Goal: Task Accomplishment & Management: Manage account settings

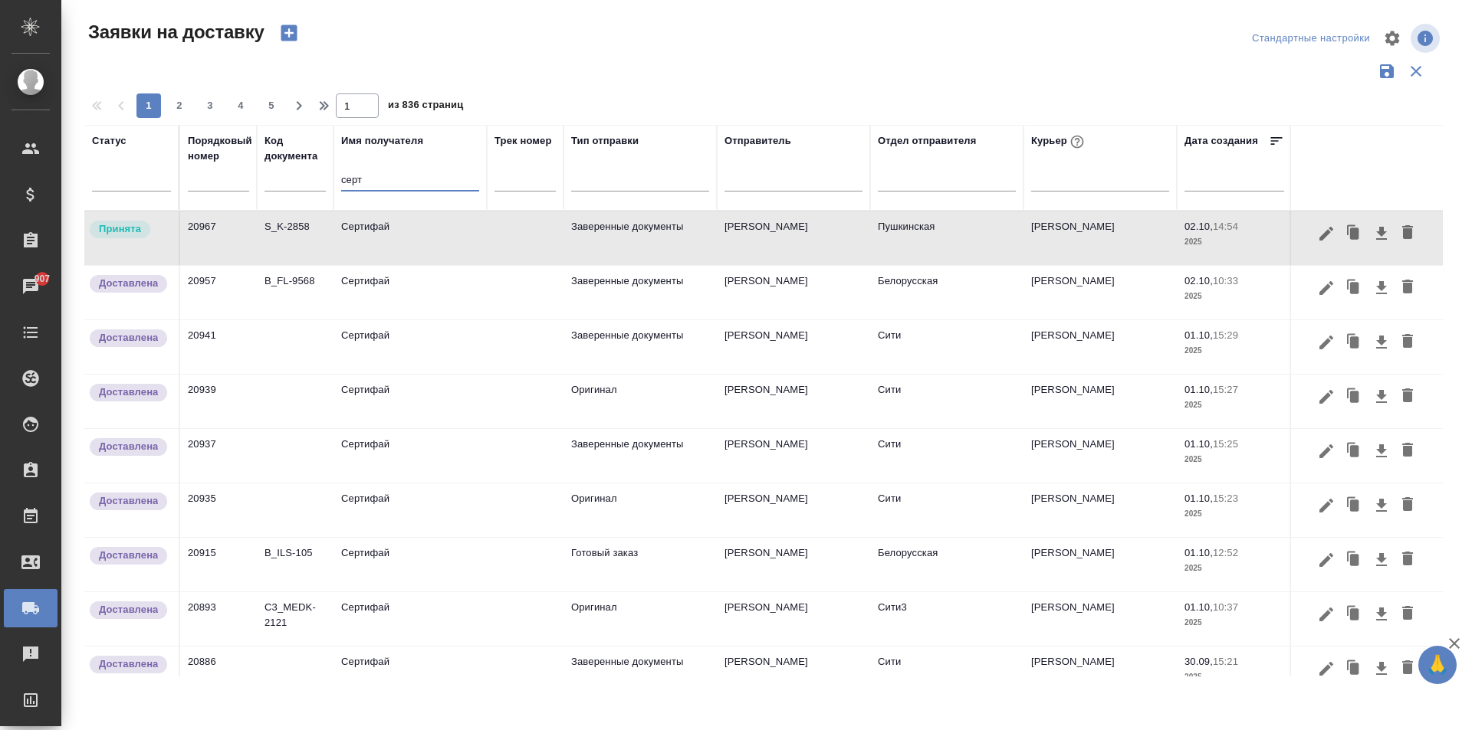
drag, startPoint x: 386, startPoint y: 188, endPoint x: 307, endPoint y: 175, distance: 80.0
click at [307, 175] on tr "Статус Порядковый номер Код документа Имя получателя серт Трек номер Тип отправ…" at bounding box center [879, 168] width 1590 height 86
click at [400, 242] on td "Сертифай" at bounding box center [409, 239] width 153 height 54
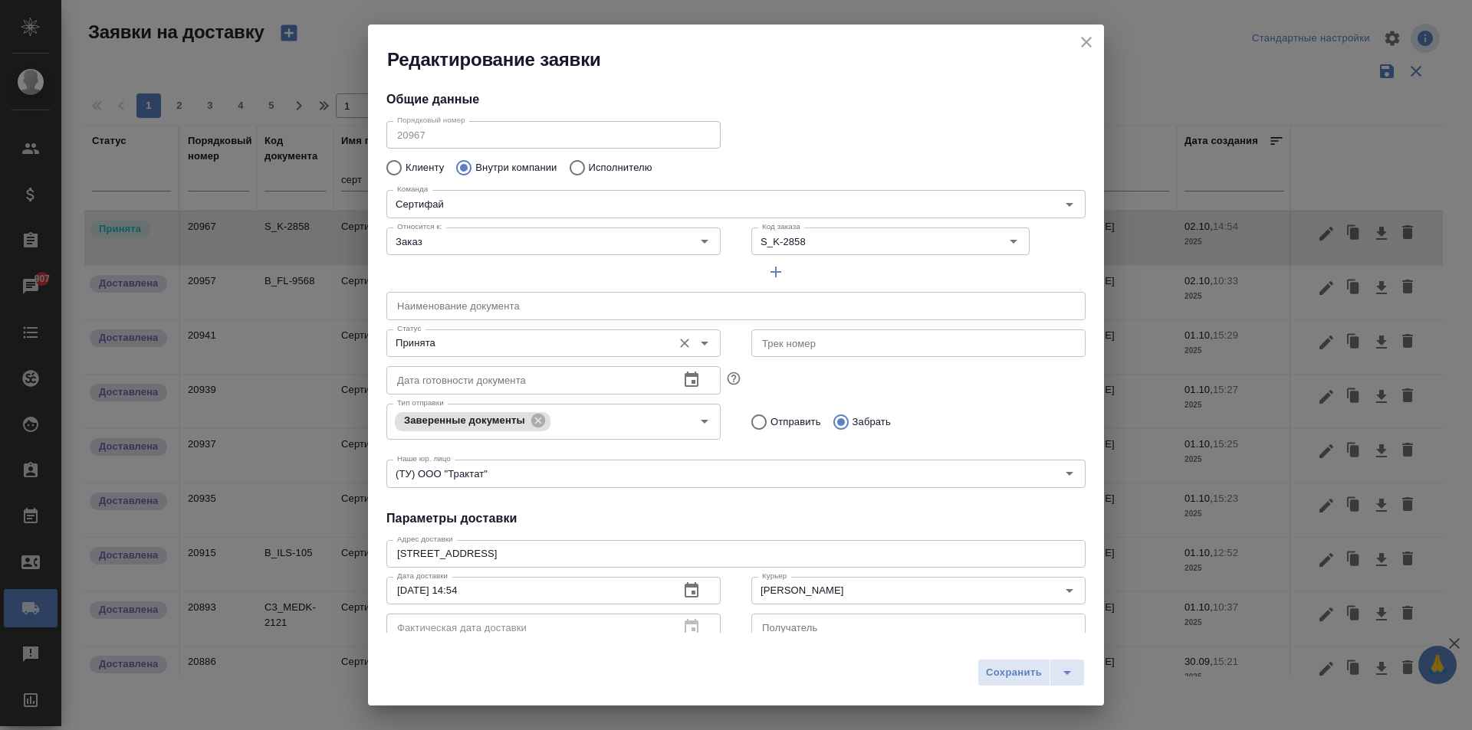
click at [441, 337] on input "Принята" at bounding box center [528, 343] width 274 height 18
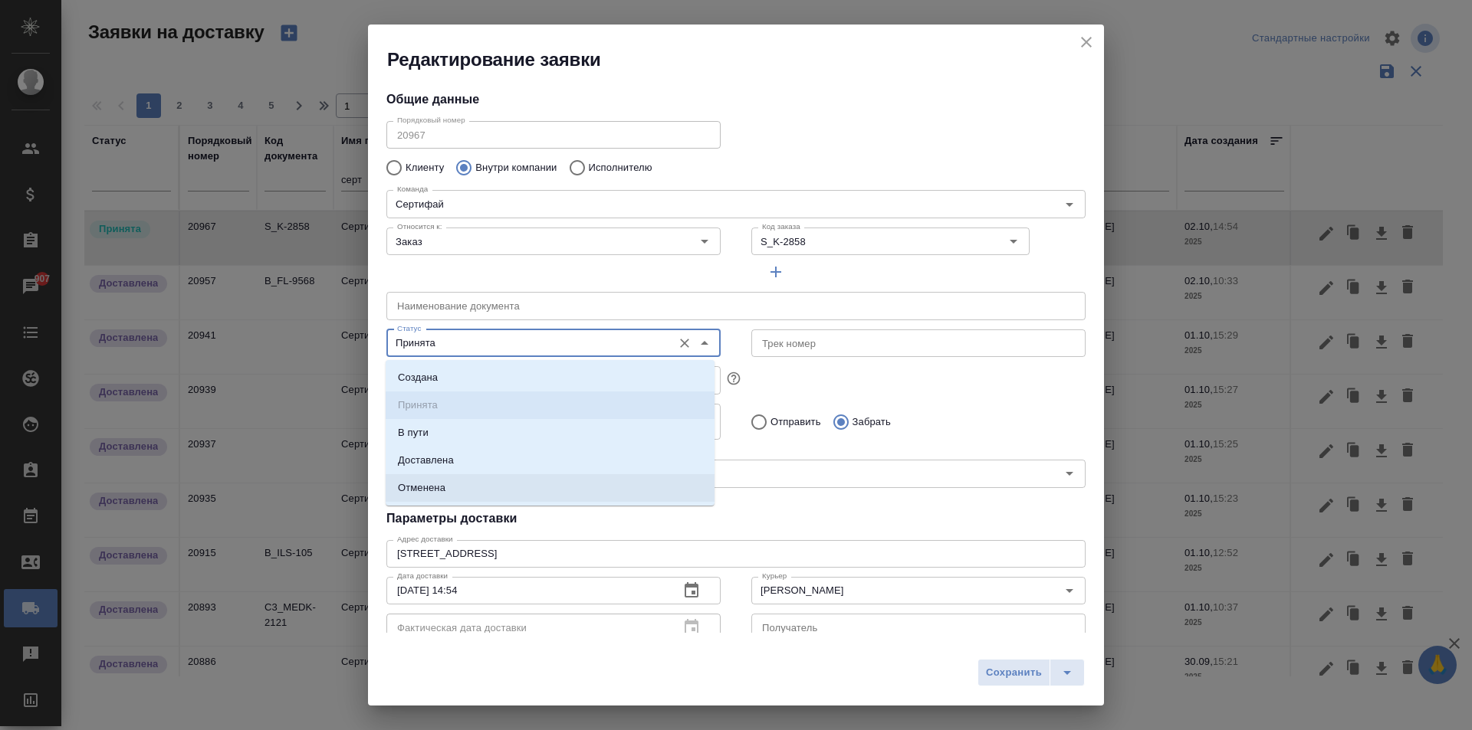
click at [462, 476] on li "Отменена" at bounding box center [550, 488] width 329 height 28
click at [457, 348] on input "Отменена" at bounding box center [528, 343] width 274 height 18
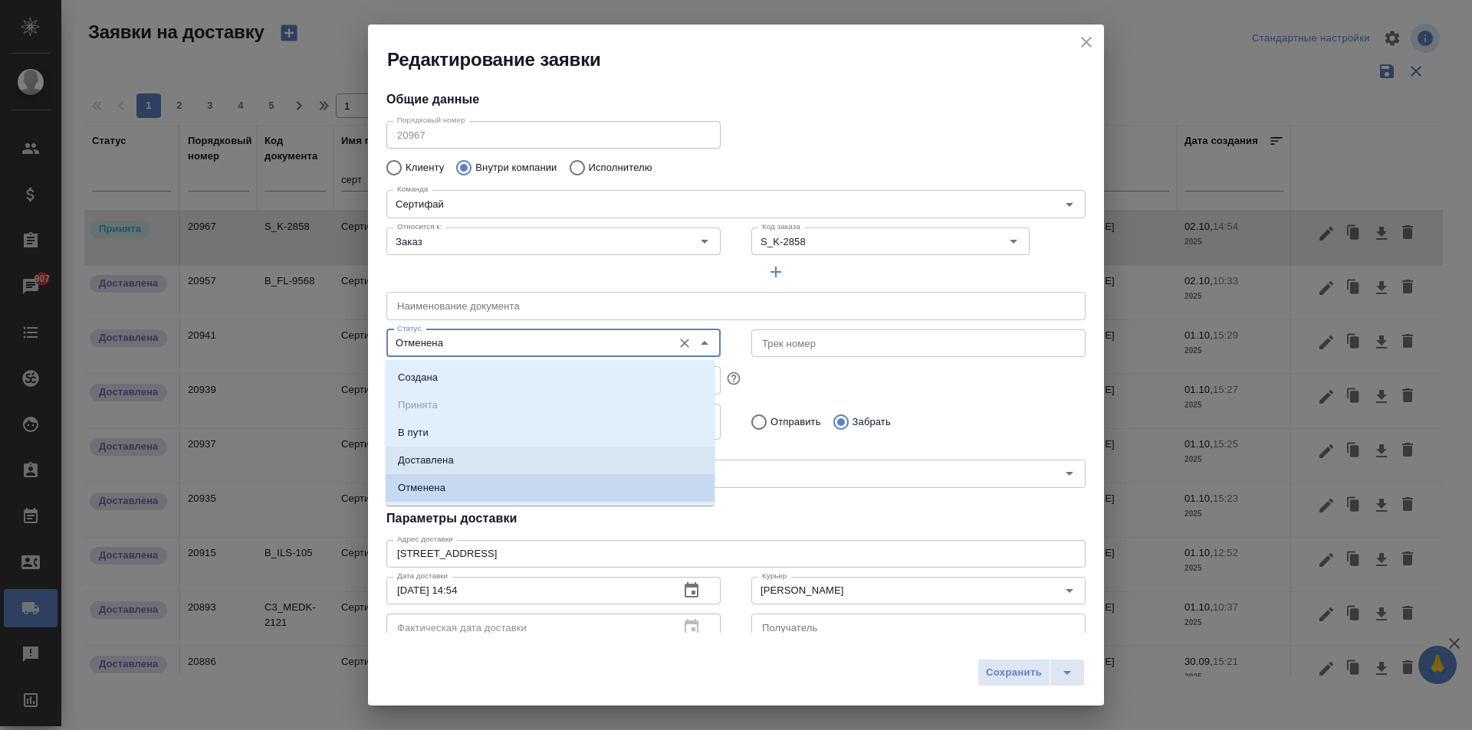
click at [461, 460] on li "Доставлена" at bounding box center [550, 461] width 329 height 28
type input "Доставлена"
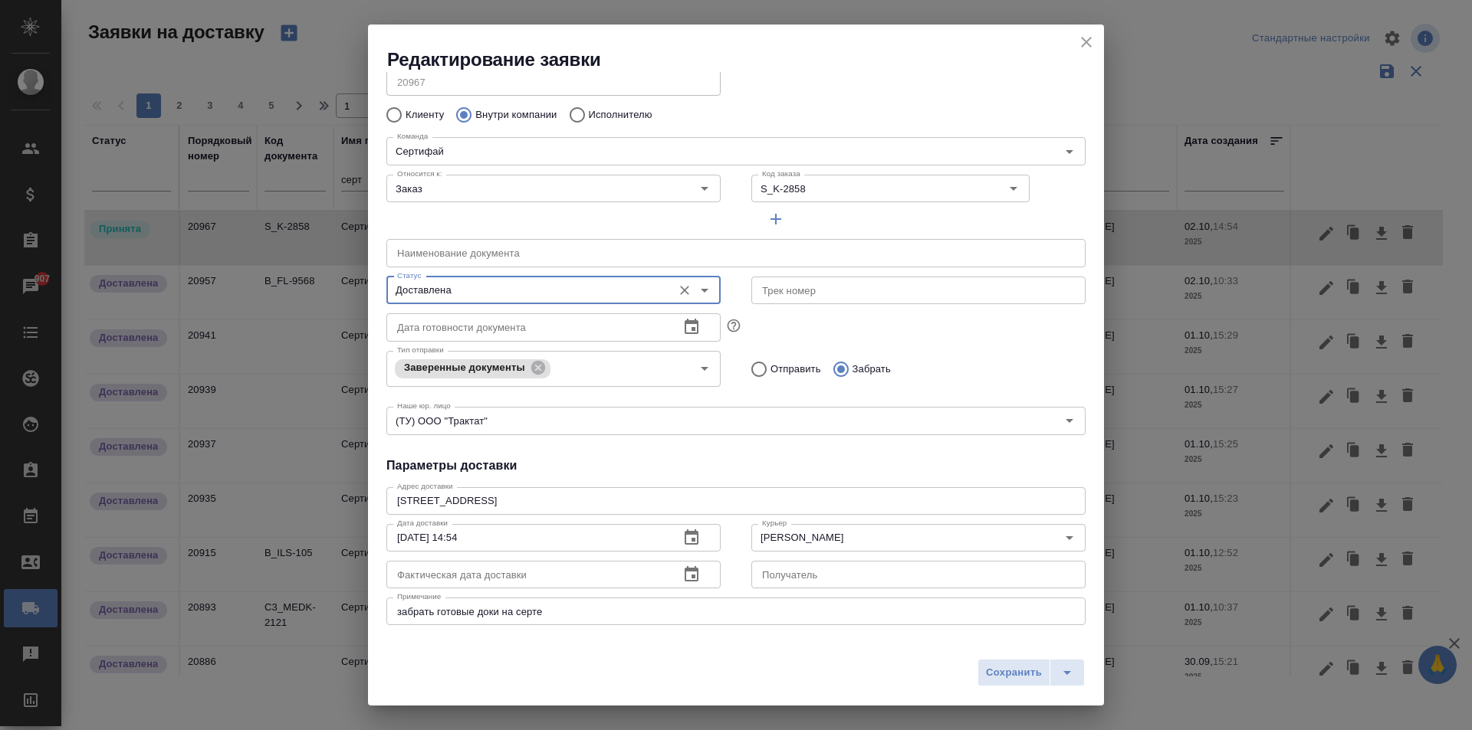
scroll to position [77, 0]
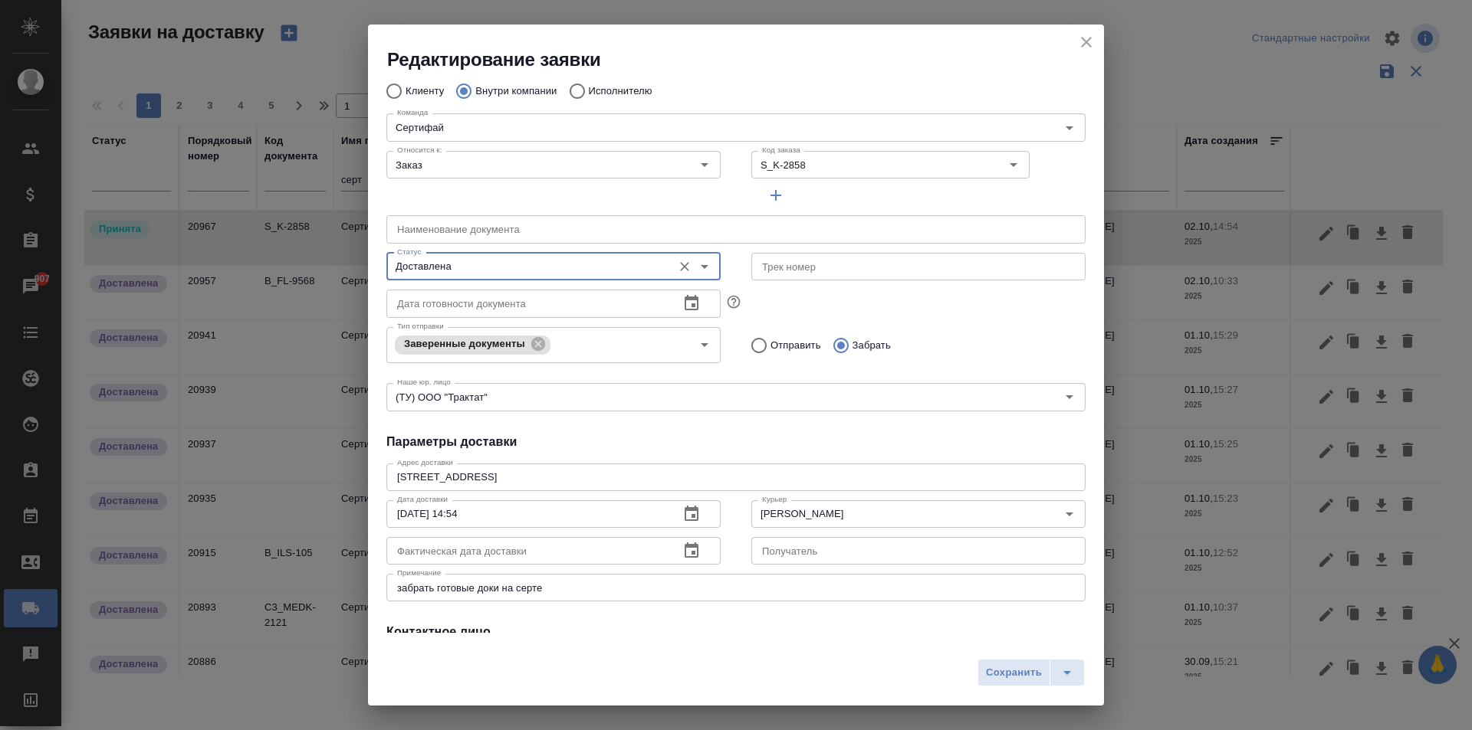
click at [684, 548] on icon "button" at bounding box center [691, 550] width 14 height 15
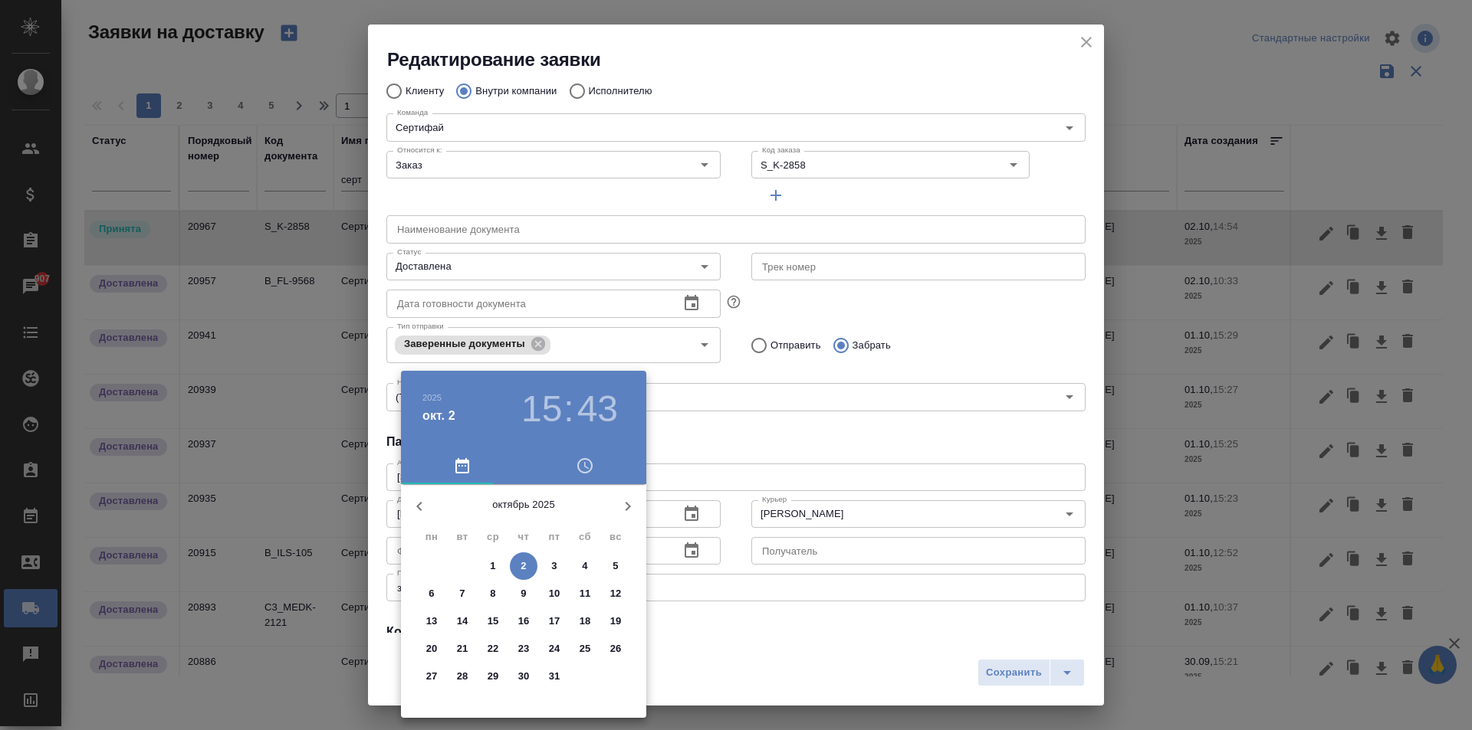
click at [527, 566] on span "2" at bounding box center [524, 566] width 28 height 15
type input "[DATE] 15:43"
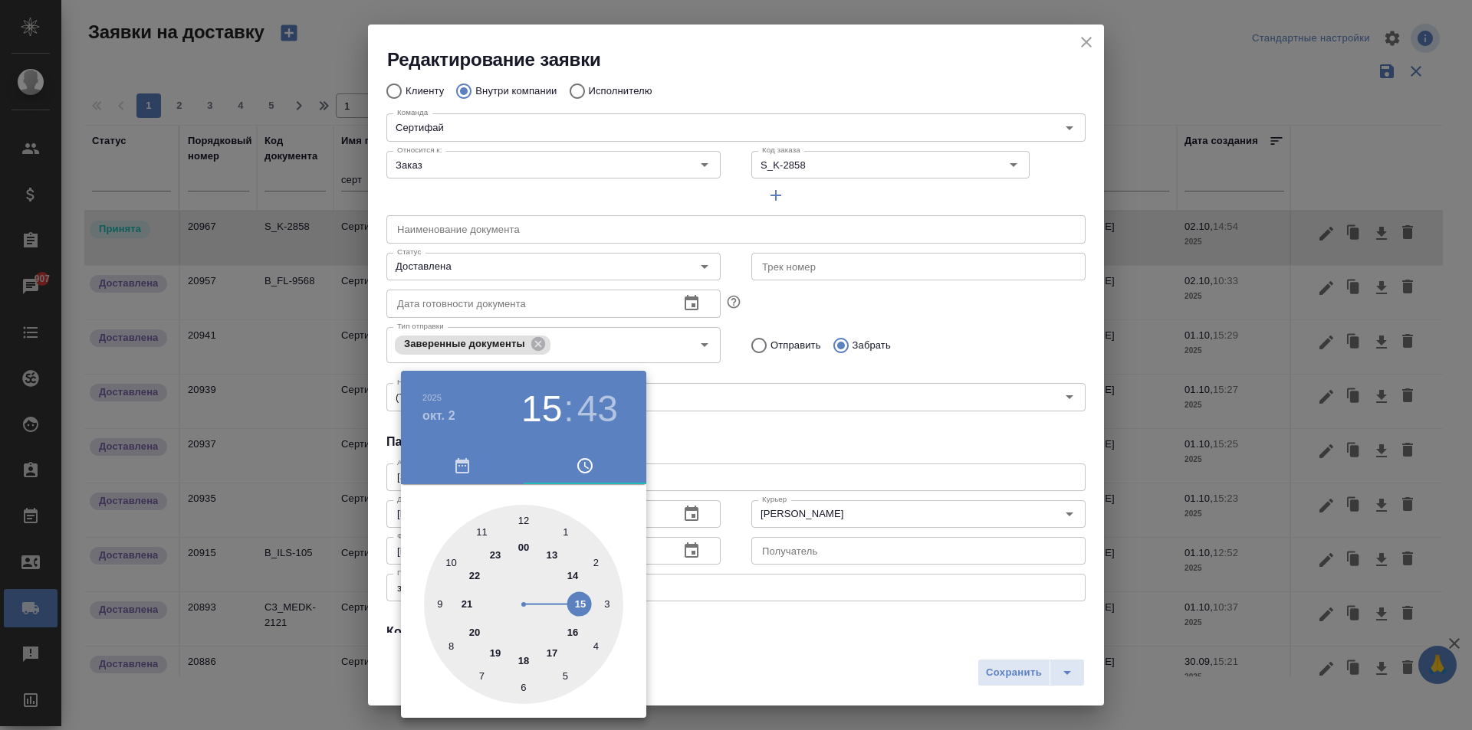
click at [735, 464] on div at bounding box center [736, 365] width 1472 height 730
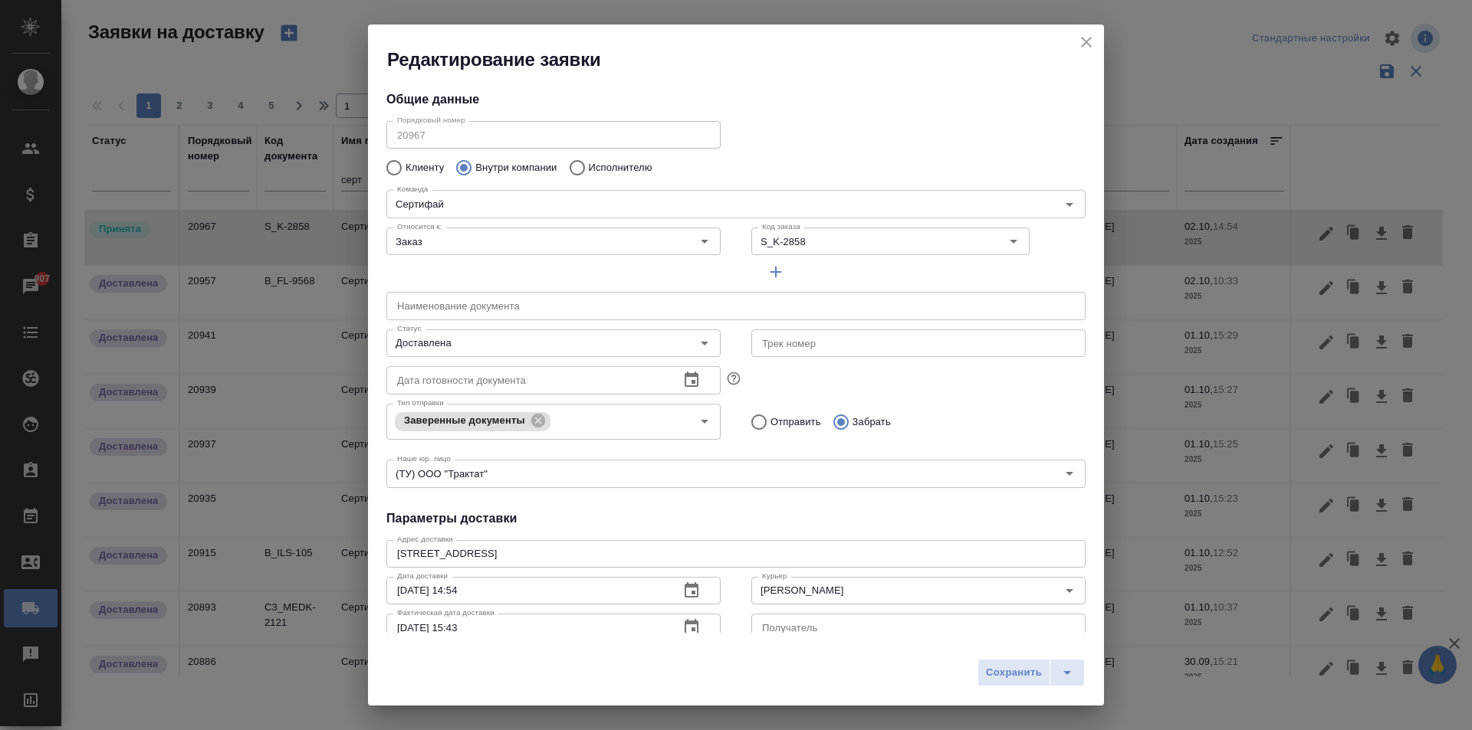
scroll to position [208, 0]
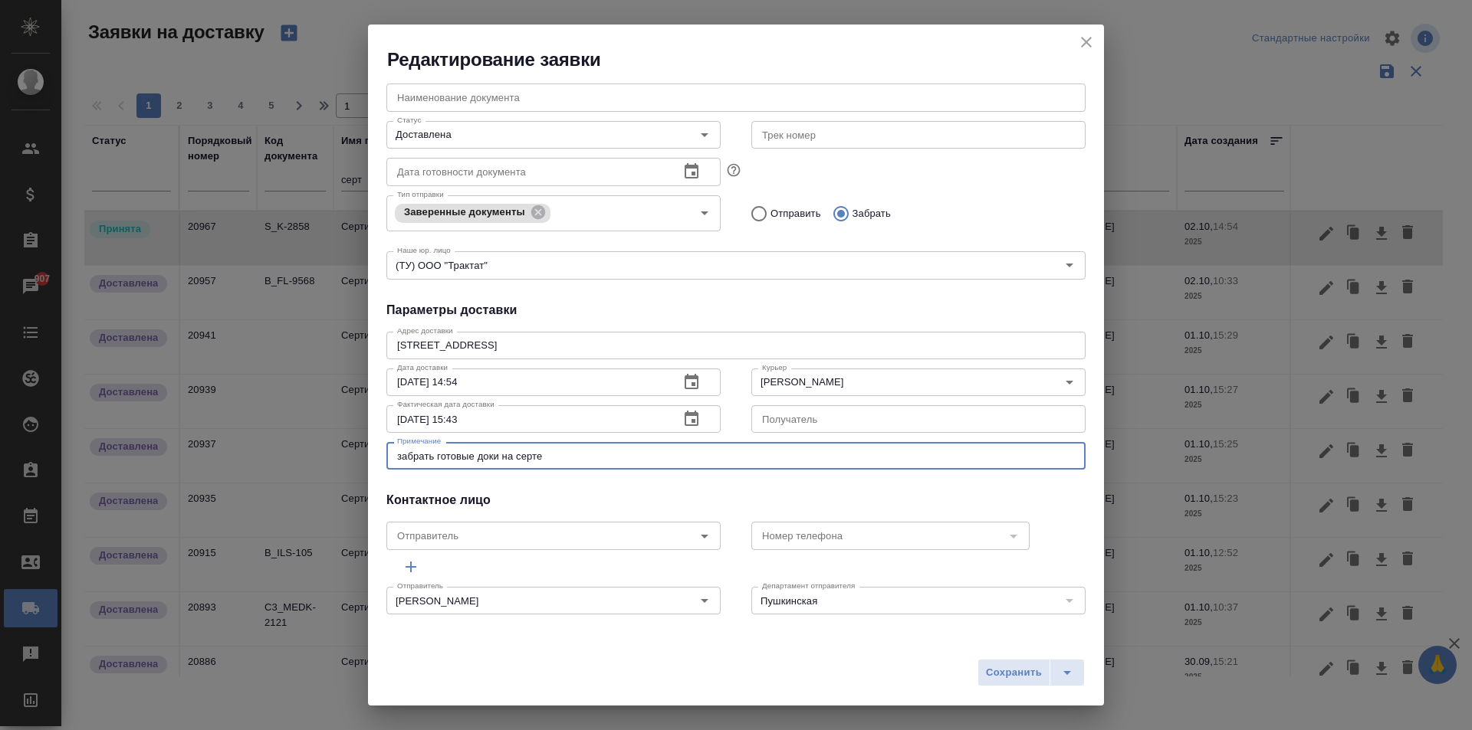
drag, startPoint x: 563, startPoint y: 455, endPoint x: 189, endPoint y: 428, distance: 374.3
click at [189, 428] on div "Редактирование заявки Общие данные Порядковый номер 20967 Порядковый номер Клие…" at bounding box center [736, 365] width 1472 height 730
type textarea "Забрать готовый заказ"
click at [990, 675] on span "Сохранить" at bounding box center [1014, 674] width 56 height 18
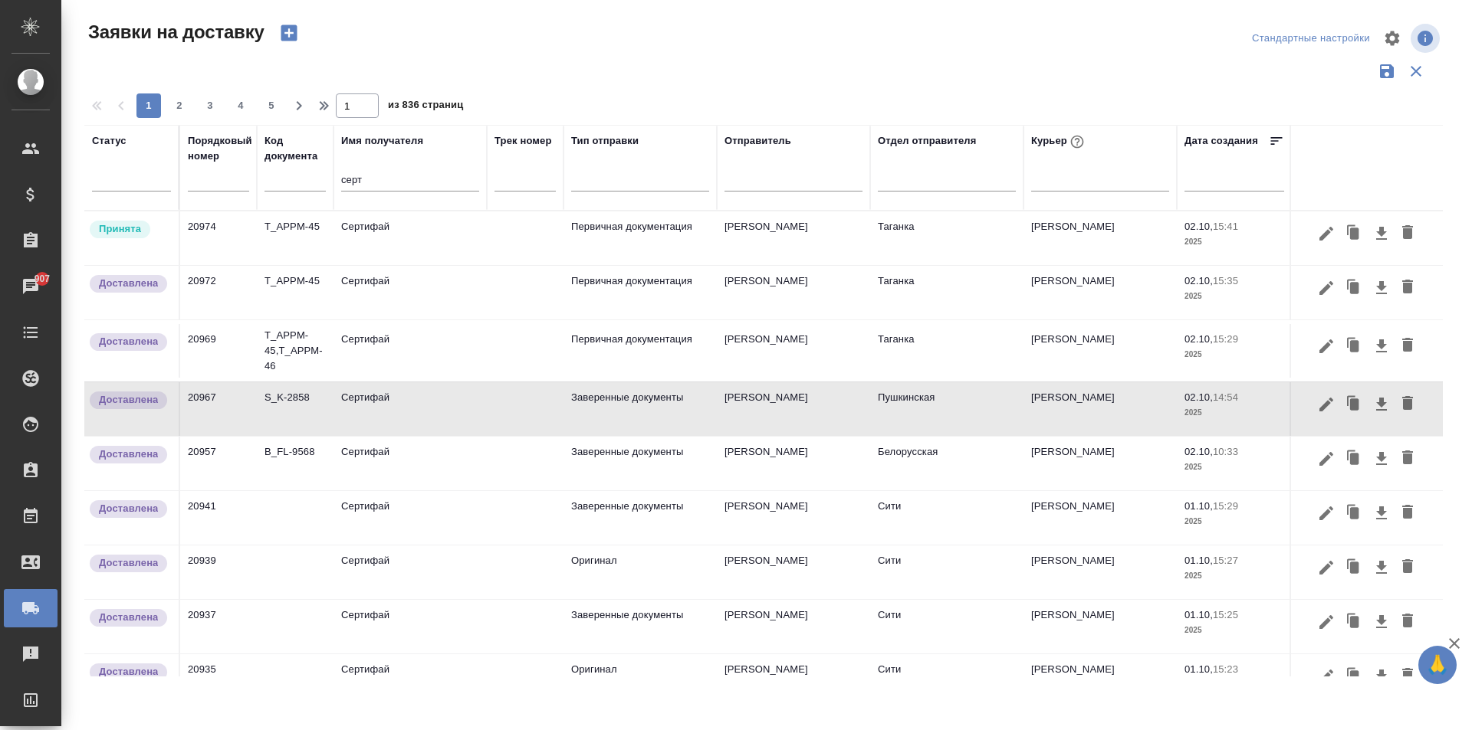
click at [398, 410] on td "Сертифай" at bounding box center [409, 409] width 153 height 54
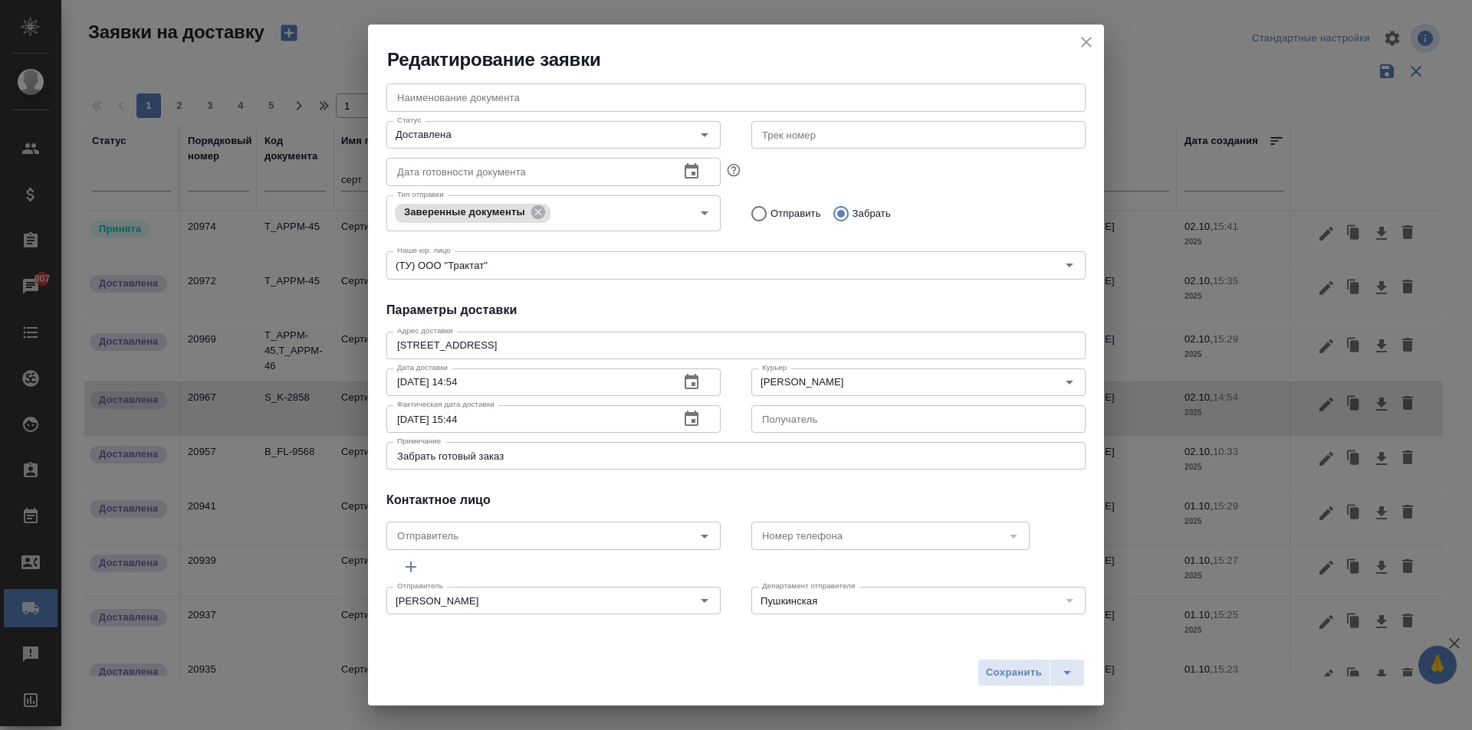
click at [1085, 40] on icon "close" at bounding box center [1086, 42] width 18 height 18
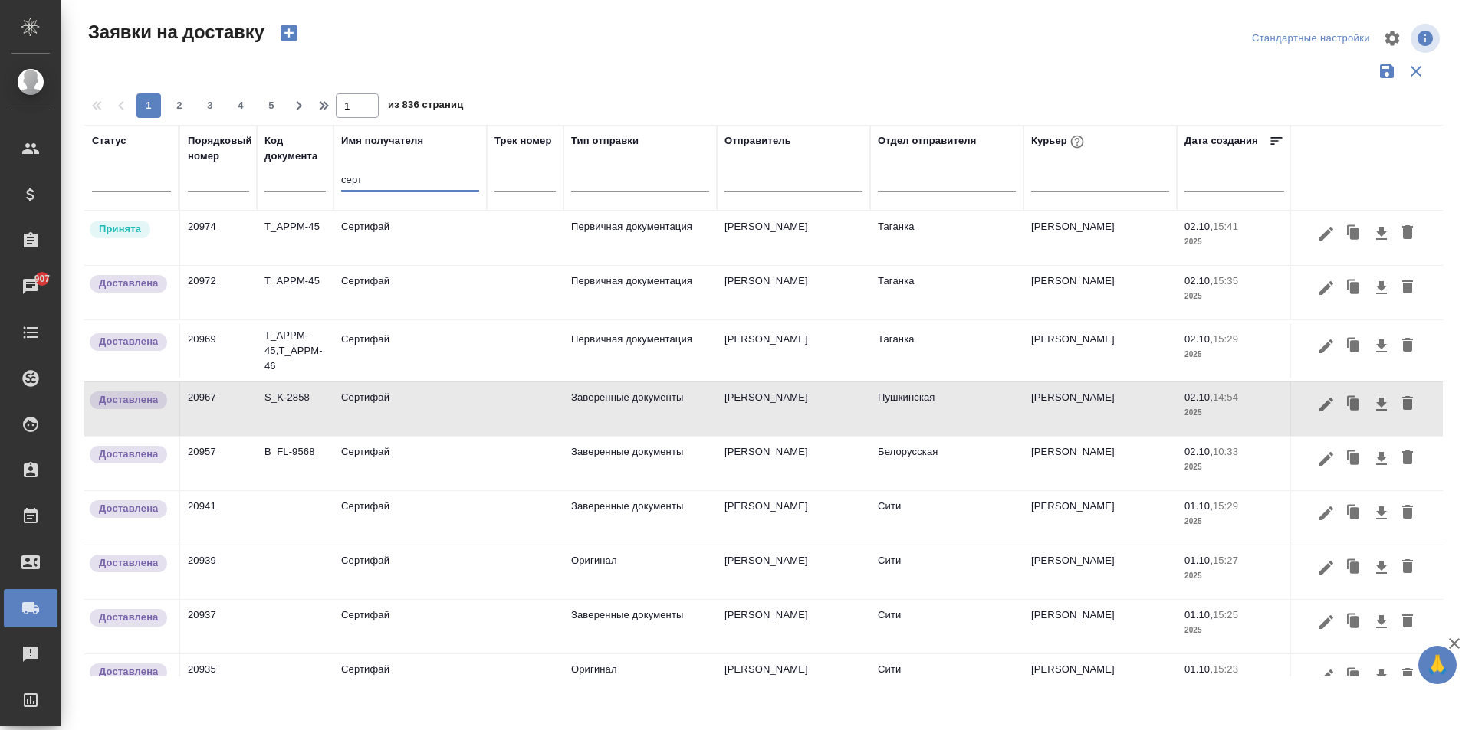
drag, startPoint x: 363, startPoint y: 174, endPoint x: 205, endPoint y: 159, distance: 157.8
click at [207, 160] on tr "Статус Порядковый номер Код документа Имя получателя серт Трек номер Тип отправ…" at bounding box center [879, 168] width 1590 height 86
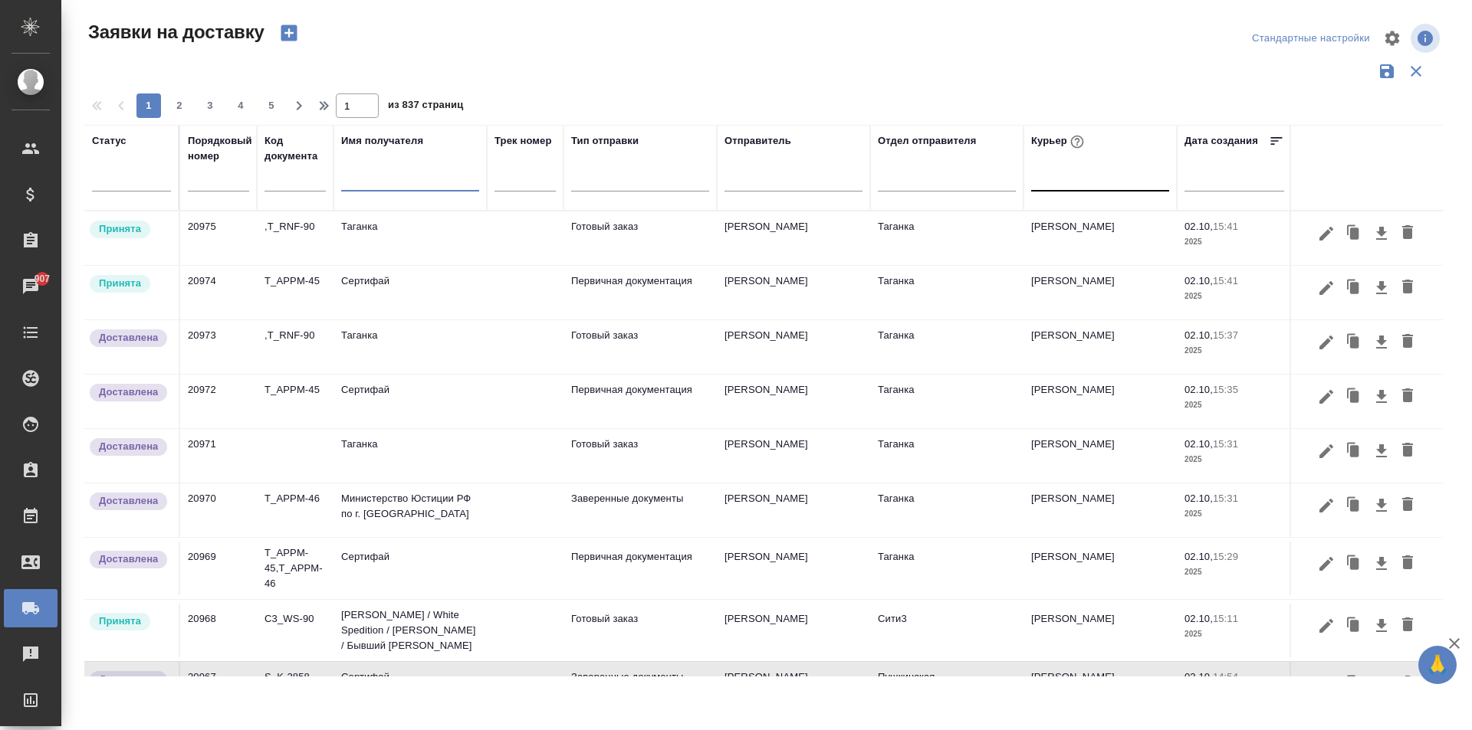
click at [1054, 182] on div at bounding box center [1100, 176] width 138 height 22
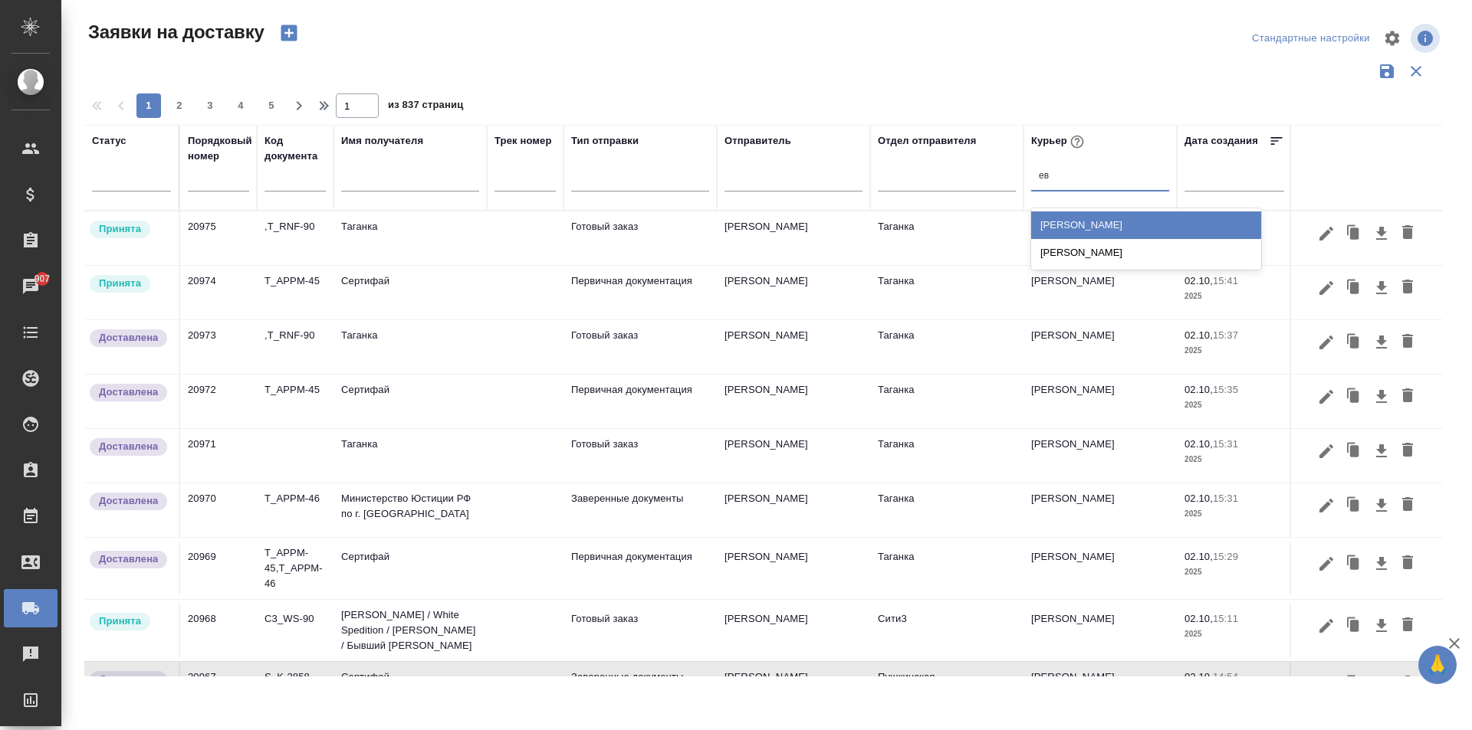
type input "евг"
click at [1117, 225] on div "[PERSON_NAME]" at bounding box center [1146, 226] width 230 height 28
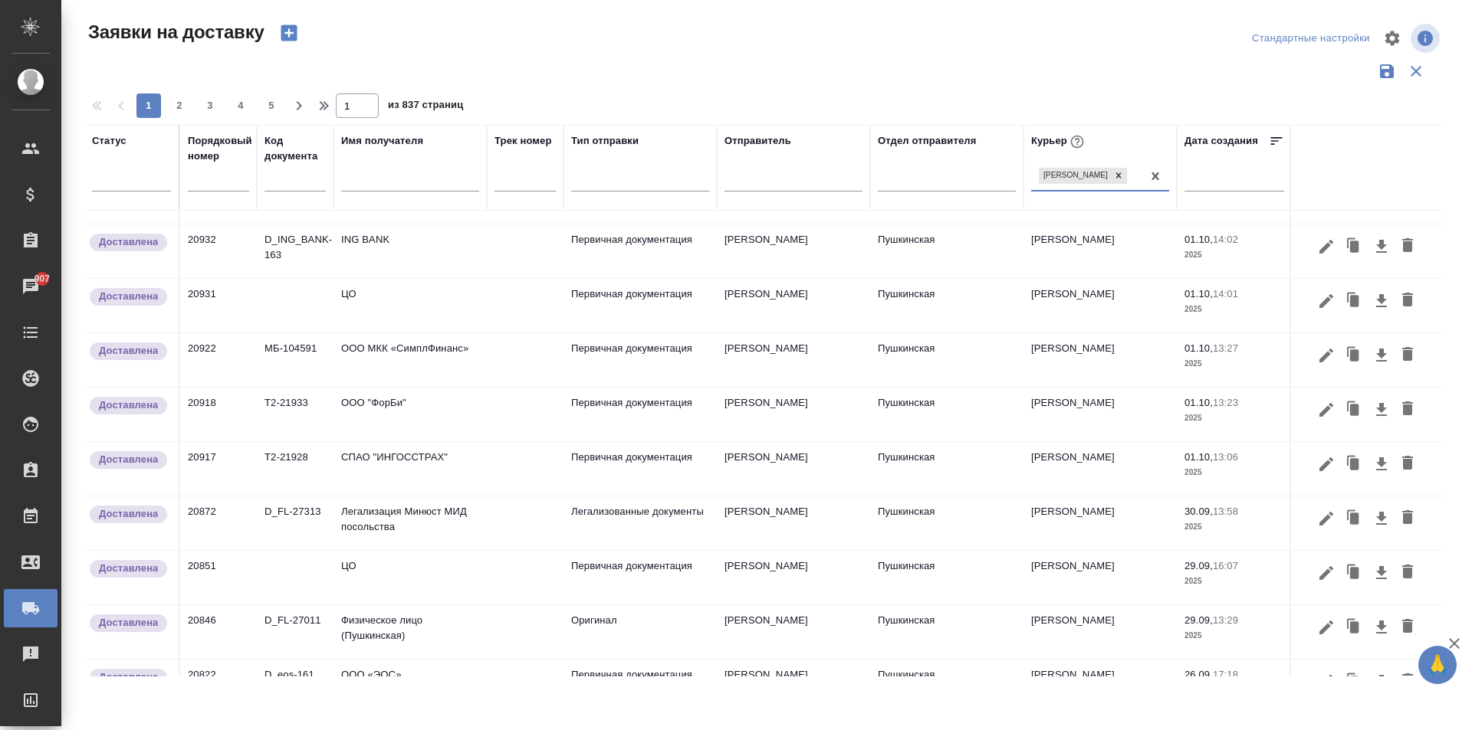
scroll to position [0, 0]
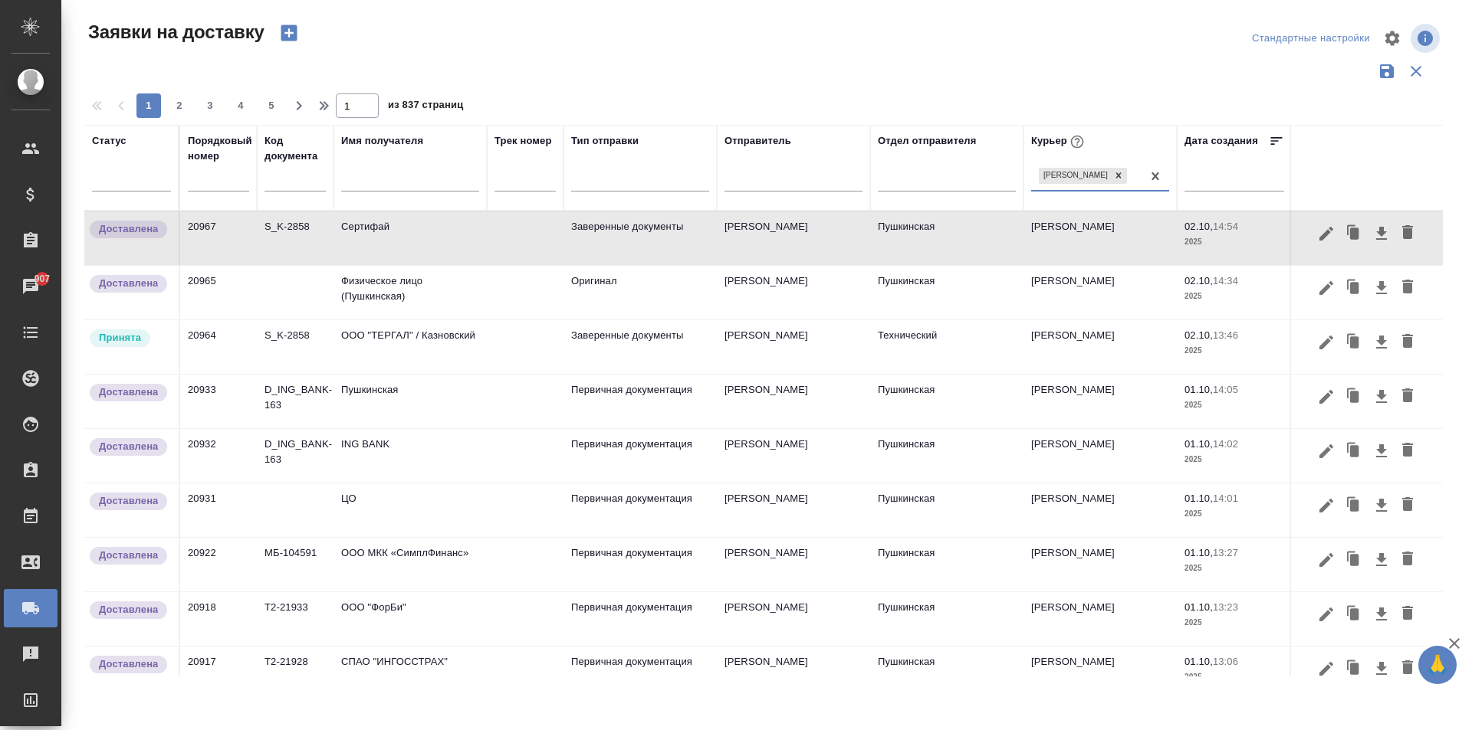
click at [432, 359] on td "ООО "ТЕРГАЛ" / Казновский" at bounding box center [409, 347] width 153 height 54
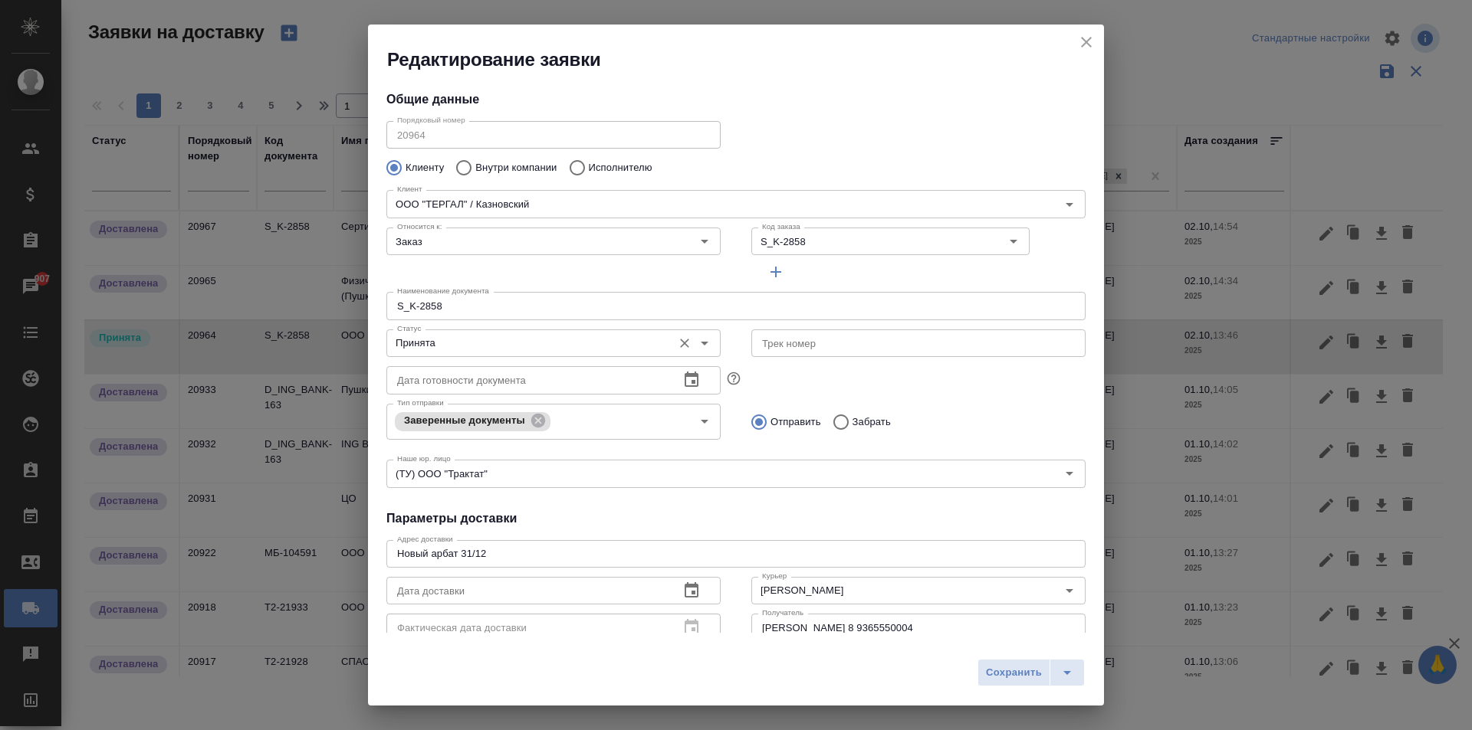
click at [450, 327] on div "Статус Принята Статус" at bounding box center [553, 341] width 334 height 37
click at [449, 339] on input "Принята" at bounding box center [528, 343] width 274 height 18
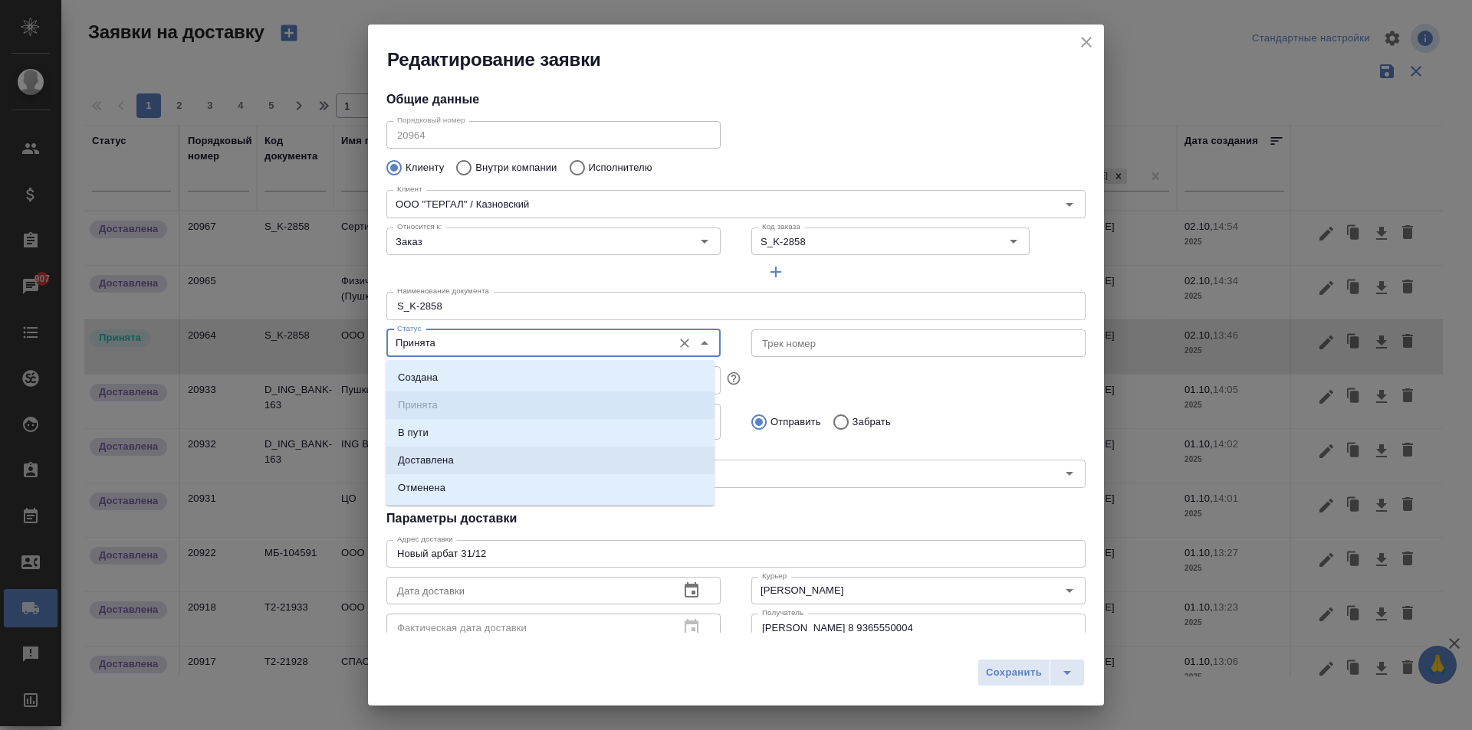
click at [464, 466] on li "Доставлена" at bounding box center [550, 461] width 329 height 28
type input "Доставлена"
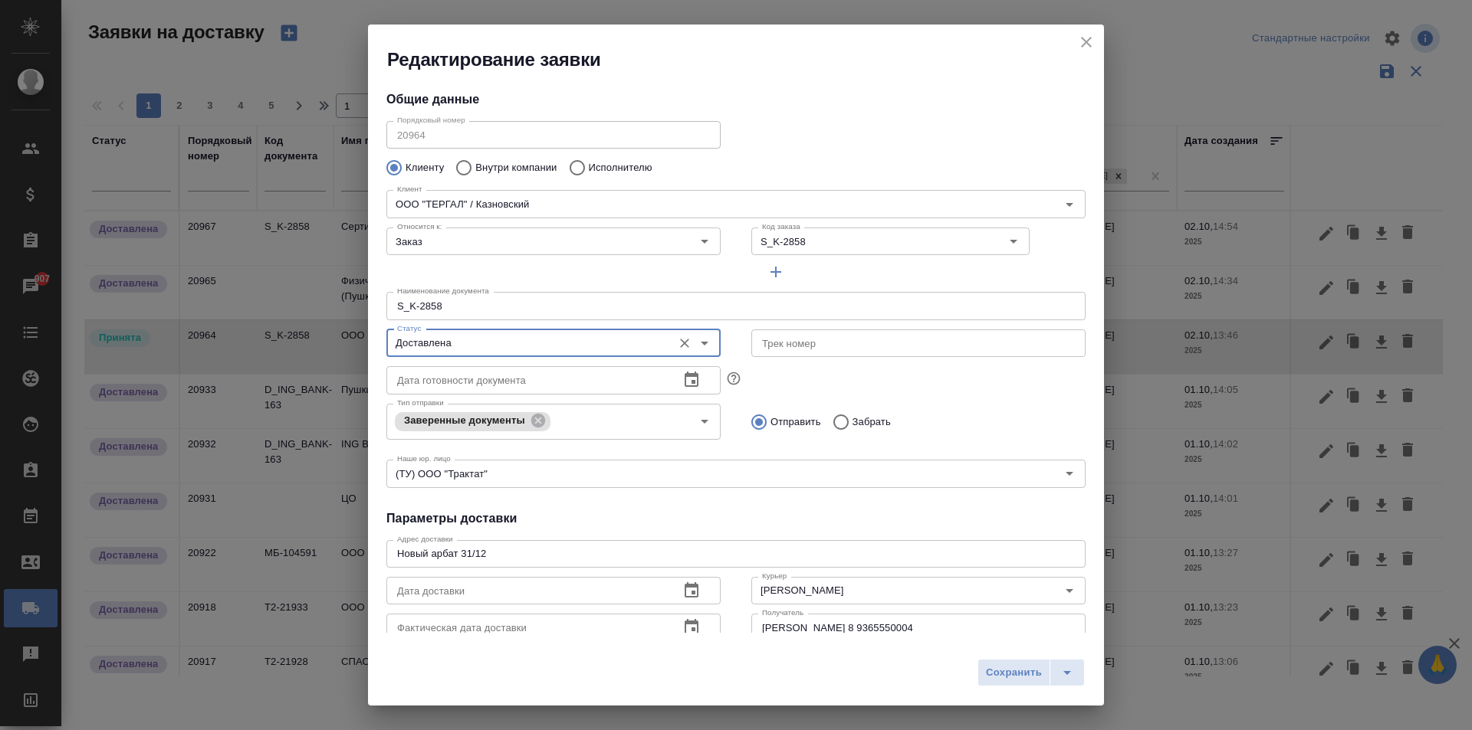
click at [686, 590] on icon "button" at bounding box center [691, 591] width 18 height 18
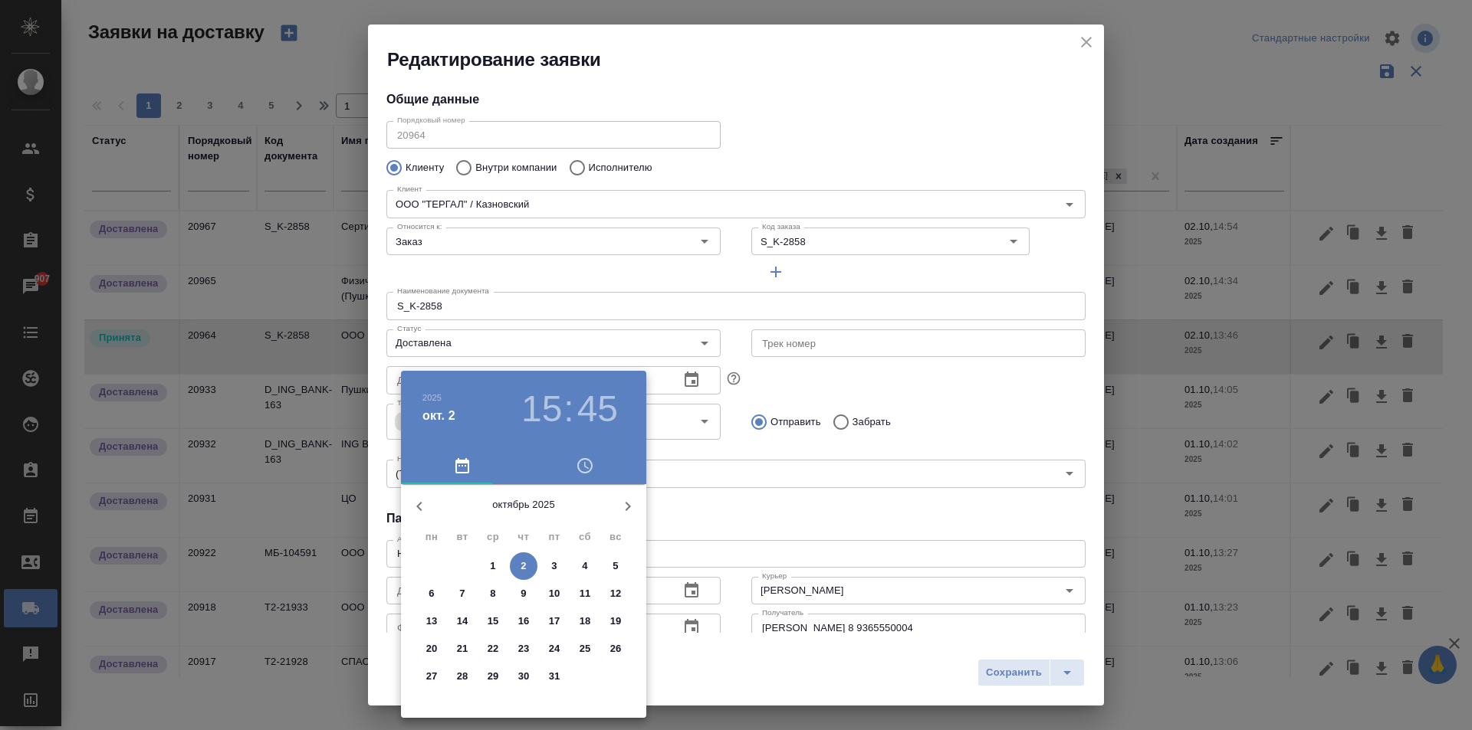
click at [527, 556] on button "2" at bounding box center [524, 567] width 28 height 28
type input "[DATE] 15:45"
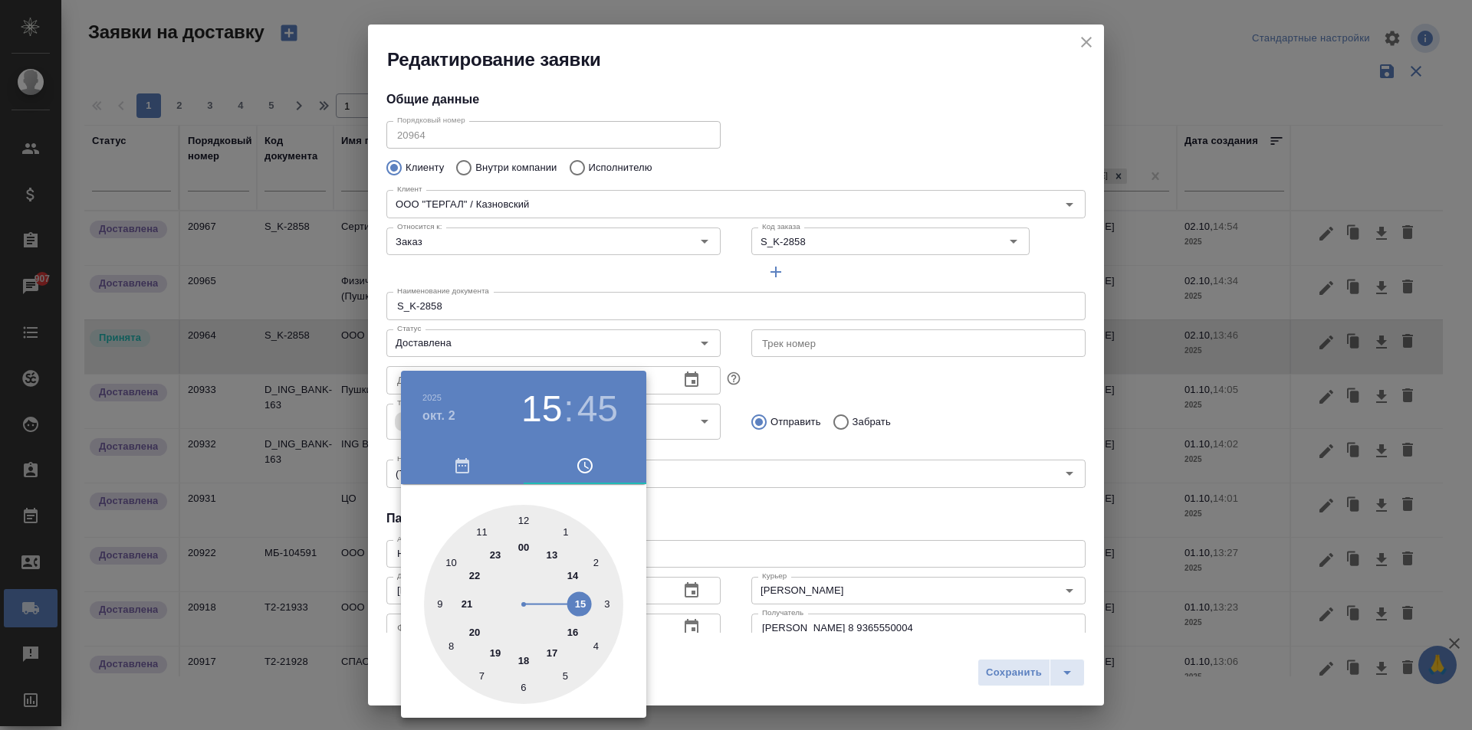
click at [739, 540] on div at bounding box center [736, 365] width 1472 height 730
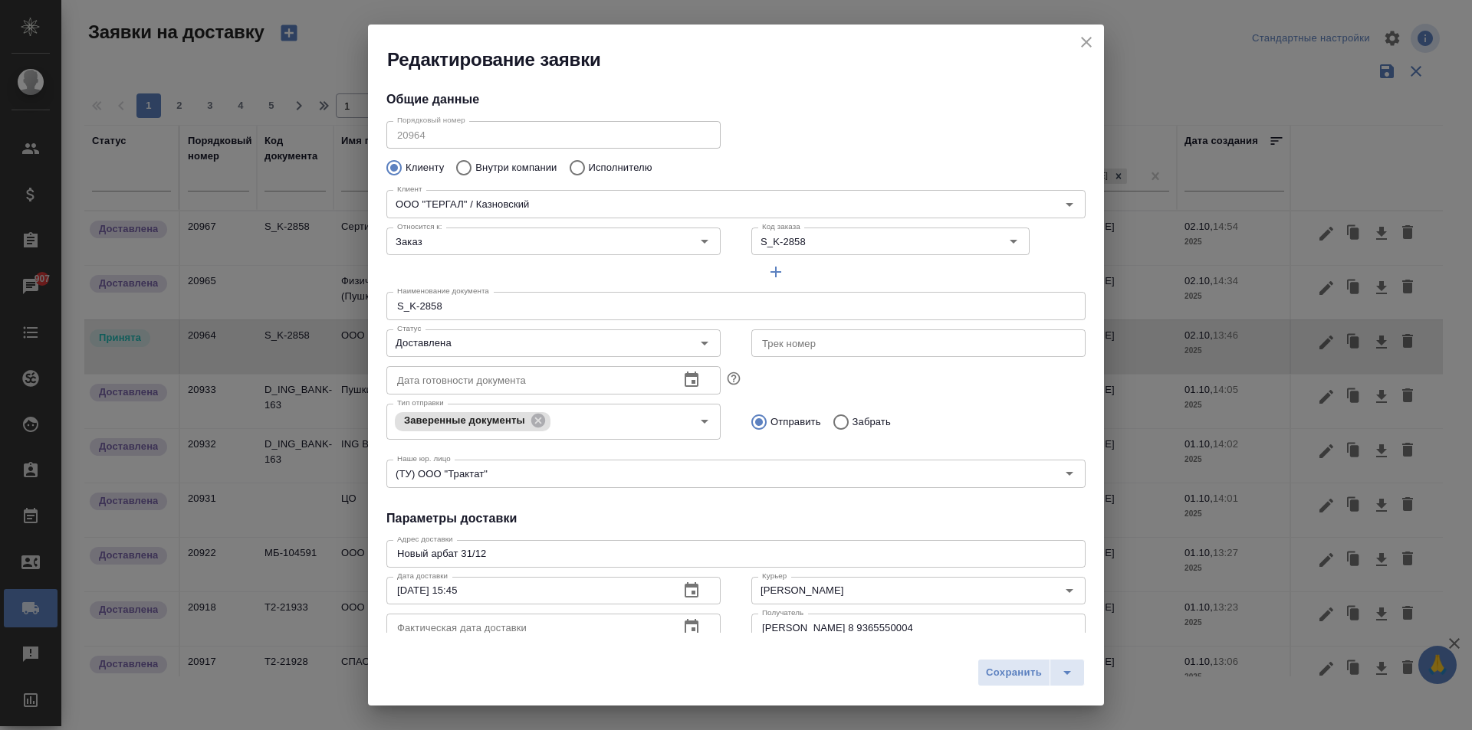
click at [686, 628] on icon "button" at bounding box center [691, 628] width 18 height 18
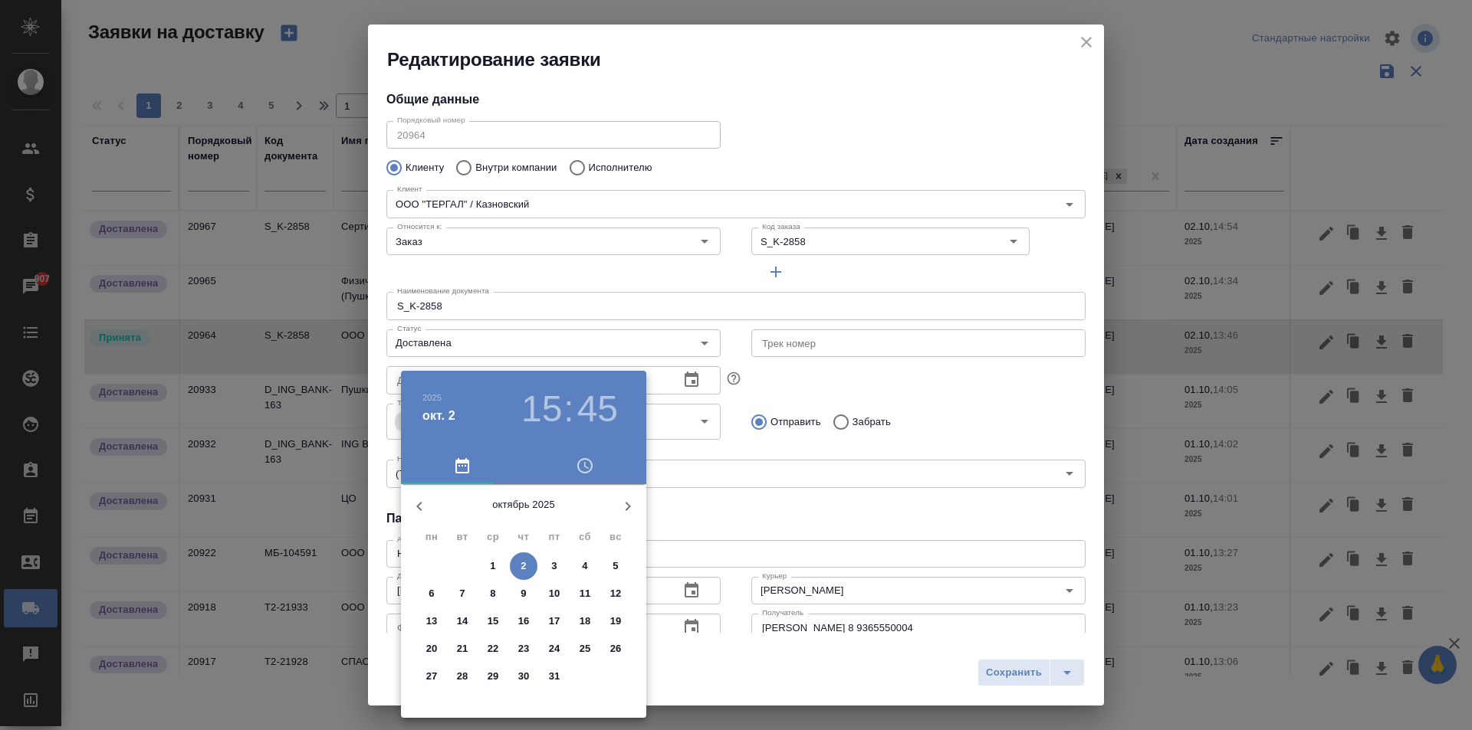
click at [527, 569] on span "2" at bounding box center [524, 566] width 28 height 15
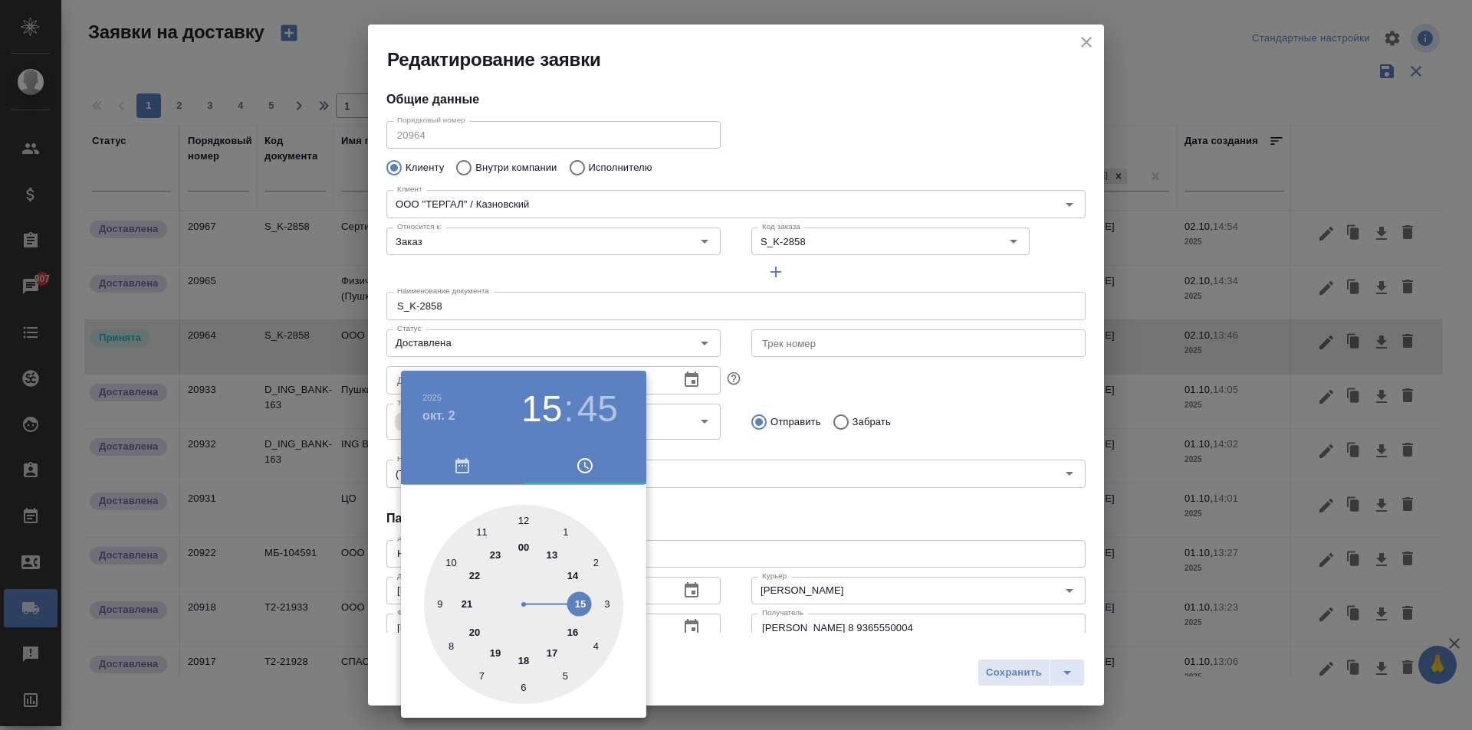
type input "[DATE] 15:45"
click at [911, 556] on div at bounding box center [736, 365] width 1472 height 730
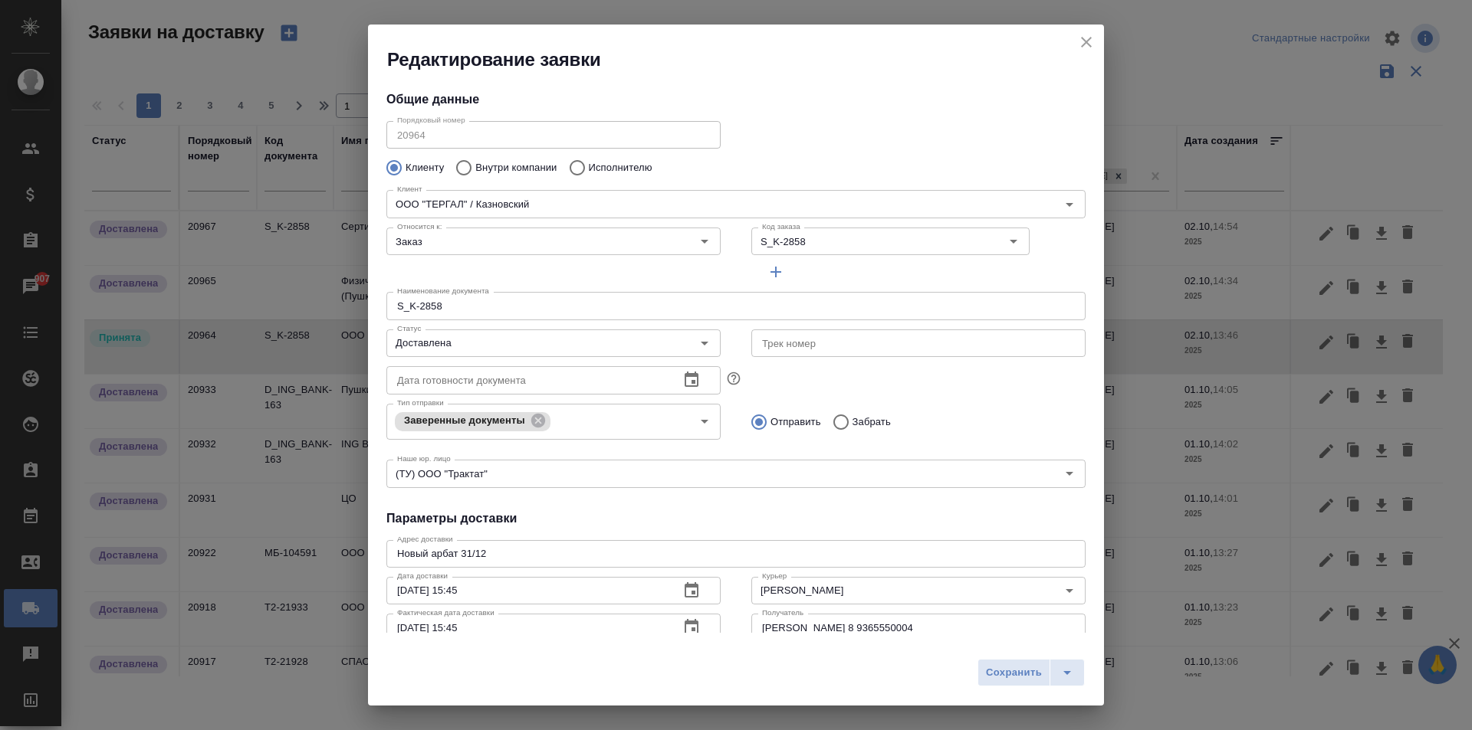
scroll to position [13, 0]
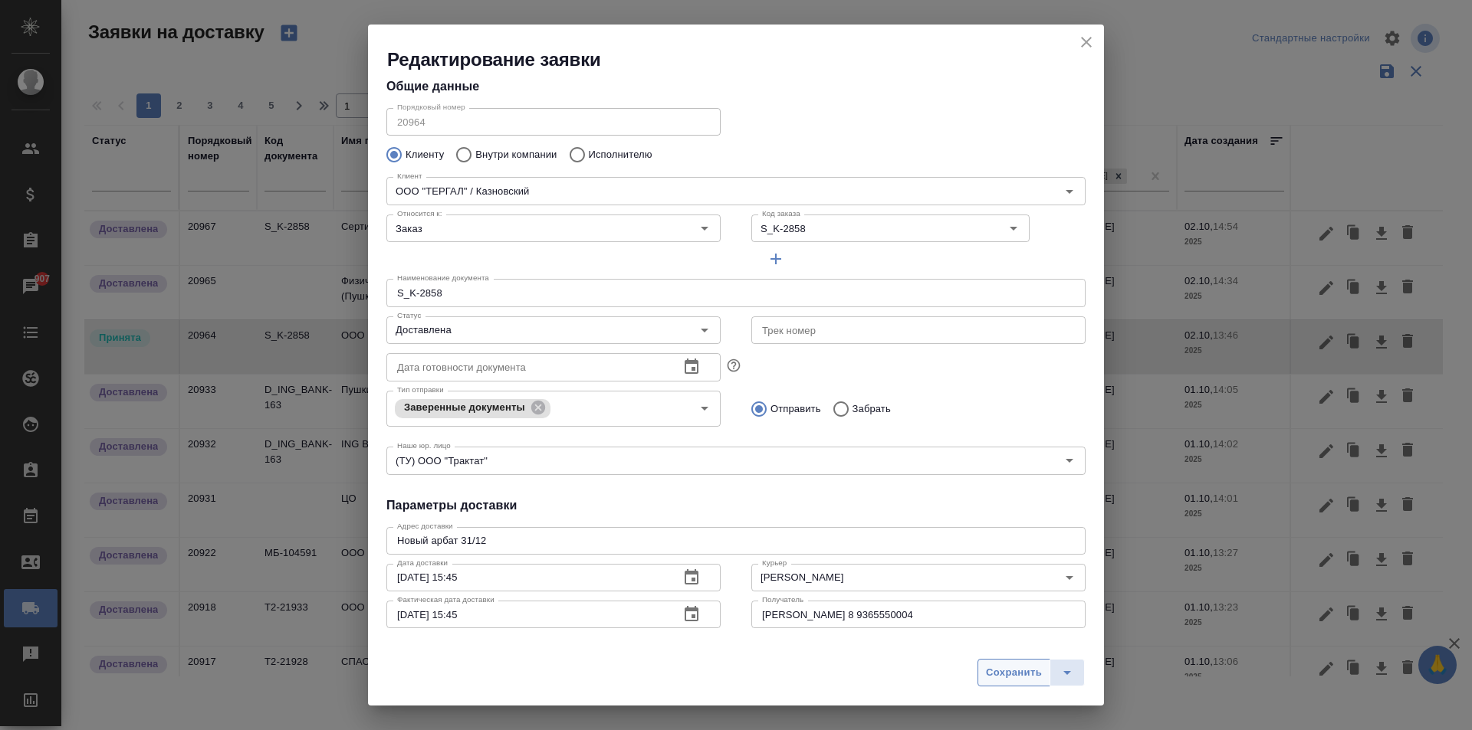
click at [1018, 665] on span "Сохранить" at bounding box center [1014, 674] width 56 height 18
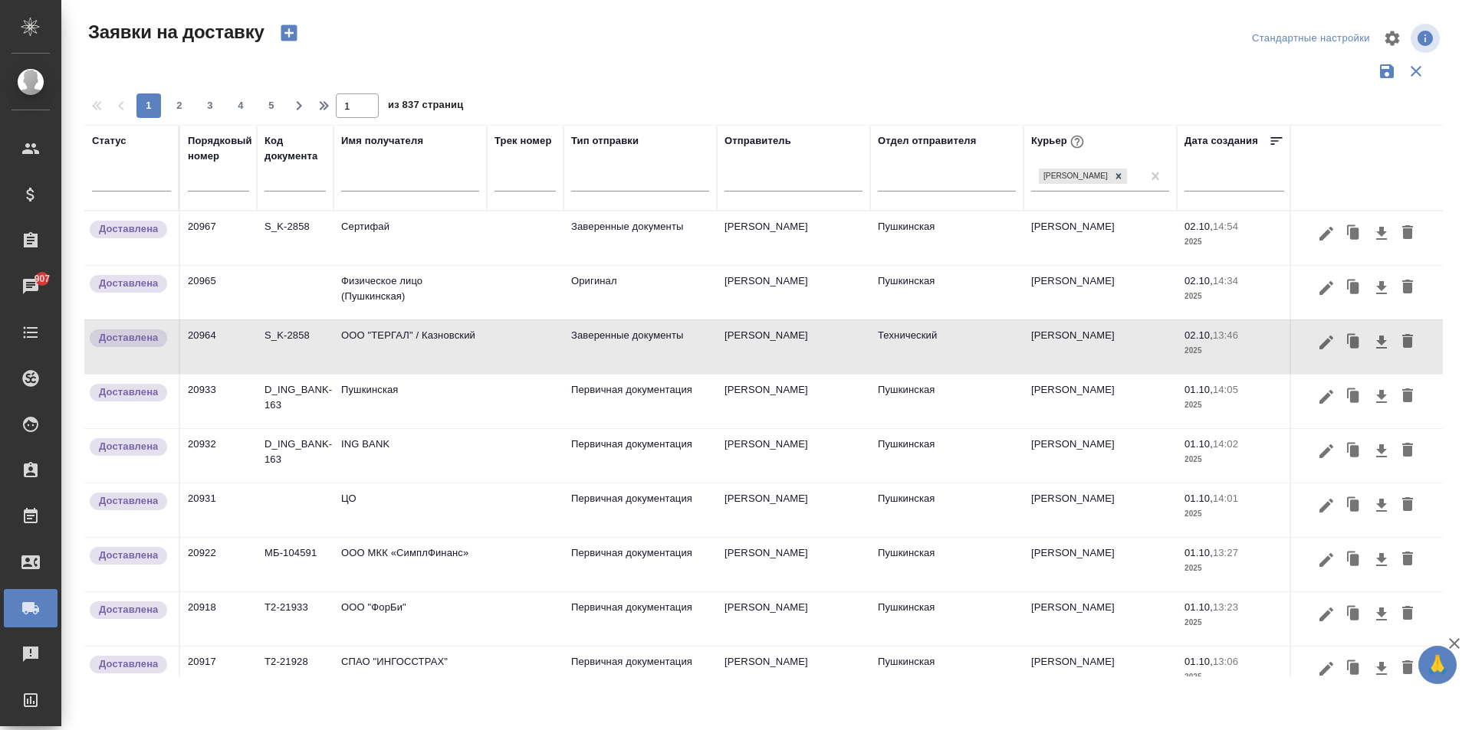
click at [396, 182] on input "text" at bounding box center [410, 181] width 138 height 19
type input "ш"
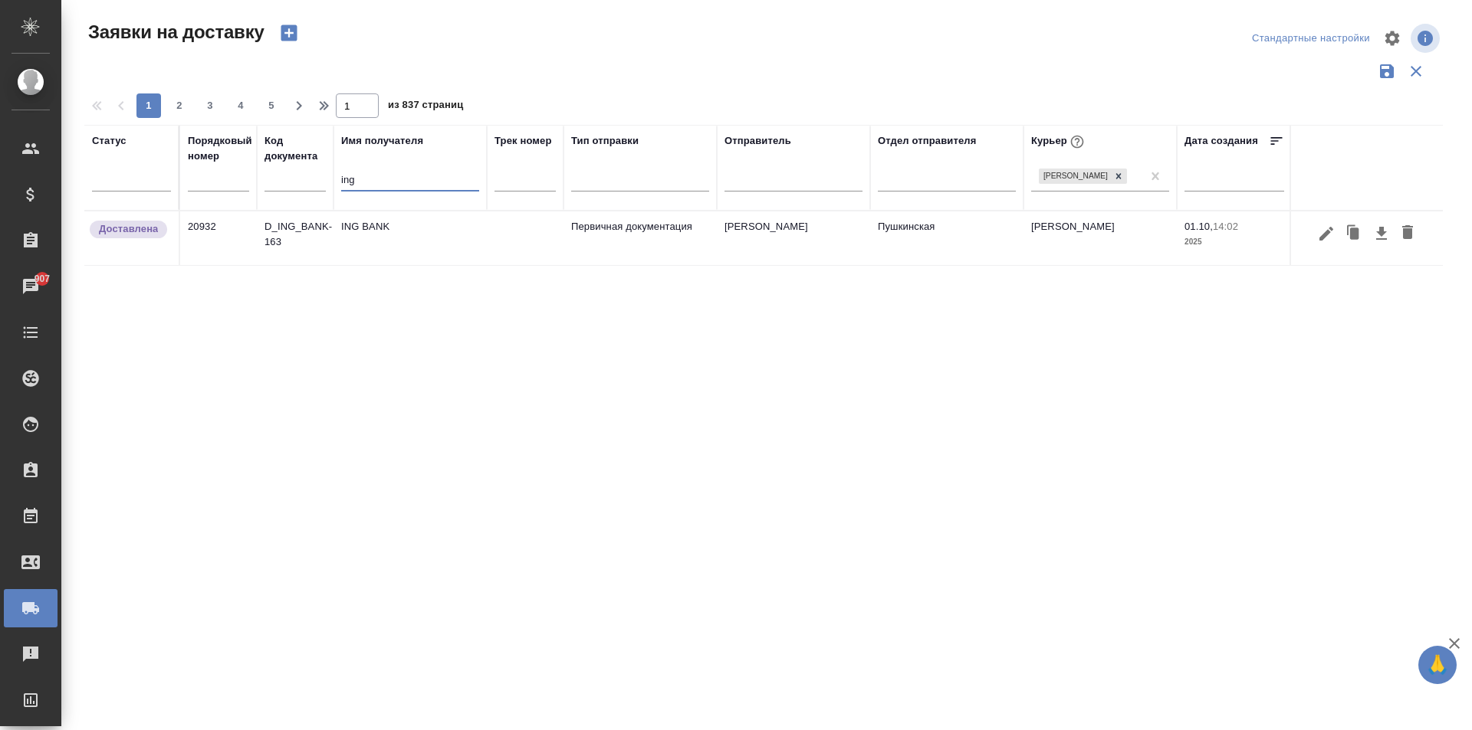
type input "ing"
click at [317, 237] on td "D_ING_BANK-163" at bounding box center [295, 239] width 77 height 54
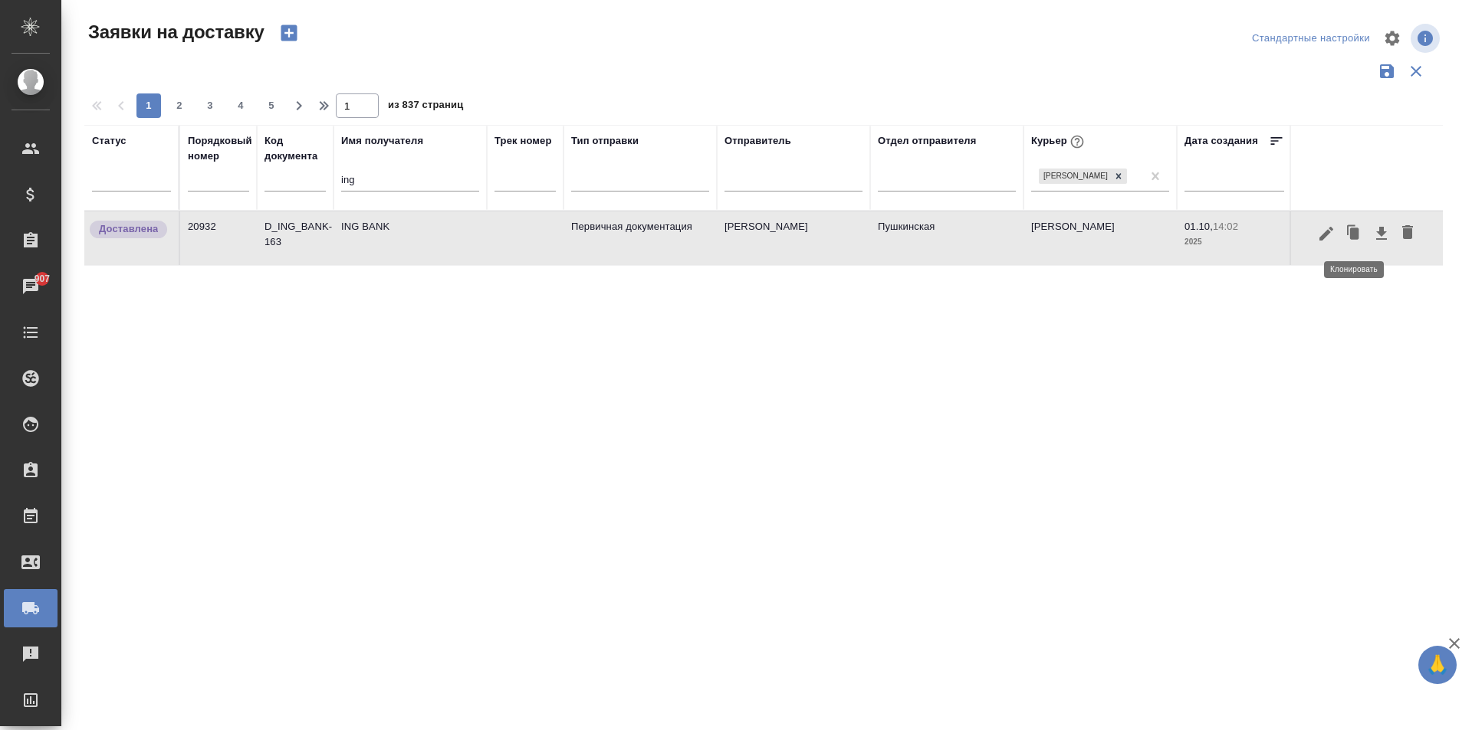
click at [1349, 237] on icon "button" at bounding box center [1353, 233] width 21 height 21
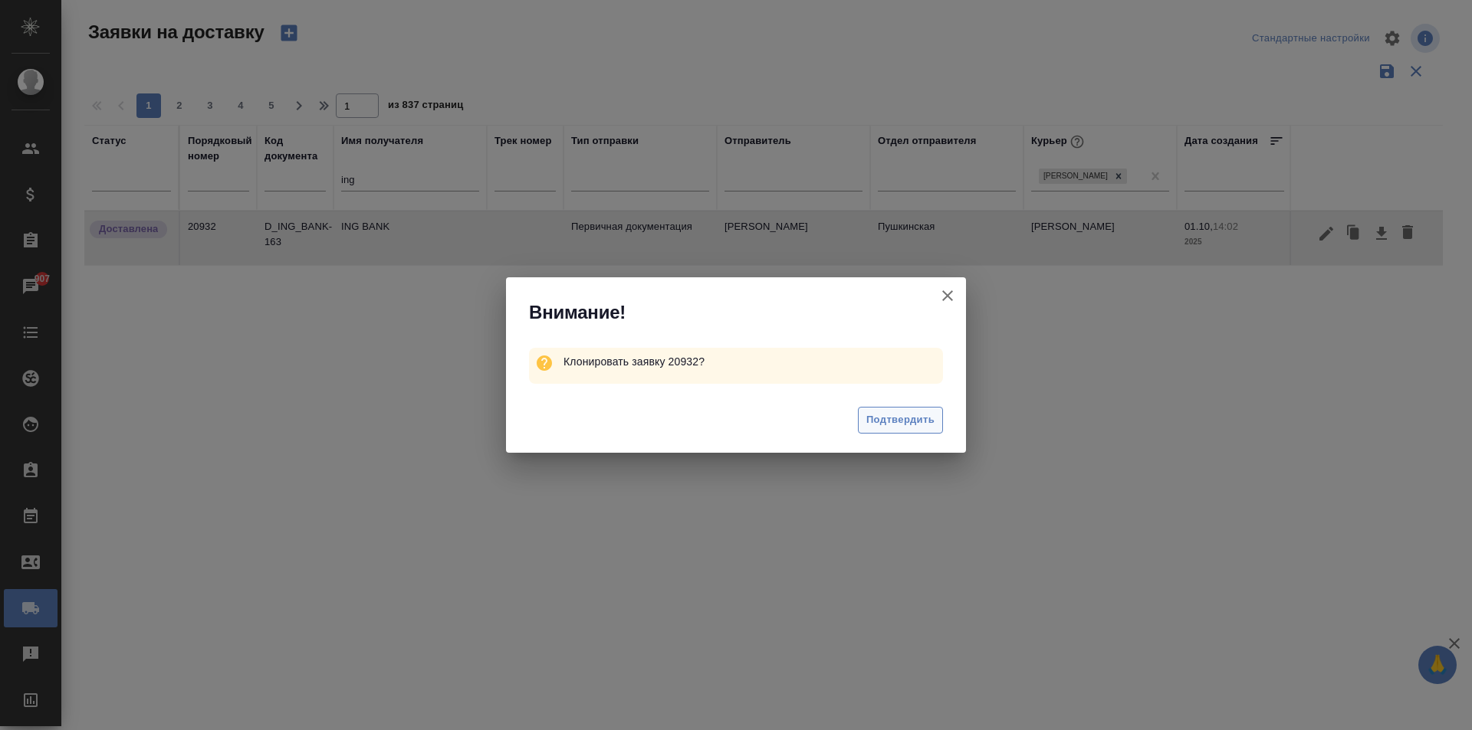
click at [888, 426] on span "Подтвердить" at bounding box center [900, 421] width 68 height 18
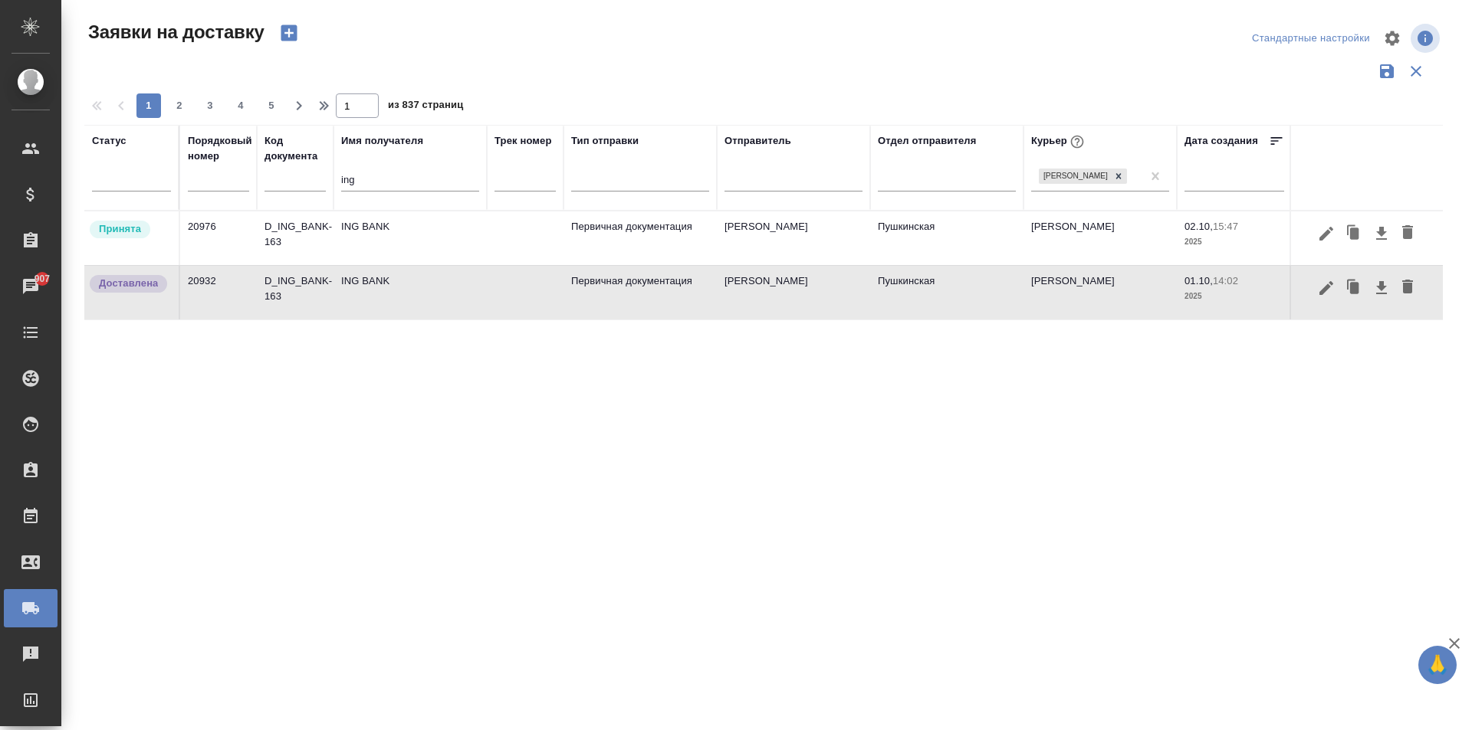
click at [339, 234] on td "ING BANK" at bounding box center [409, 239] width 153 height 54
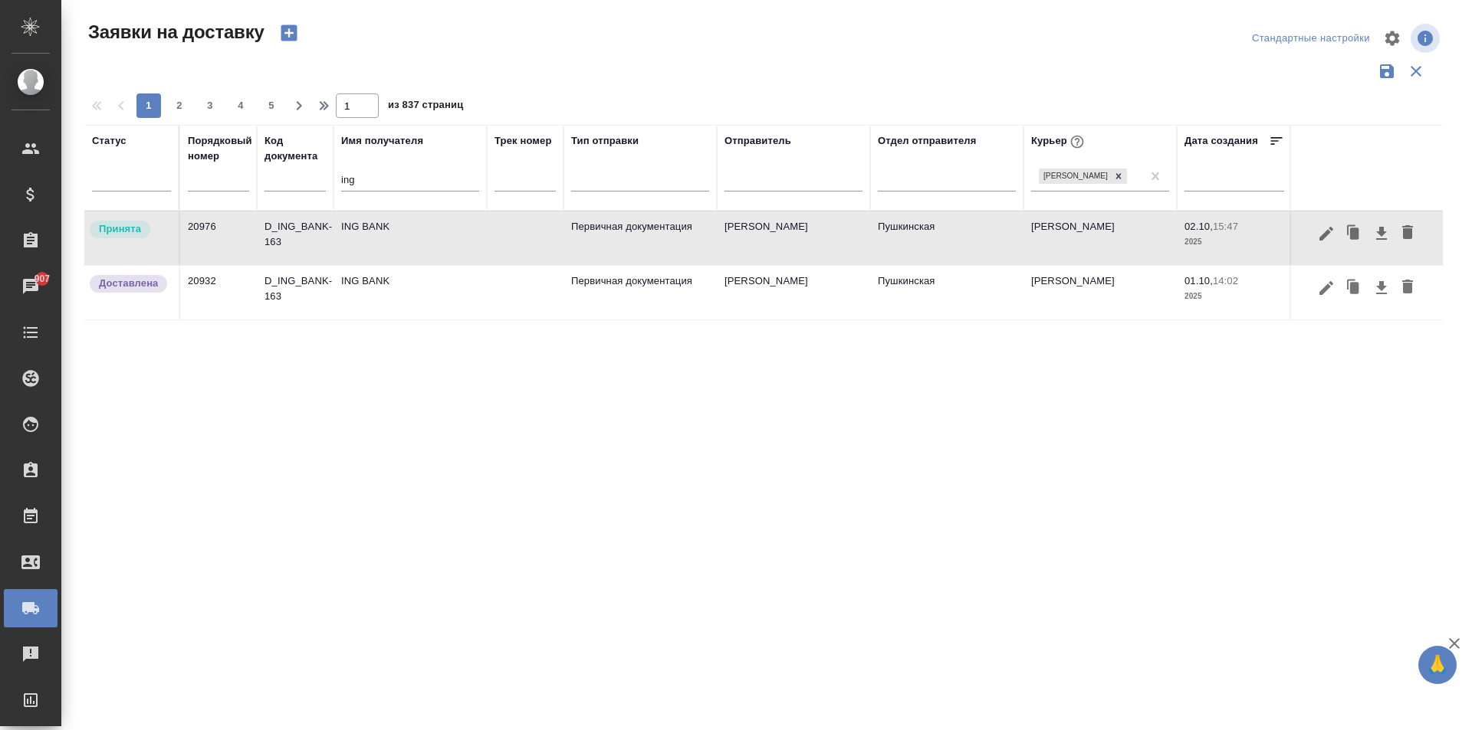
click at [339, 234] on td "ING BANK" at bounding box center [409, 239] width 153 height 54
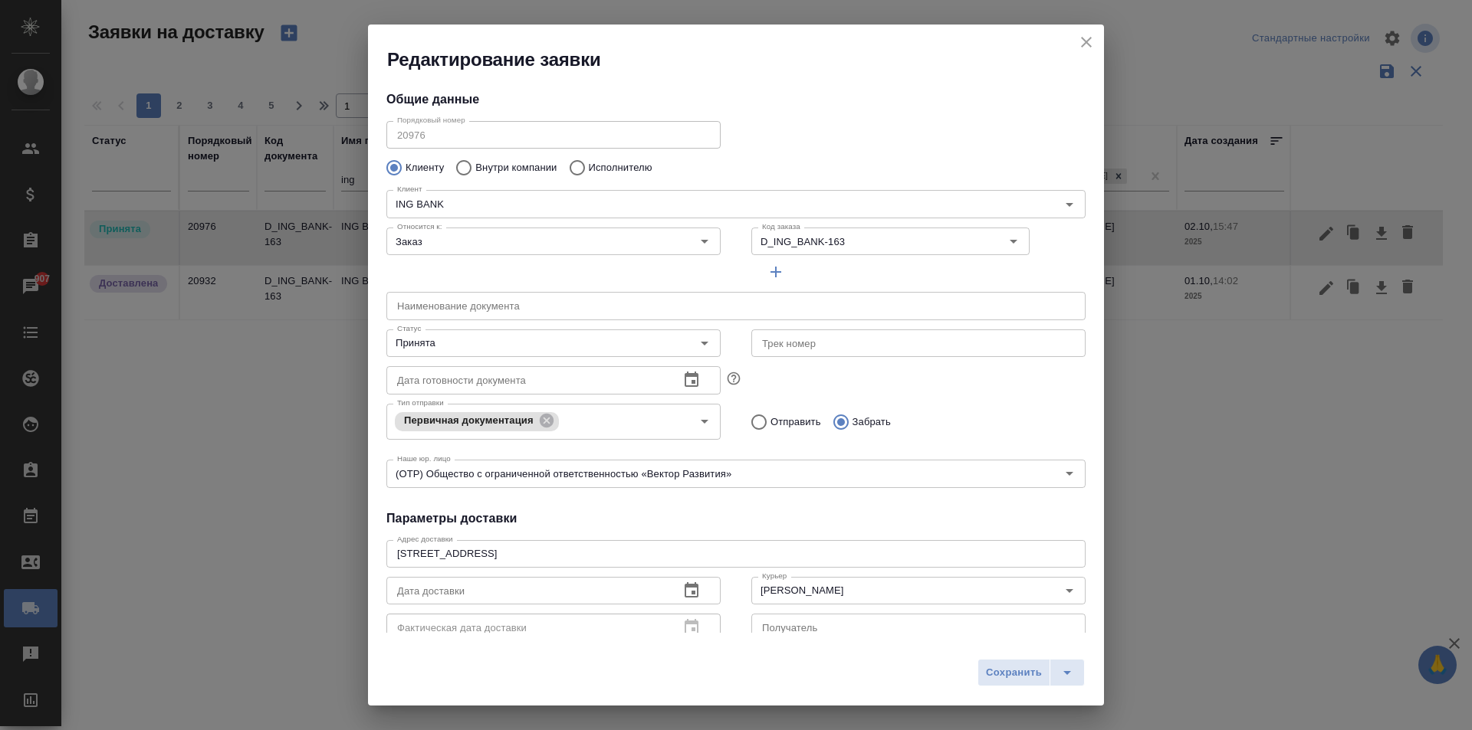
scroll to position [208, 0]
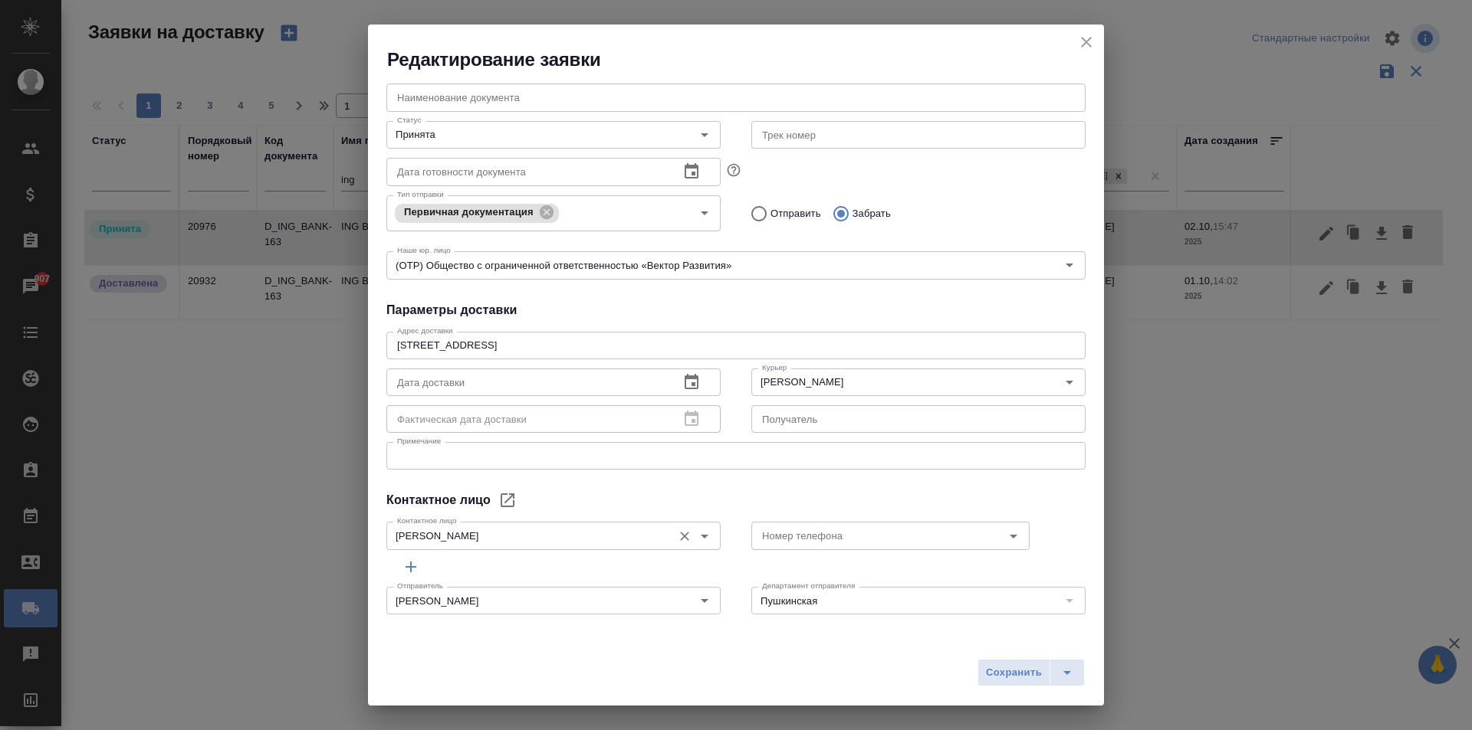
click at [505, 531] on input "[PERSON_NAME]" at bounding box center [528, 536] width 274 height 18
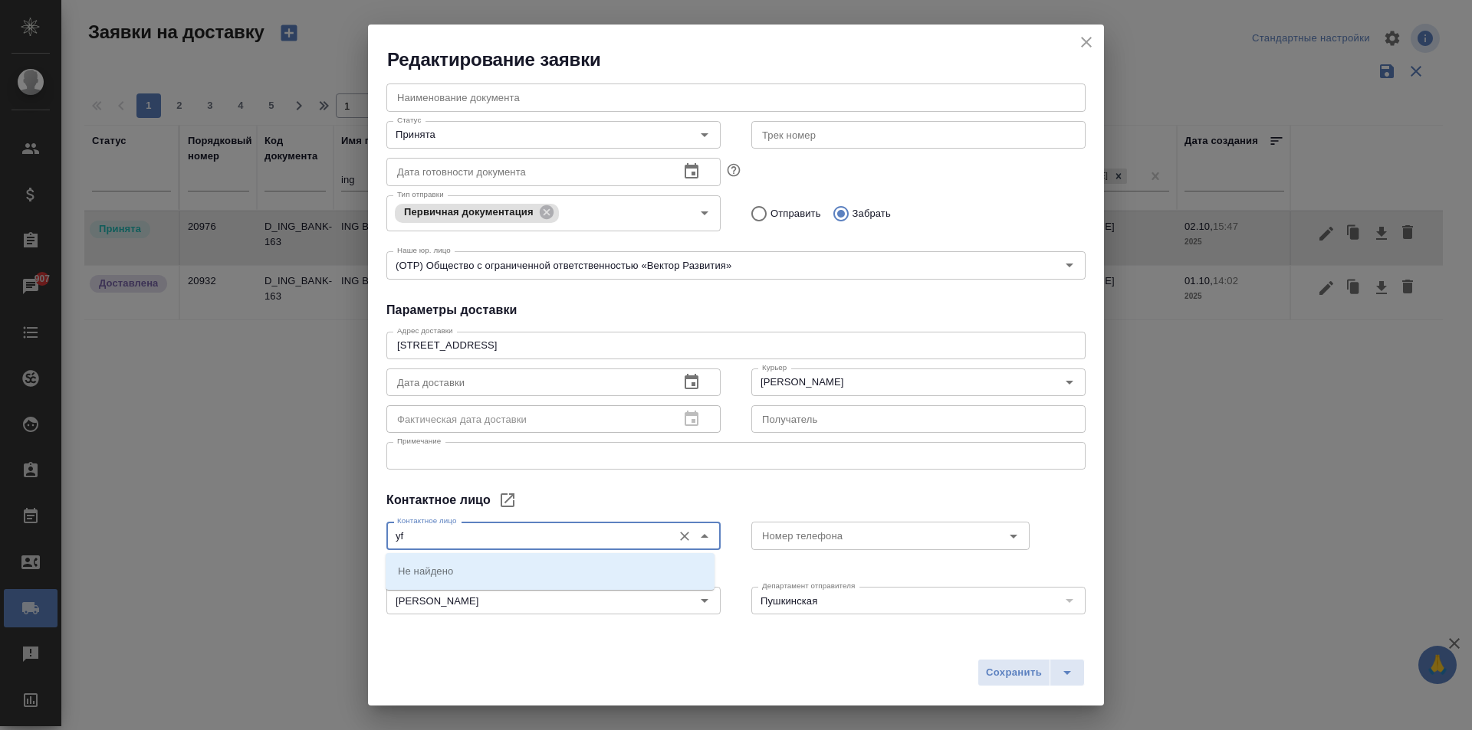
type input "y"
type input "[PERSON_NAME]"
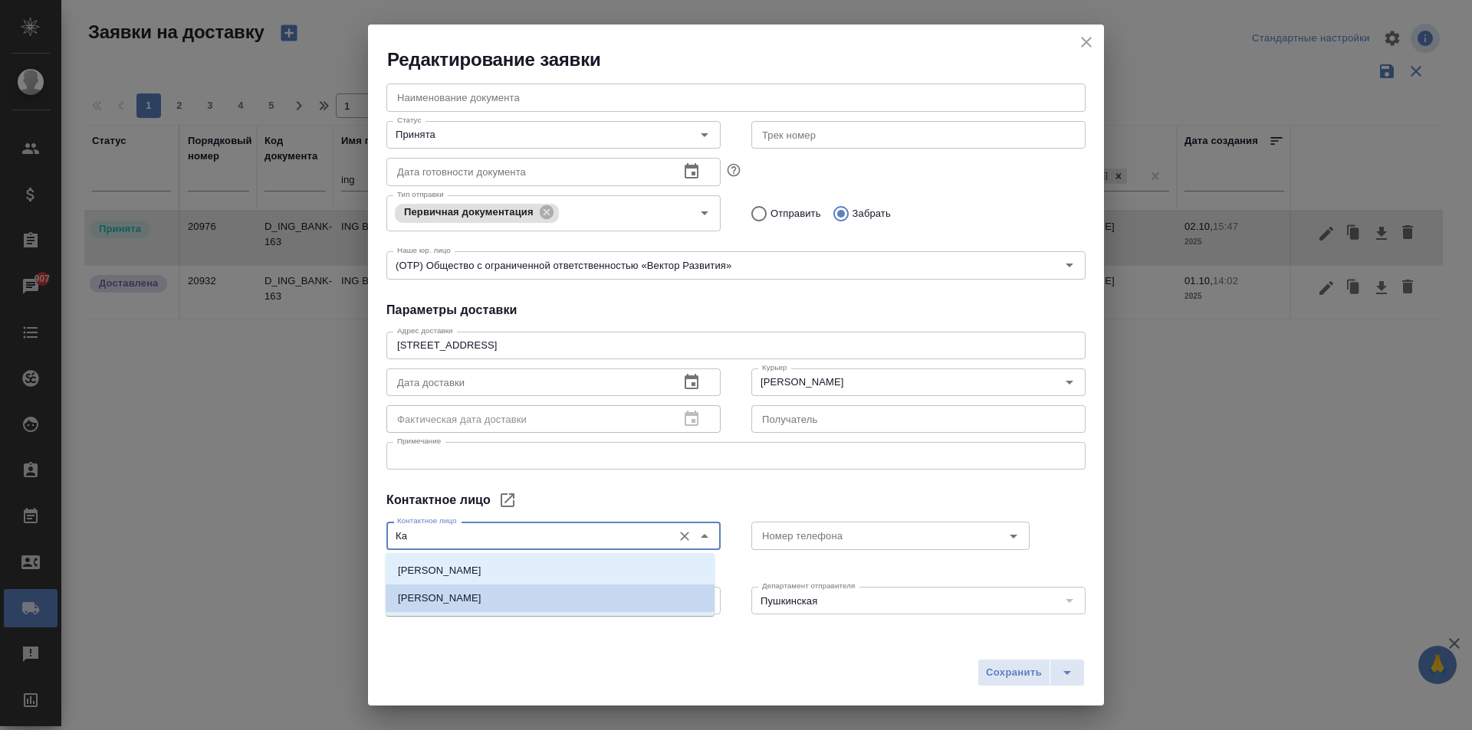
type input "[PERSON_NAME]"
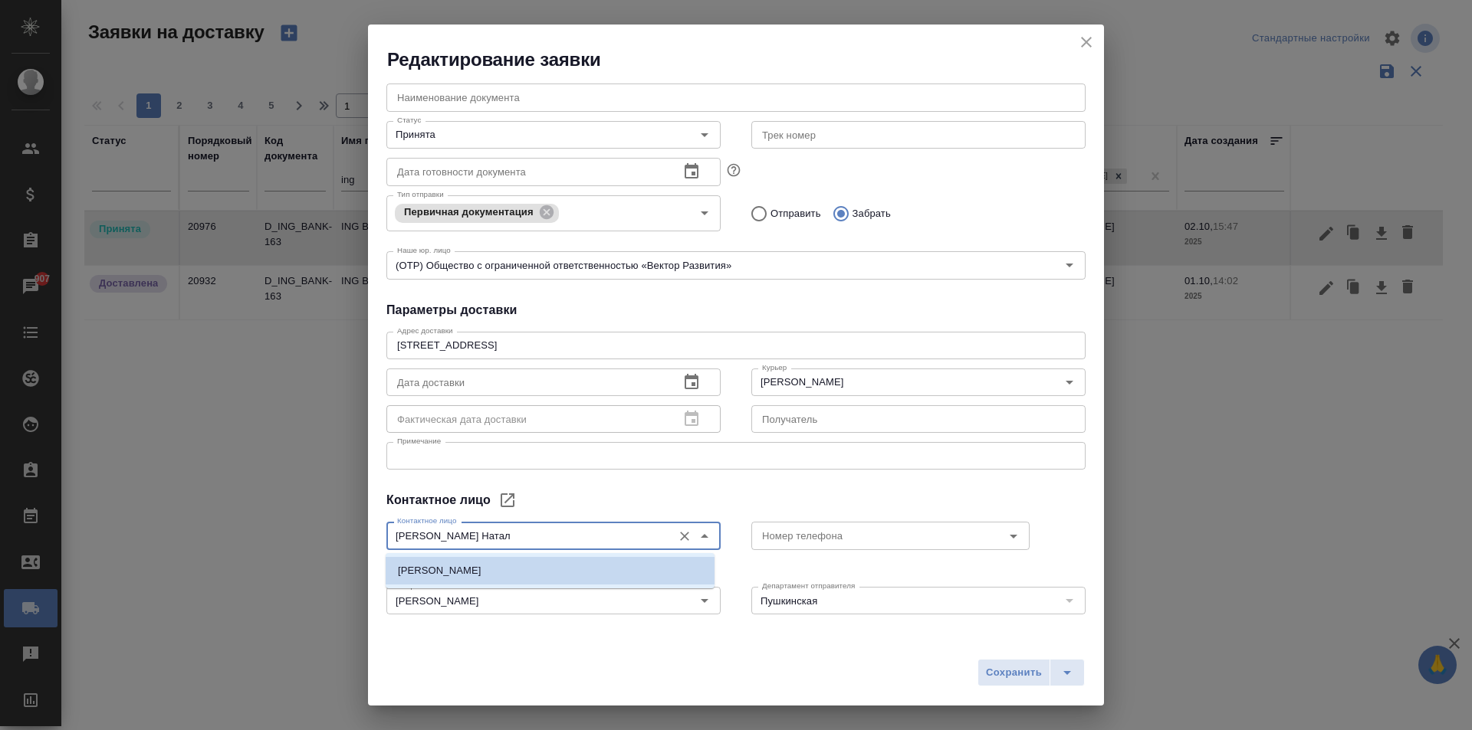
type input "[PERSON_NAME]"
click at [680, 535] on icon "Очистить" at bounding box center [684, 536] width 9 height 9
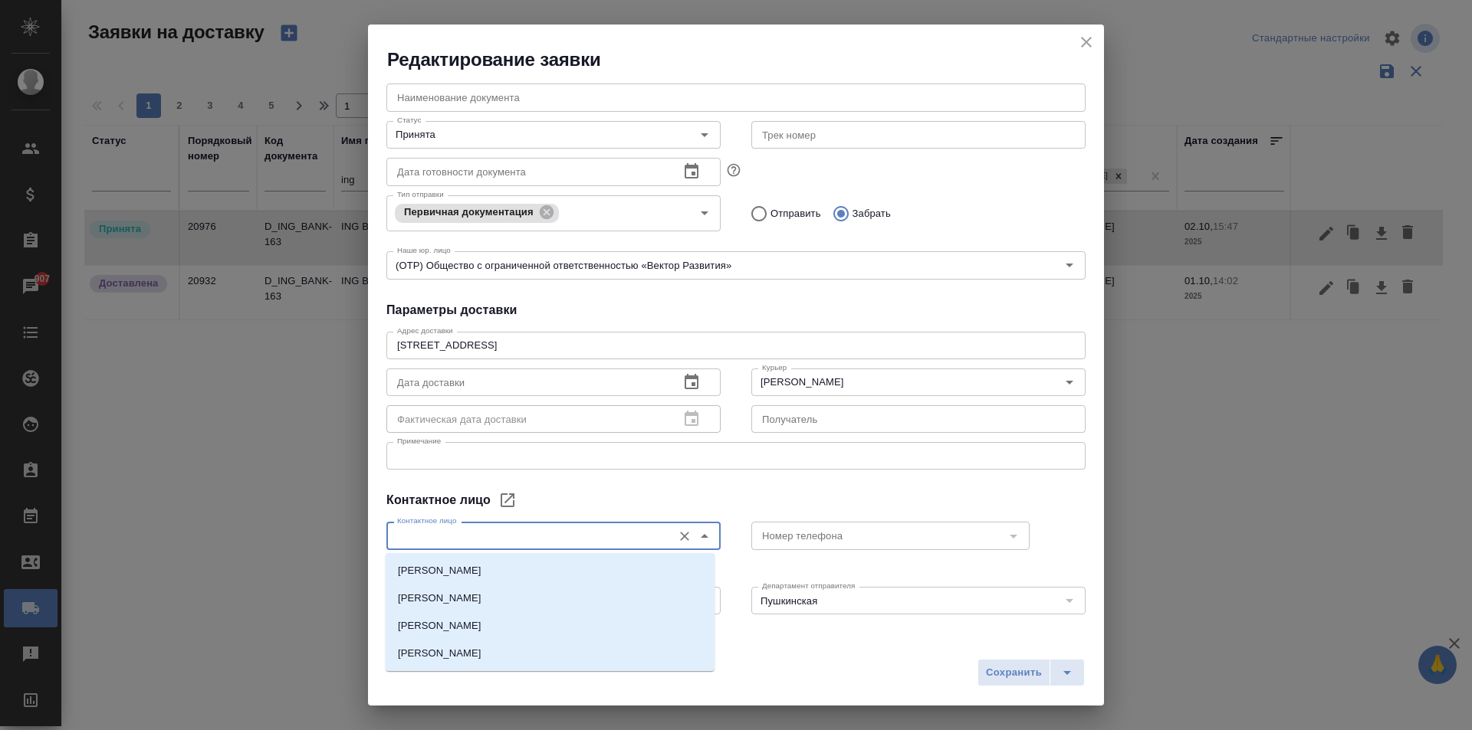
type input "[PERSON_NAME]"
click at [677, 540] on icon "Очистить" at bounding box center [684, 536] width 15 height 15
click at [655, 519] on div "Контактное лицо [PERSON_NAME] лицо" at bounding box center [553, 534] width 334 height 37
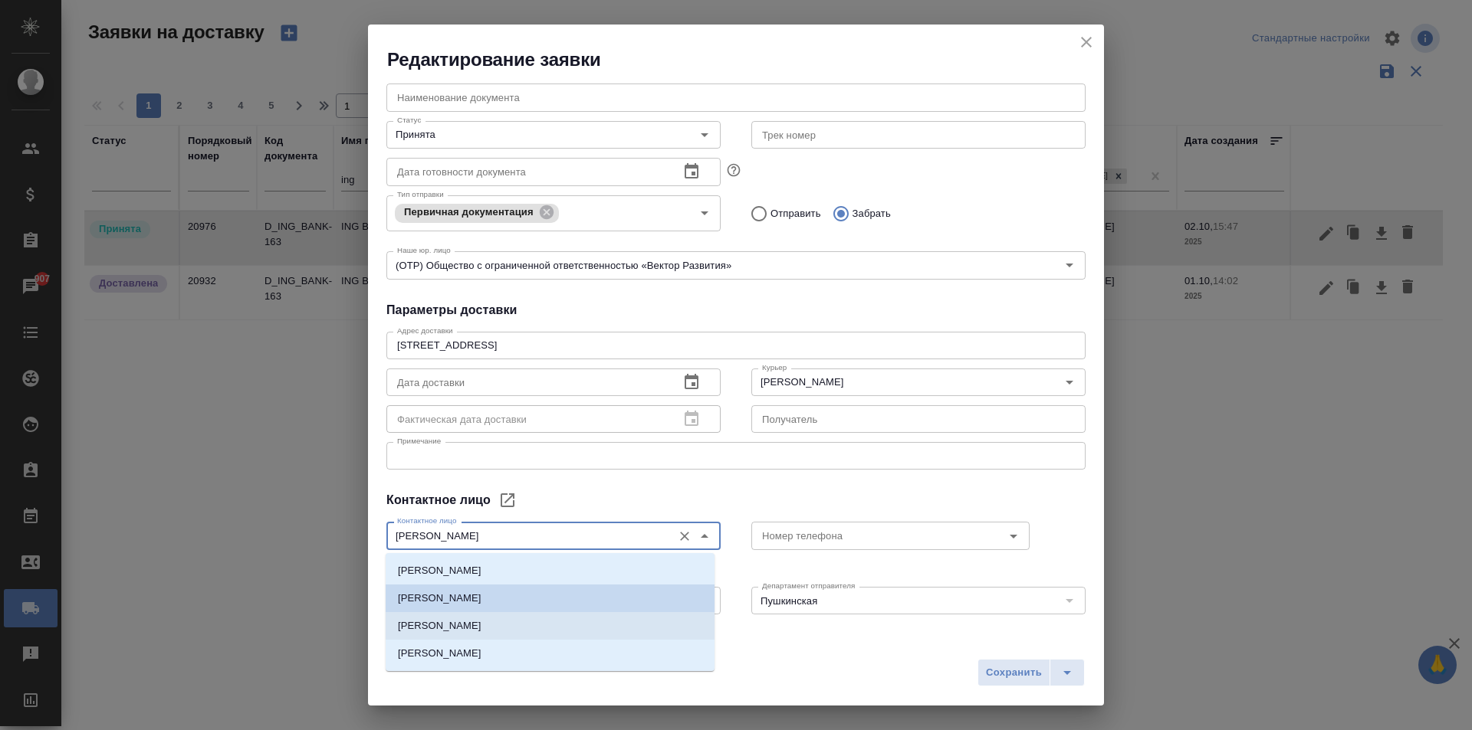
click at [503, 625] on li "[PERSON_NAME]" at bounding box center [550, 626] width 329 height 28
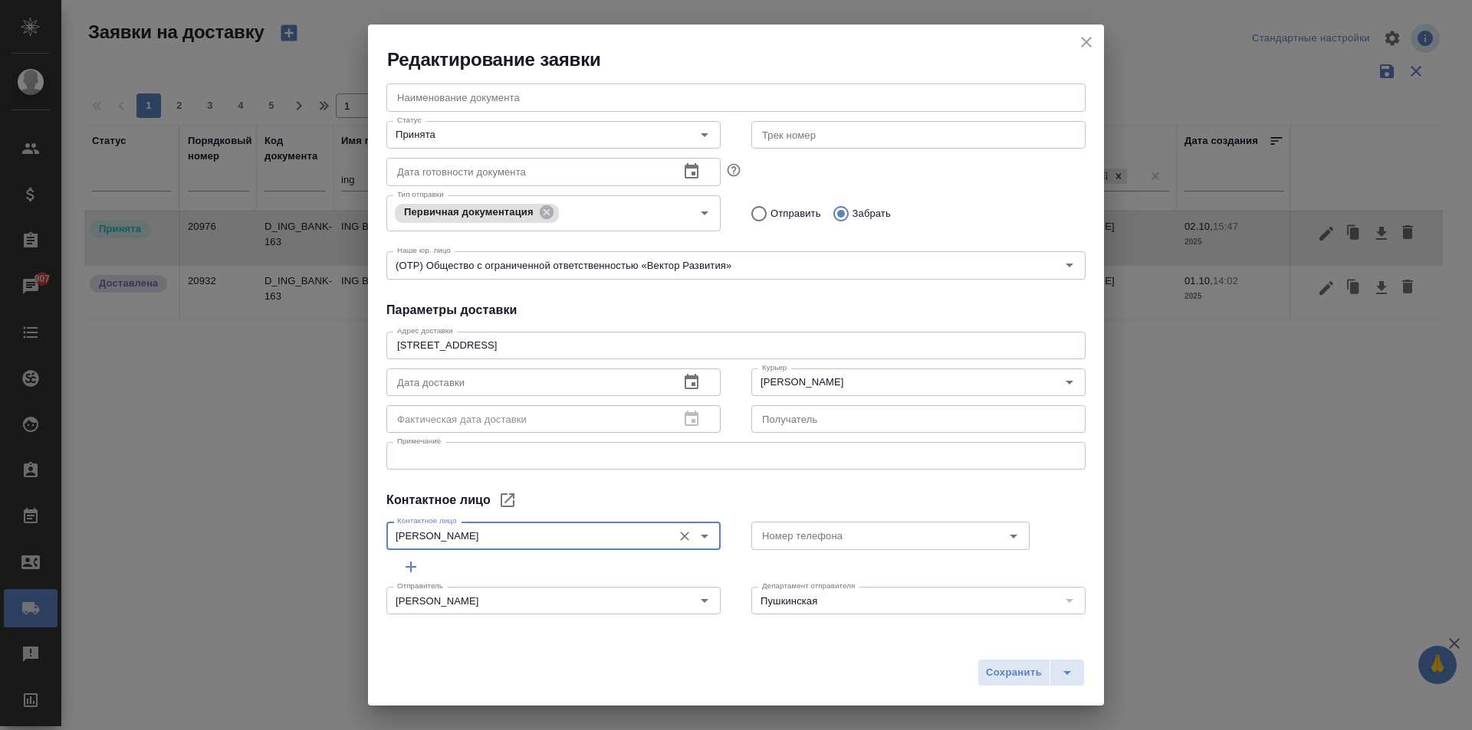
type input "[PERSON_NAME]"
click at [531, 514] on div "Контактное лицо [PERSON_NAME] лицо" at bounding box center [553, 533] width 365 height 67
click at [682, 380] on icon "button" at bounding box center [691, 382] width 18 height 18
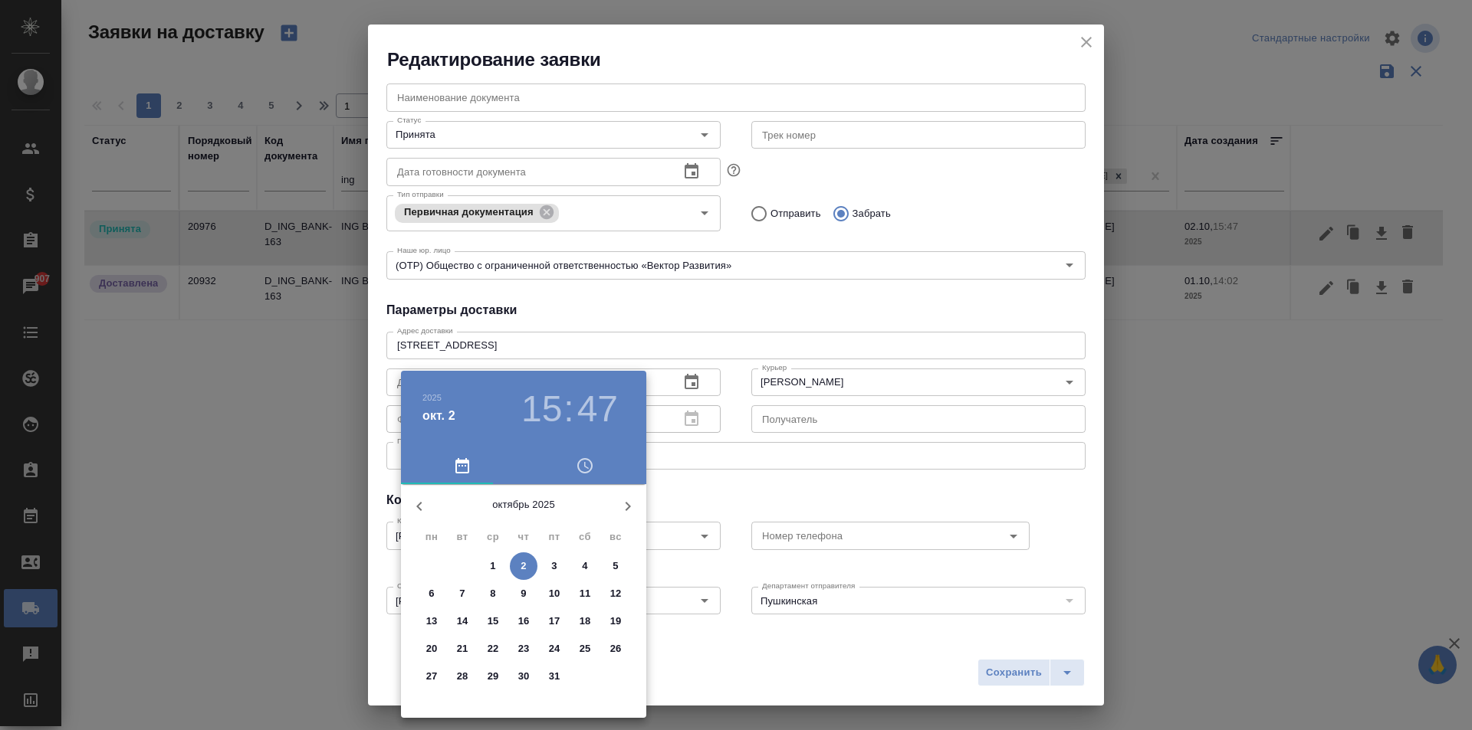
click at [523, 568] on p "2" at bounding box center [522, 566] width 5 height 15
type input "[DATE] 15:47"
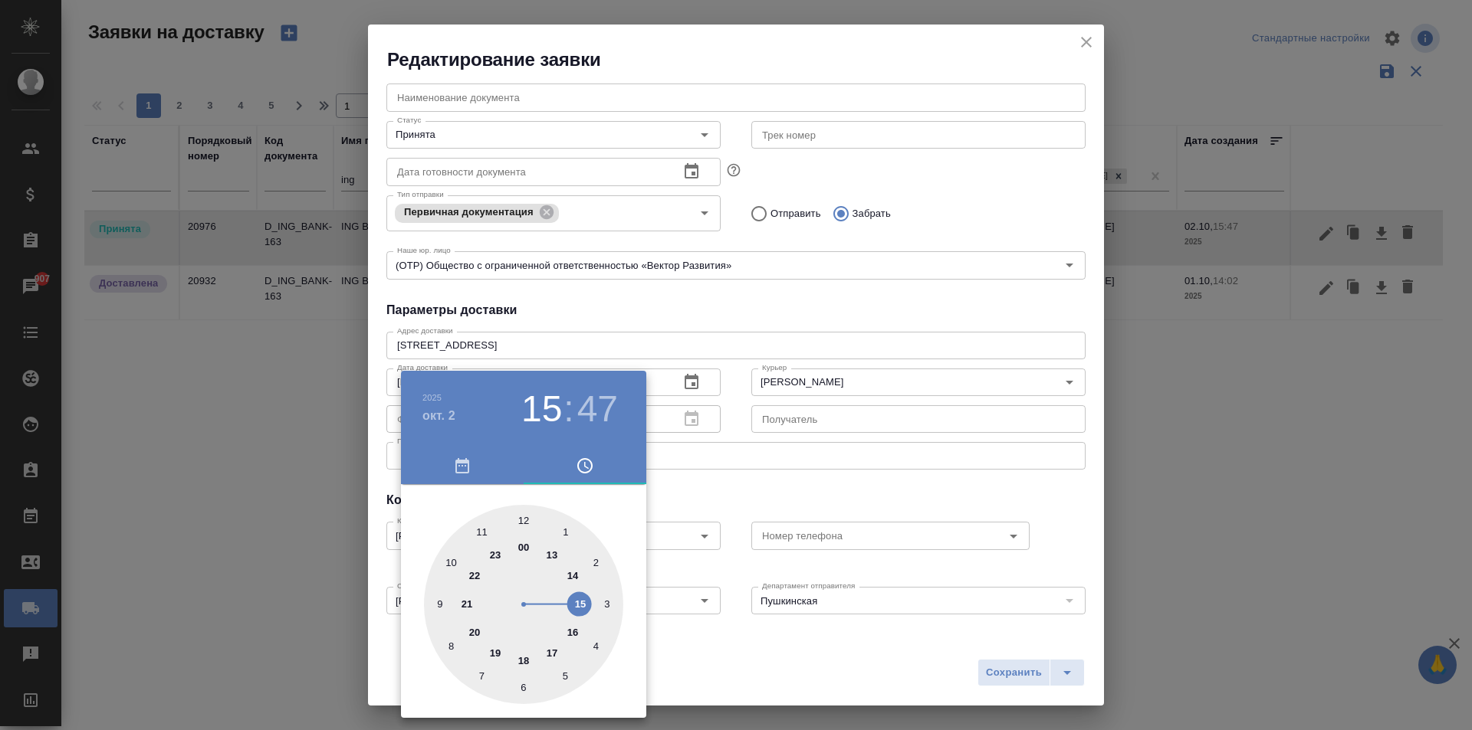
click at [742, 461] on div at bounding box center [736, 365] width 1472 height 730
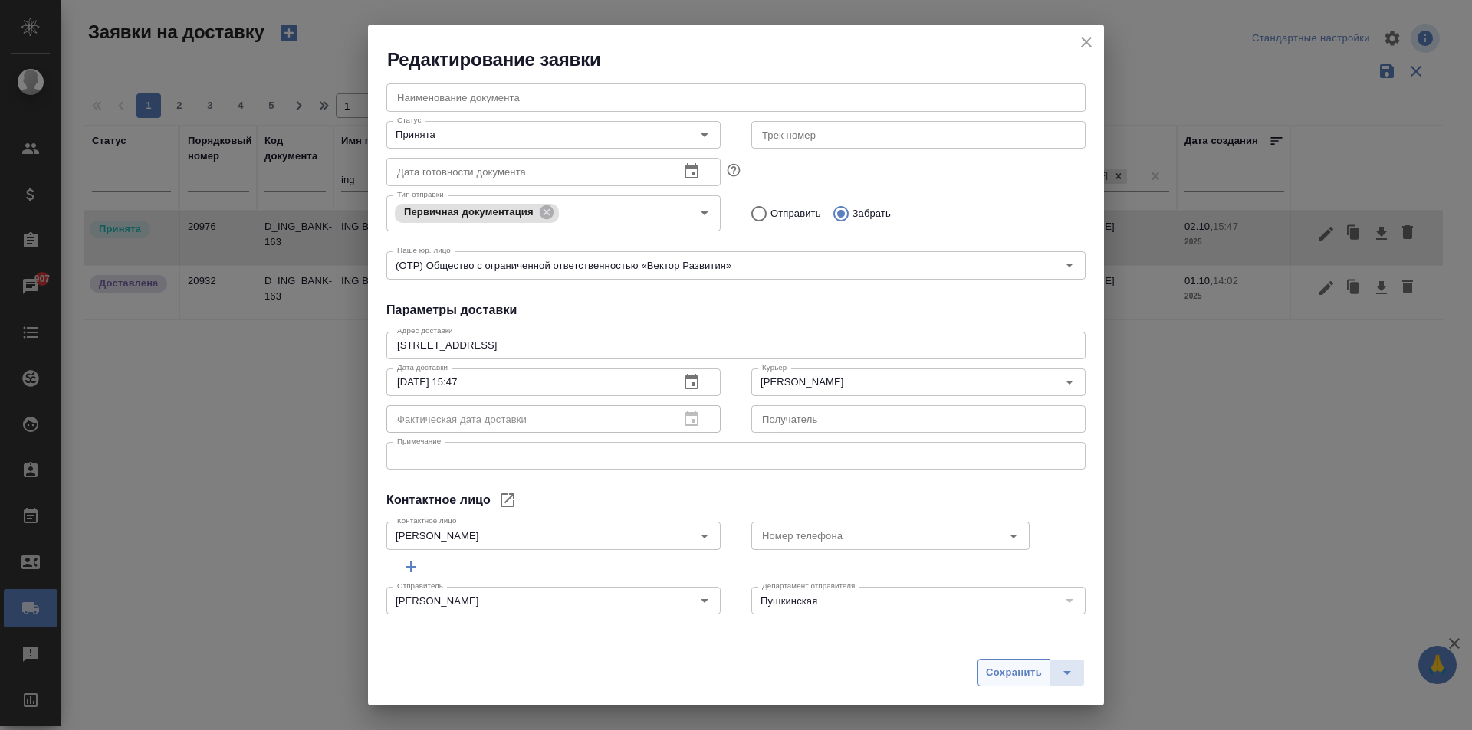
click at [1005, 672] on span "Сохранить" at bounding box center [1014, 674] width 56 height 18
type input "[PERSON_NAME]"
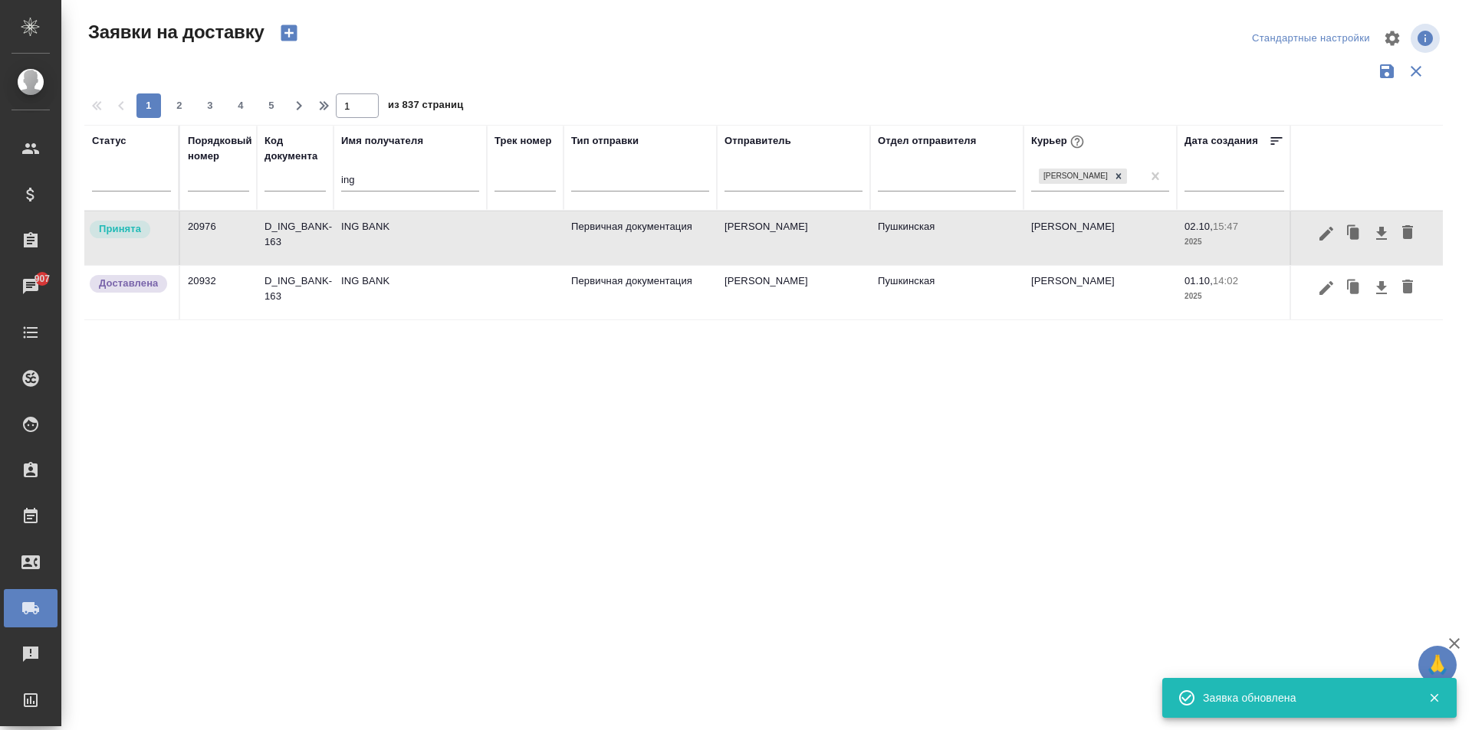
click at [399, 249] on td "ING BANK" at bounding box center [409, 239] width 153 height 54
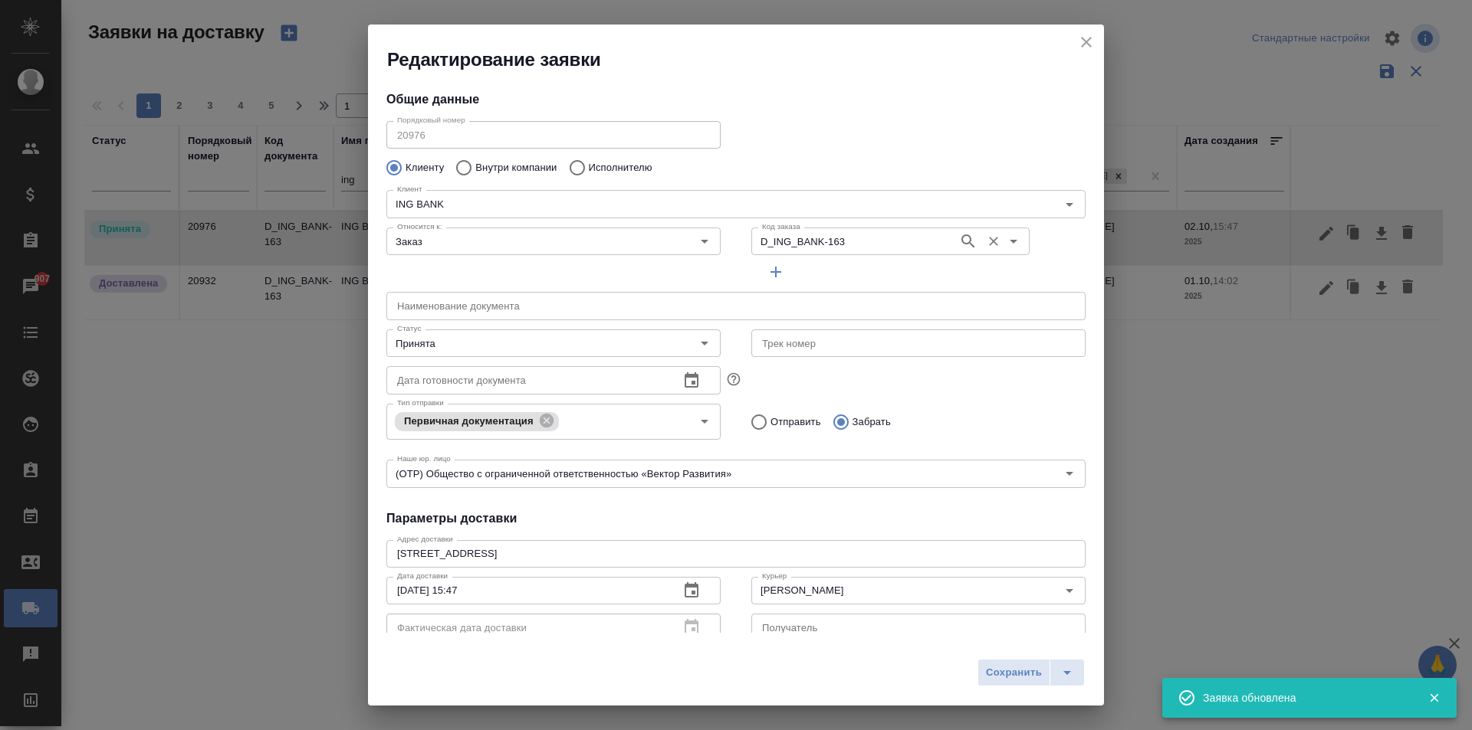
click at [878, 242] on input "D_ING_BANK-163" at bounding box center [853, 241] width 195 height 18
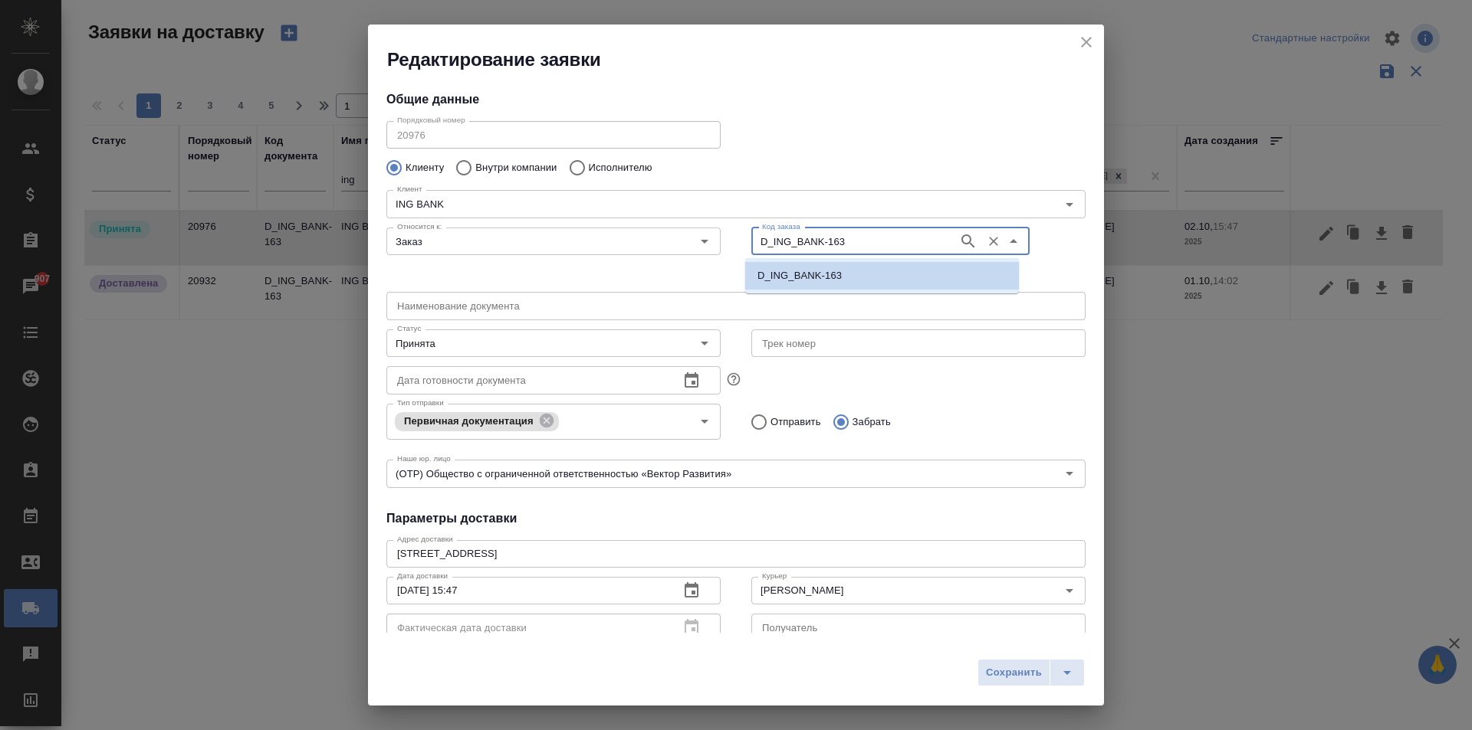
click at [878, 242] on input "D_ING_BANK-163" at bounding box center [853, 241] width 195 height 18
drag, startPoint x: 858, startPoint y: 244, endPoint x: 628, endPoint y: 247, distance: 229.9
click at [644, 247] on div "Относится к: Заказ Относится к: Код заказа D_ING_BANK-163 Код заказа" at bounding box center [736, 253] width 730 height 95
type input "1057"
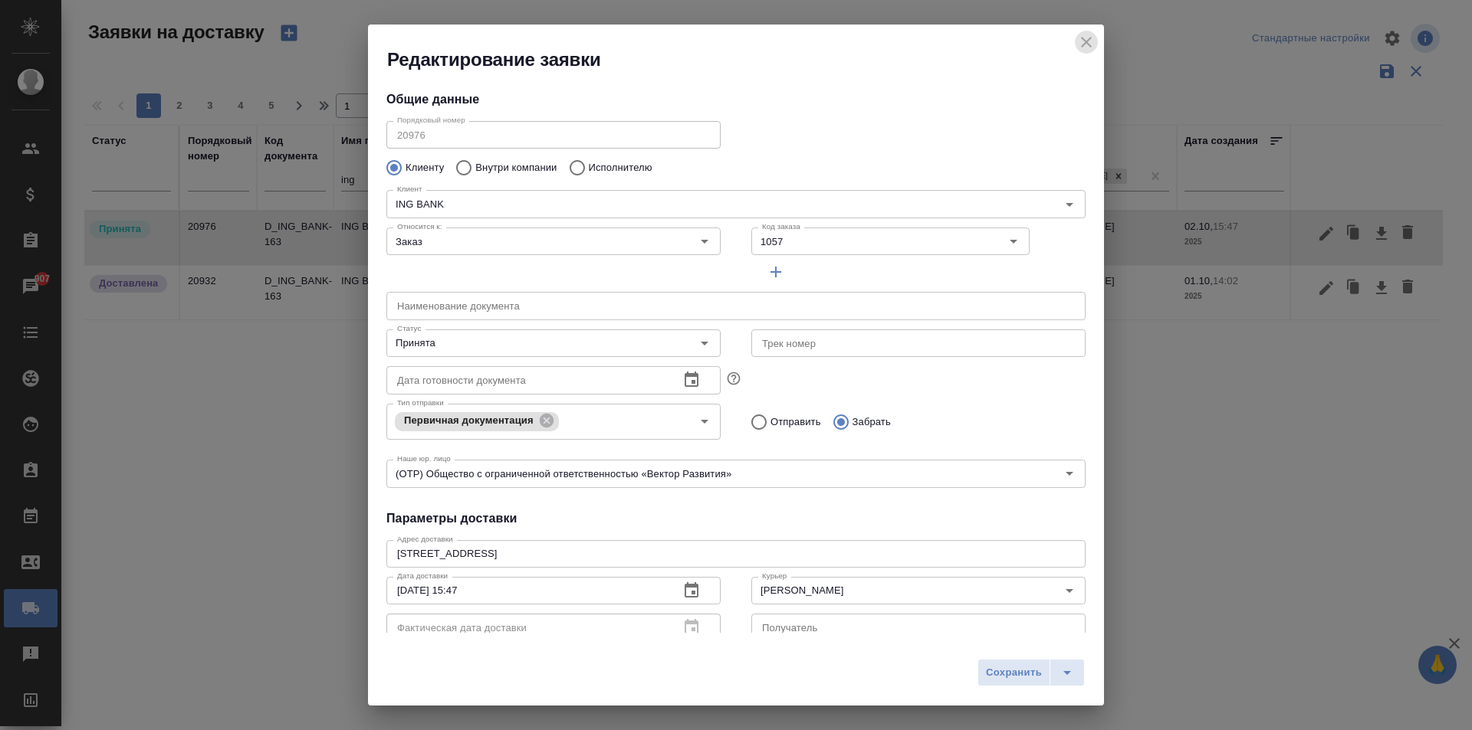
click at [1081, 43] on icon "close" at bounding box center [1086, 42] width 18 height 18
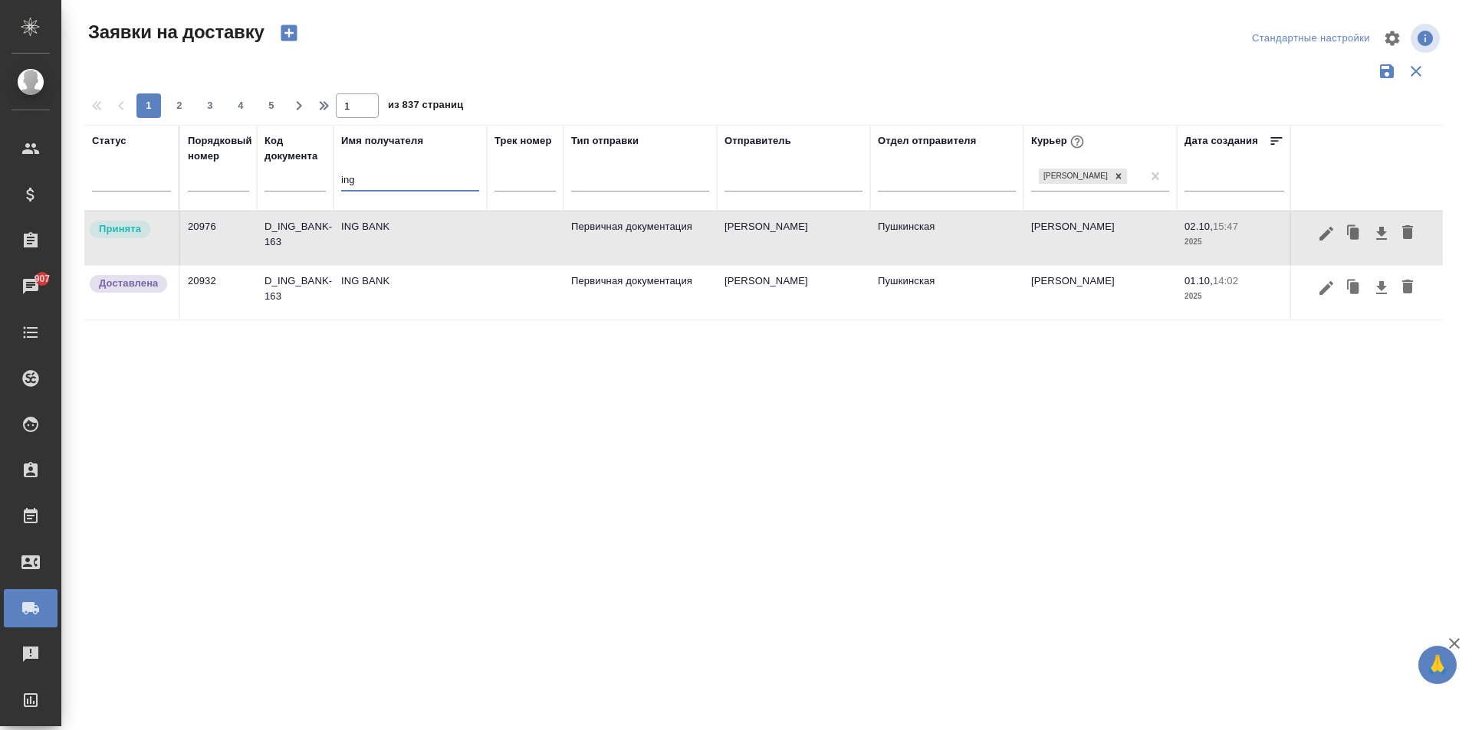
drag, startPoint x: 377, startPoint y: 182, endPoint x: 290, endPoint y: 182, distance: 86.6
click at [290, 182] on tr "Статус Порядковый номер Код документа Имя получателя ing Трек номер Тип отправк…" at bounding box center [879, 168] width 1590 height 86
click at [393, 235] on td "ING BANK" at bounding box center [409, 239] width 153 height 54
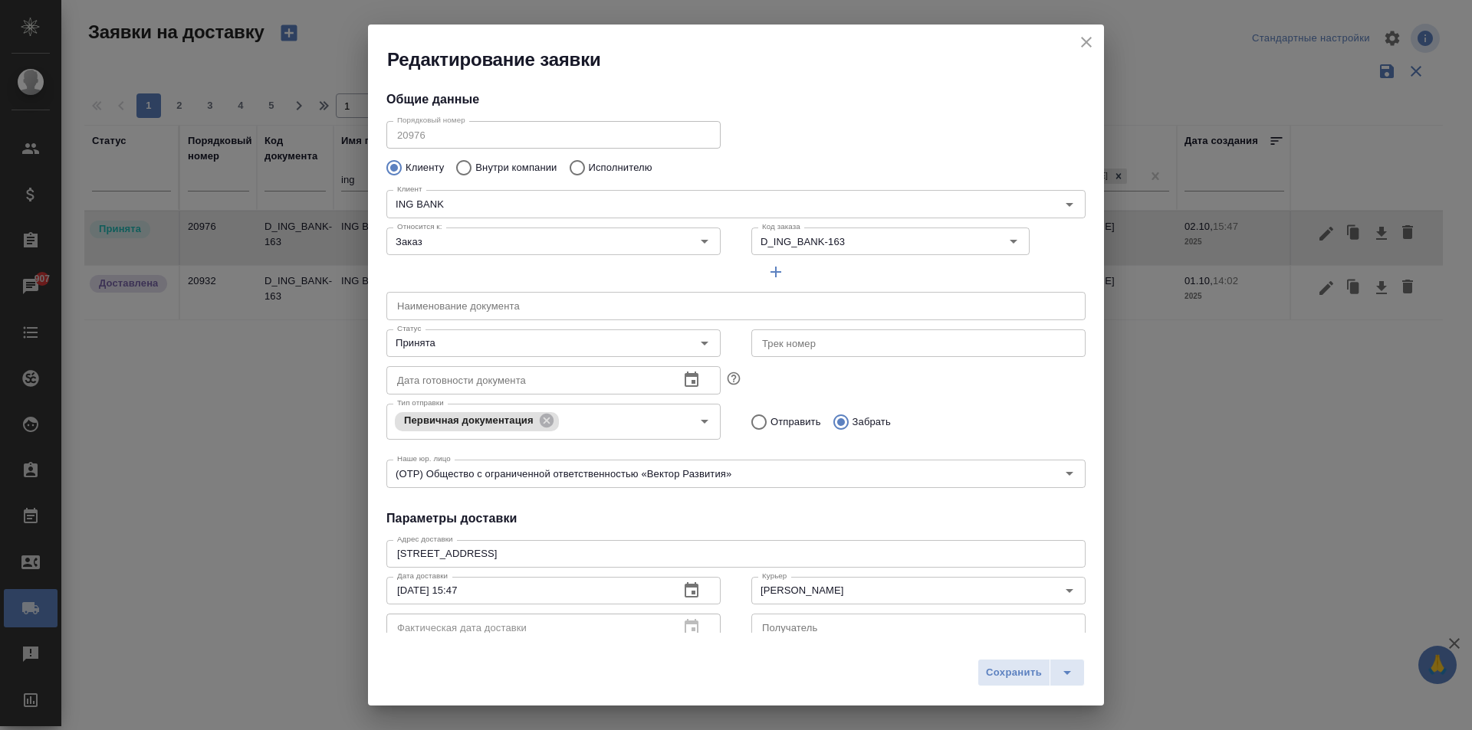
click at [1089, 41] on icon "close" at bounding box center [1086, 42] width 18 height 18
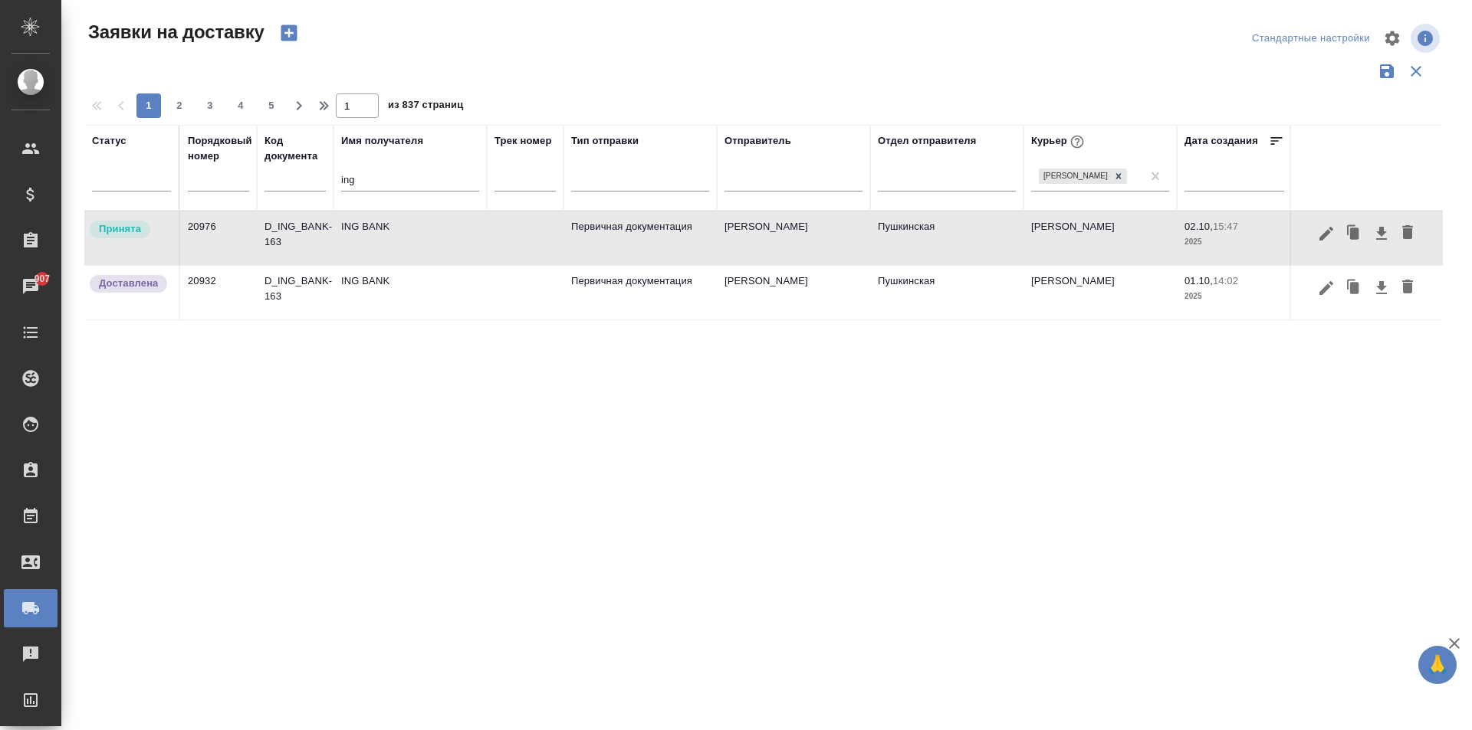
click at [1413, 235] on icon "button" at bounding box center [1407, 232] width 18 height 18
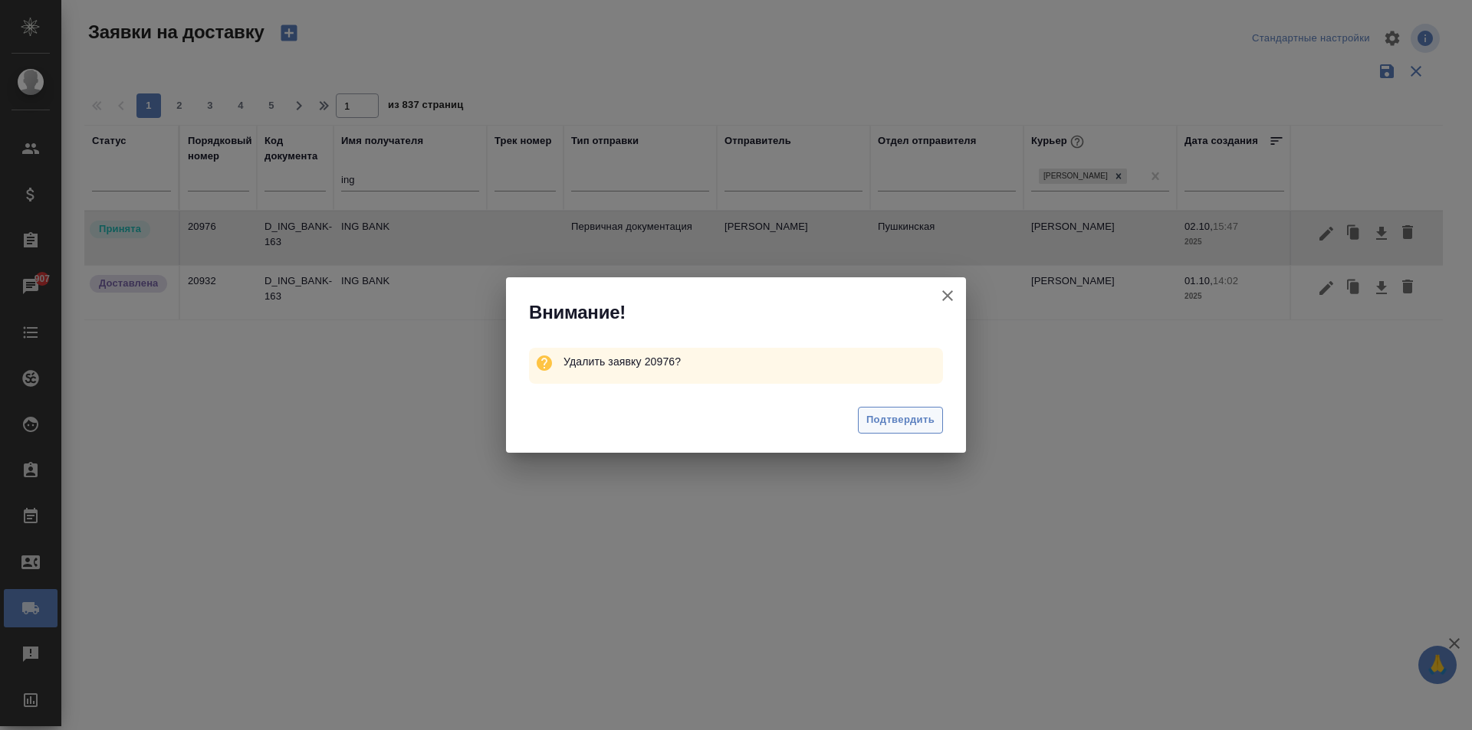
click at [922, 422] on span "Подтвердить" at bounding box center [900, 421] width 68 height 18
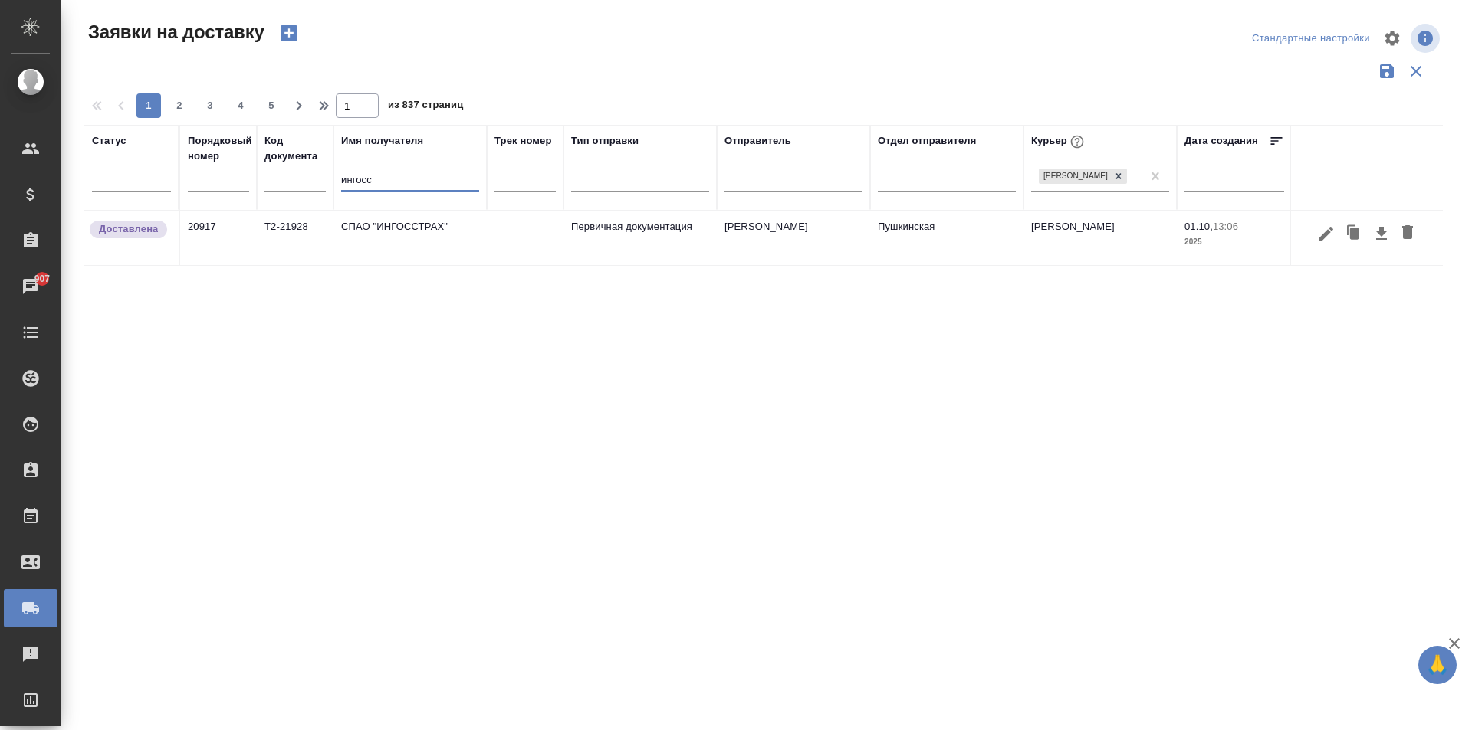
type input "ингосс"
click at [374, 248] on td "СПАО "ИНГОССТРАХ"" at bounding box center [409, 239] width 153 height 54
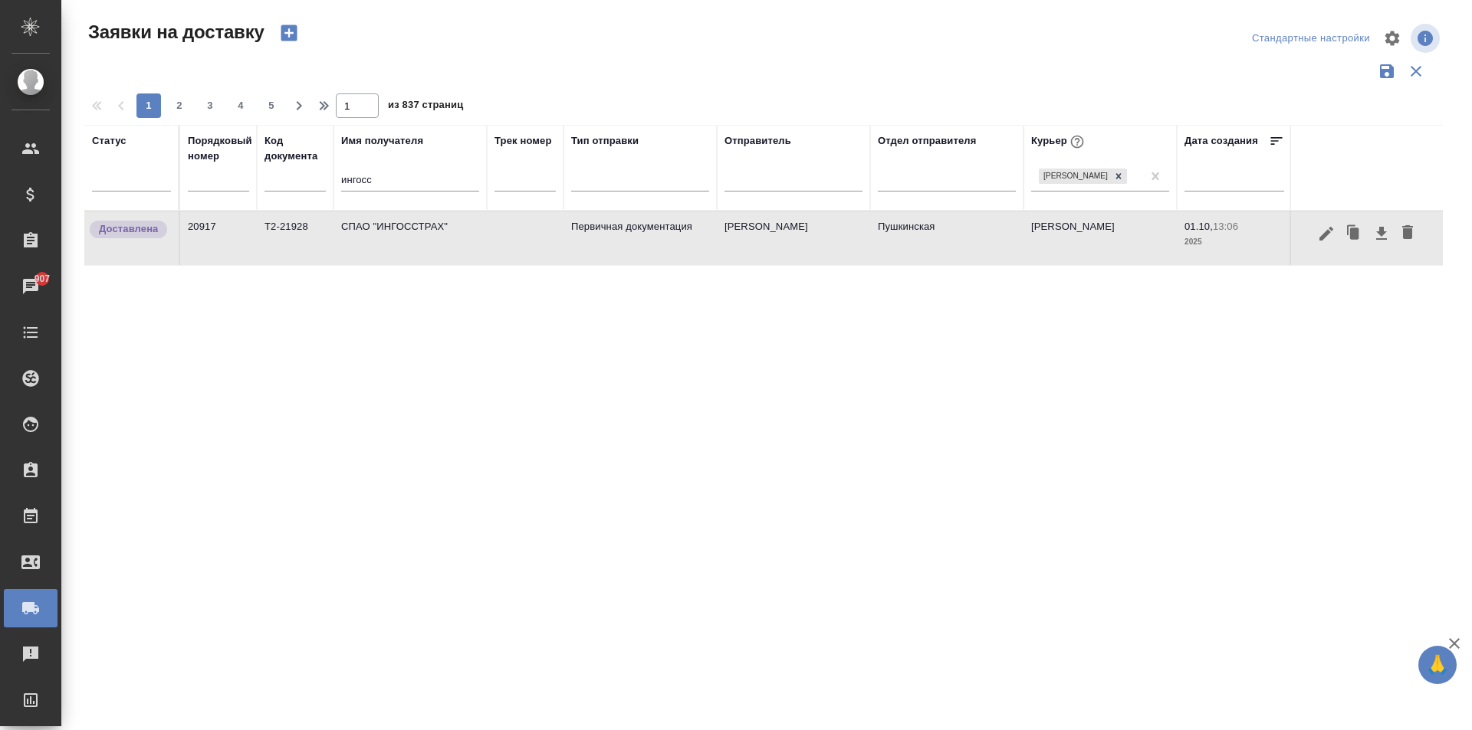
click at [438, 243] on td "СПАО "ИНГОССТРАХ"" at bounding box center [409, 239] width 153 height 54
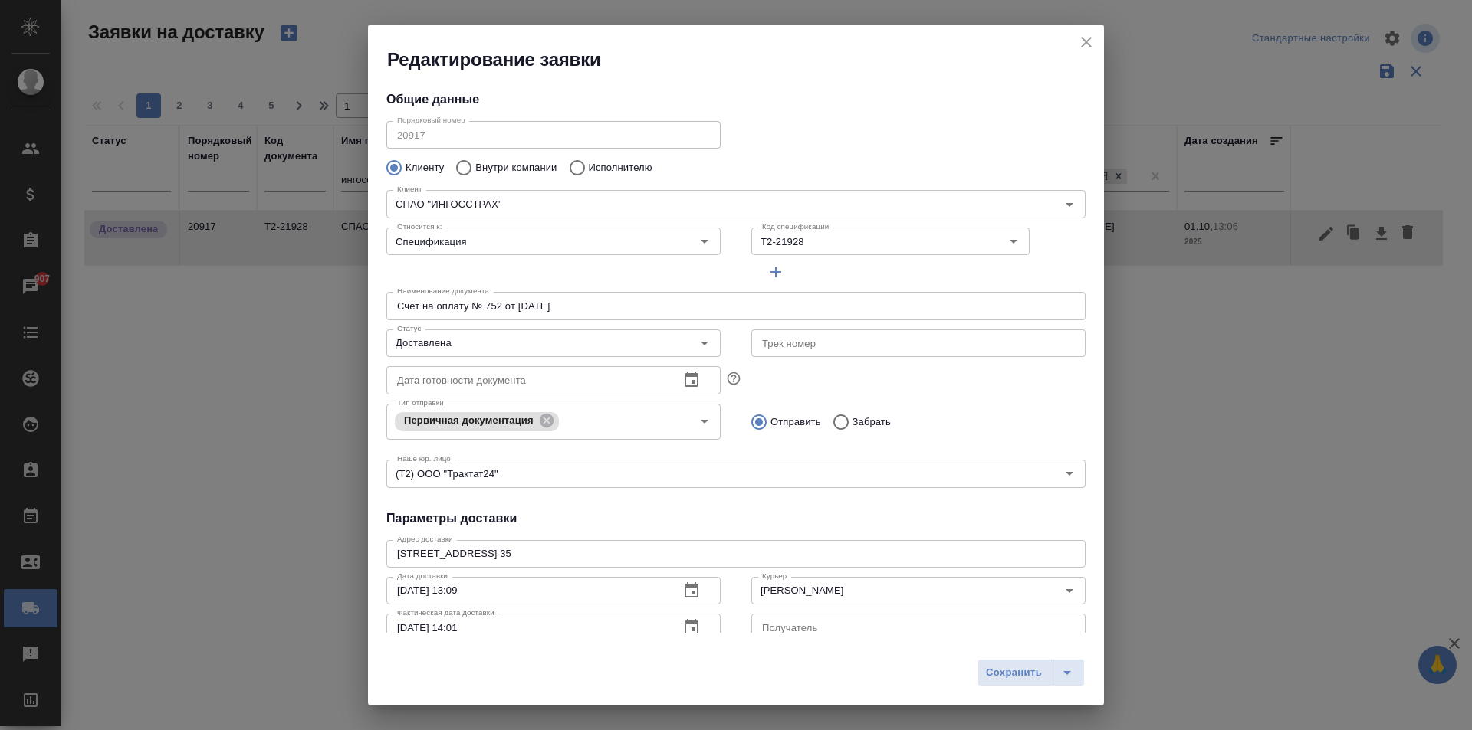
type input "[PERSON_NAME]"
type input "+ 7 495 729 41 29, вн. 24115"
click at [1082, 44] on icon "close" at bounding box center [1086, 42] width 18 height 18
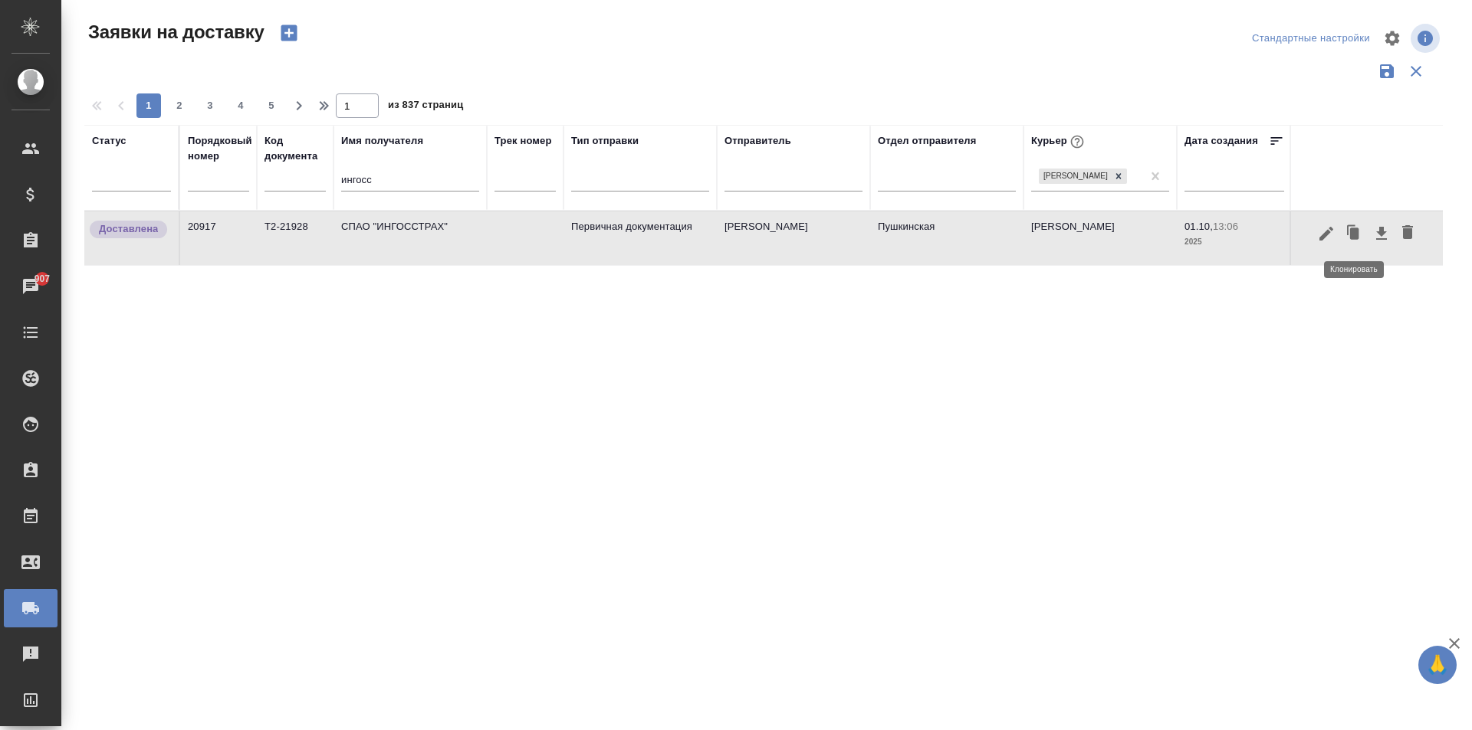
click at [1359, 235] on icon "button" at bounding box center [1353, 233] width 21 height 21
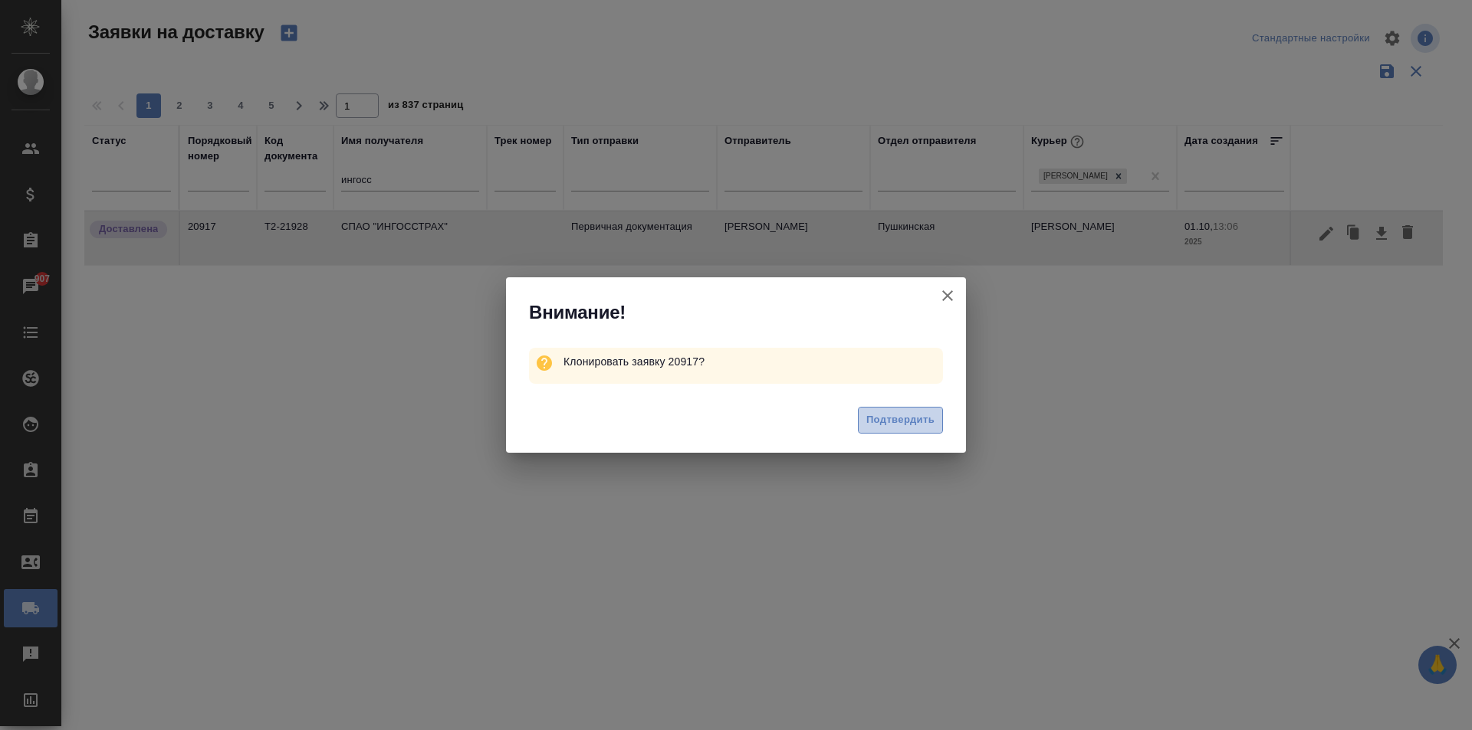
click at [917, 421] on span "Подтвердить" at bounding box center [900, 421] width 68 height 18
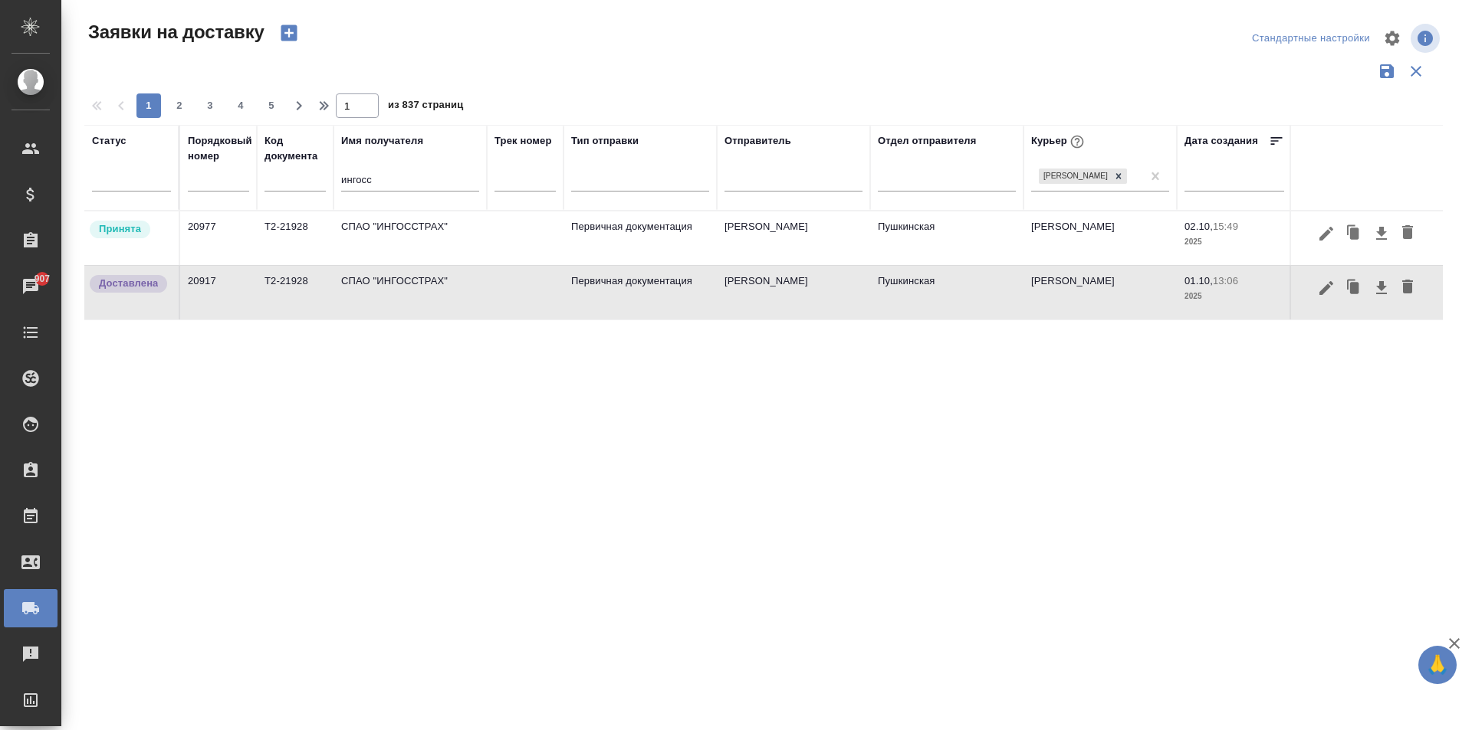
click at [442, 243] on td "СПАО "ИНГОССТРАХ"" at bounding box center [409, 239] width 153 height 54
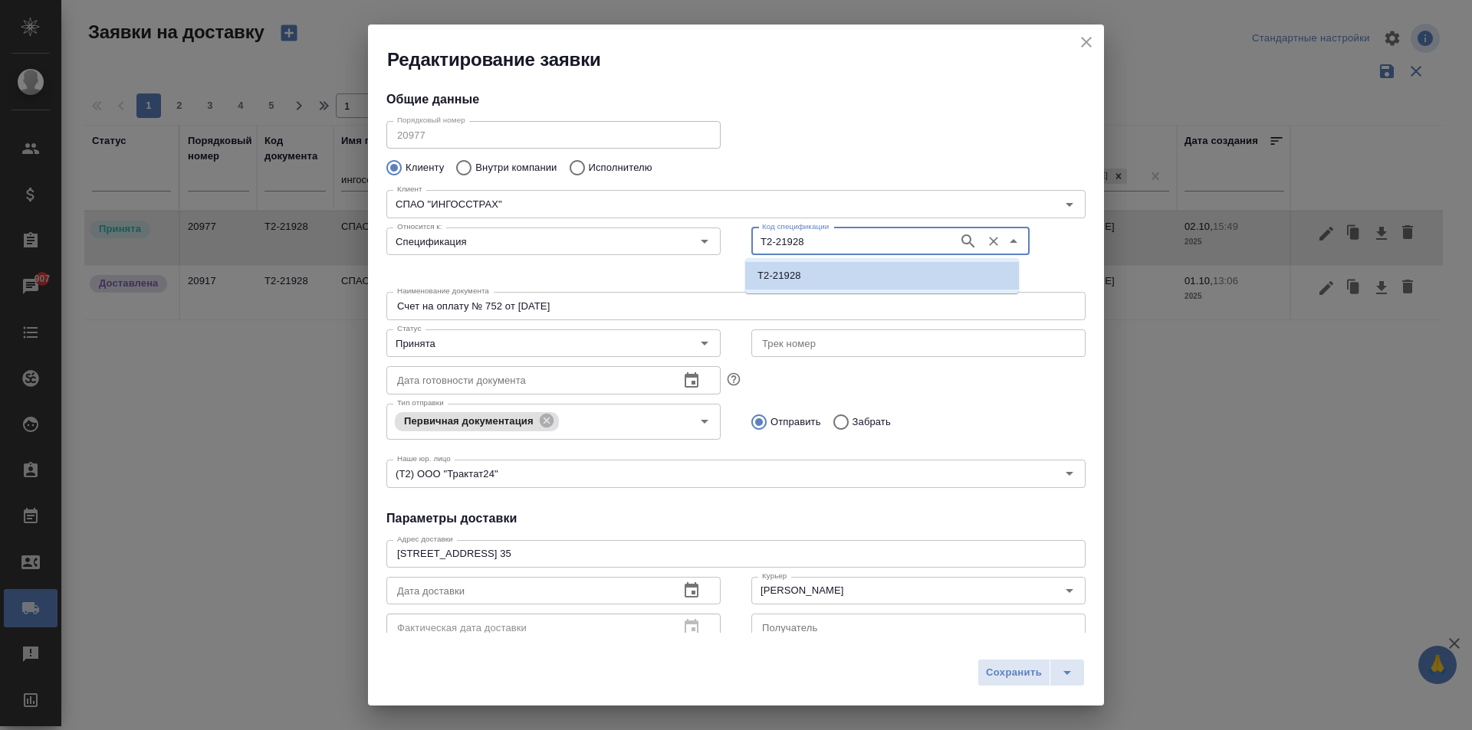
click at [822, 245] on input "Т2-21928" at bounding box center [853, 241] width 195 height 18
type input "Т2-21928"
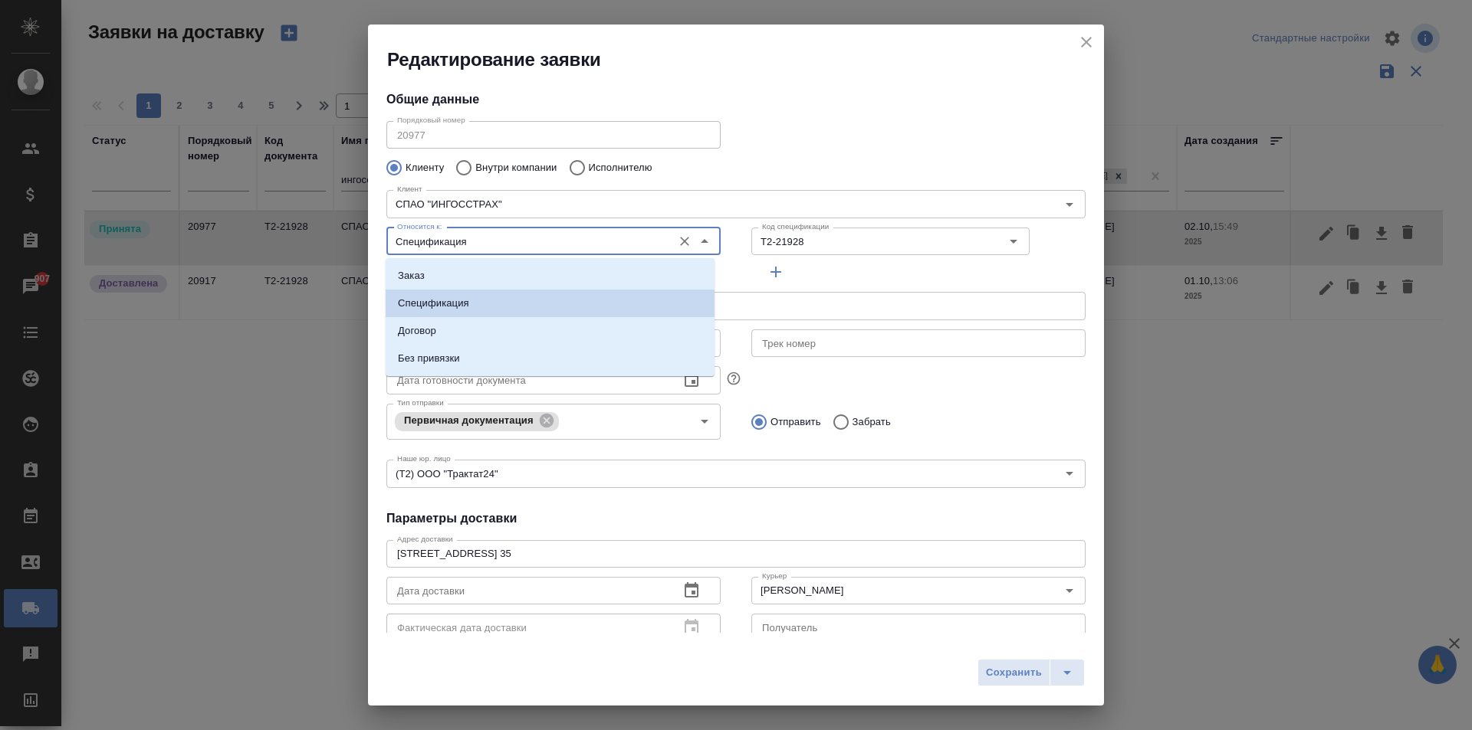
click at [621, 241] on input "Спецификация" at bounding box center [528, 241] width 274 height 18
click at [442, 279] on li "Заказ" at bounding box center [550, 276] width 329 height 28
type input "Заказ"
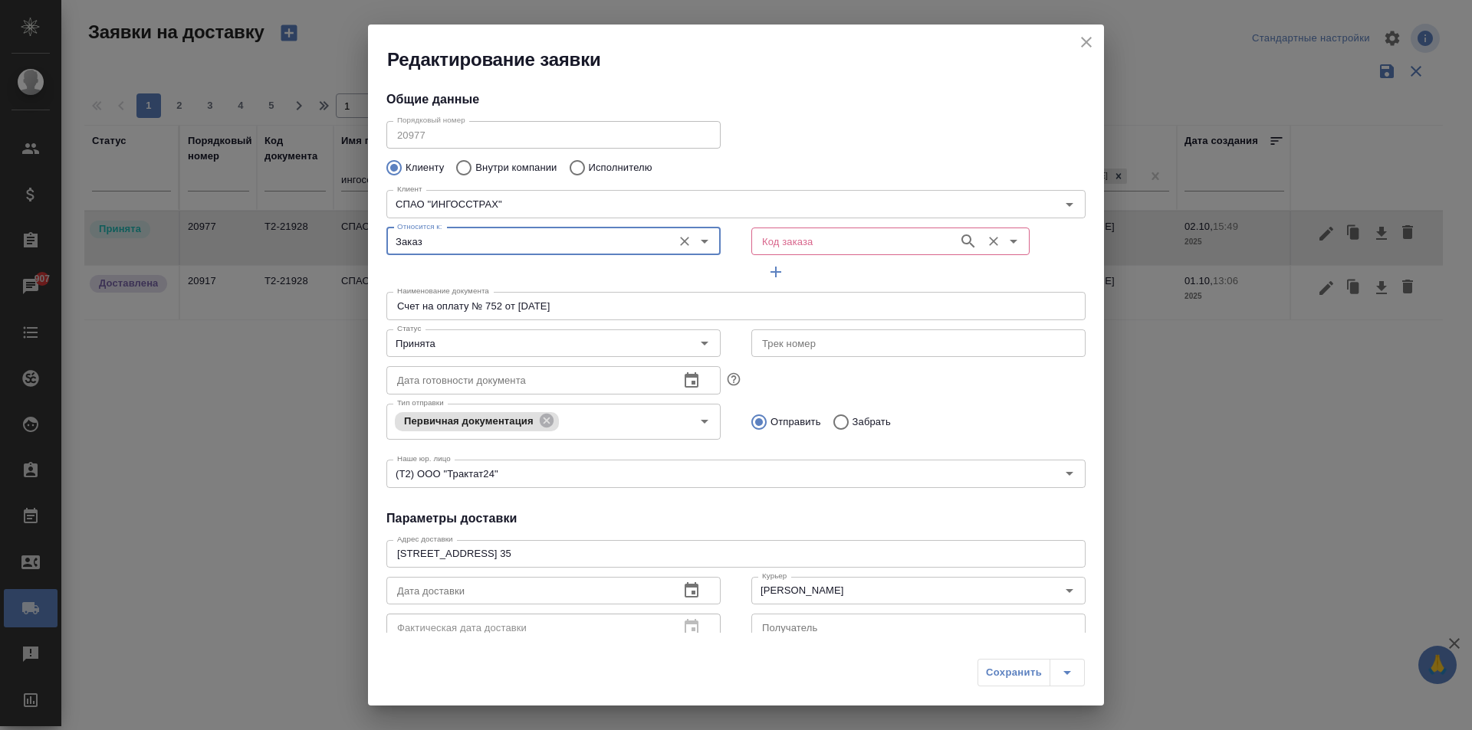
click at [871, 235] on input "Код заказа" at bounding box center [853, 241] width 195 height 18
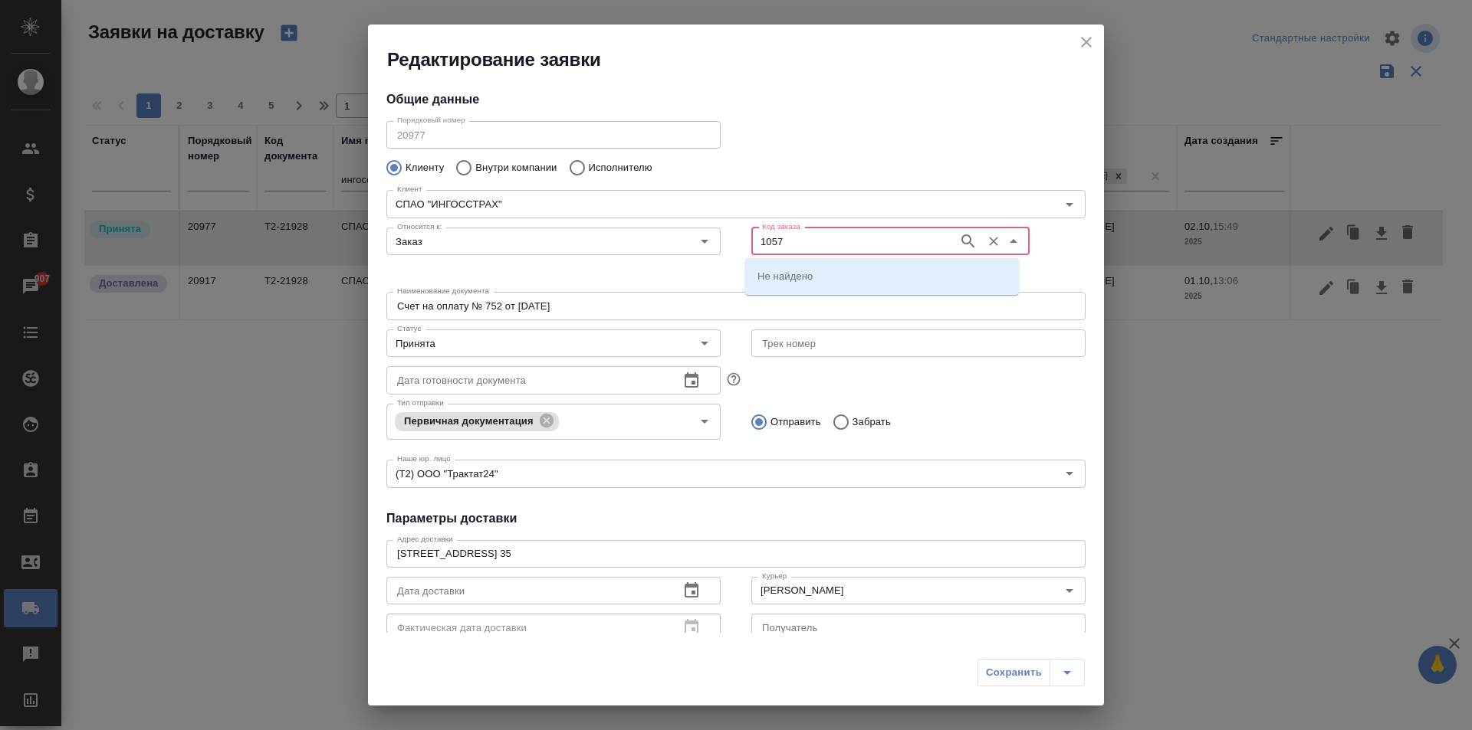
type input "1057"
click at [818, 284] on li "D_INGS-1057" at bounding box center [882, 276] width 274 height 28
type input "D_INGS-1057"
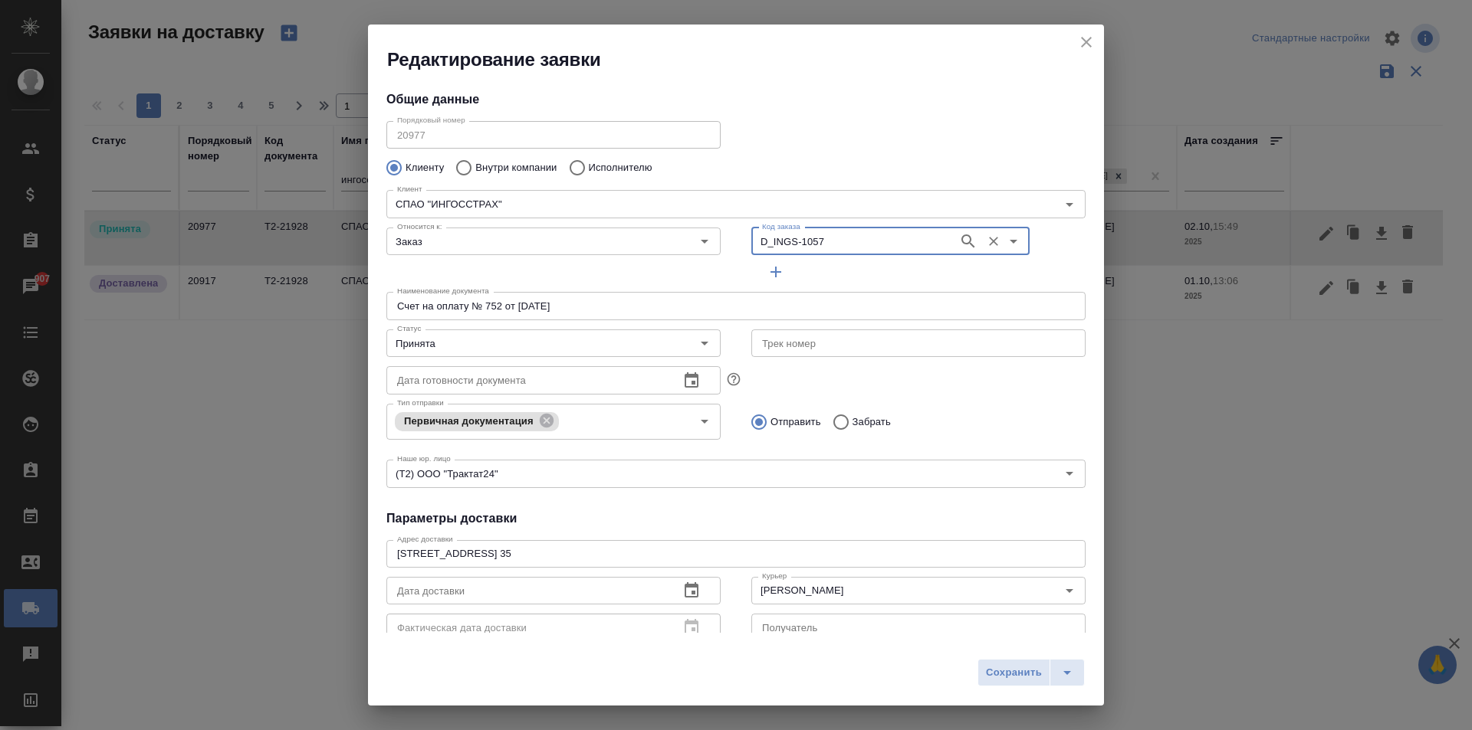
type input "[PERSON_NAME]"
click at [1080, 45] on icon "close" at bounding box center [1086, 42] width 18 height 18
type input "Спецификация"
type input "[PERSON_NAME]"
type input "+ 7 495 729 41 29, вн. 24115"
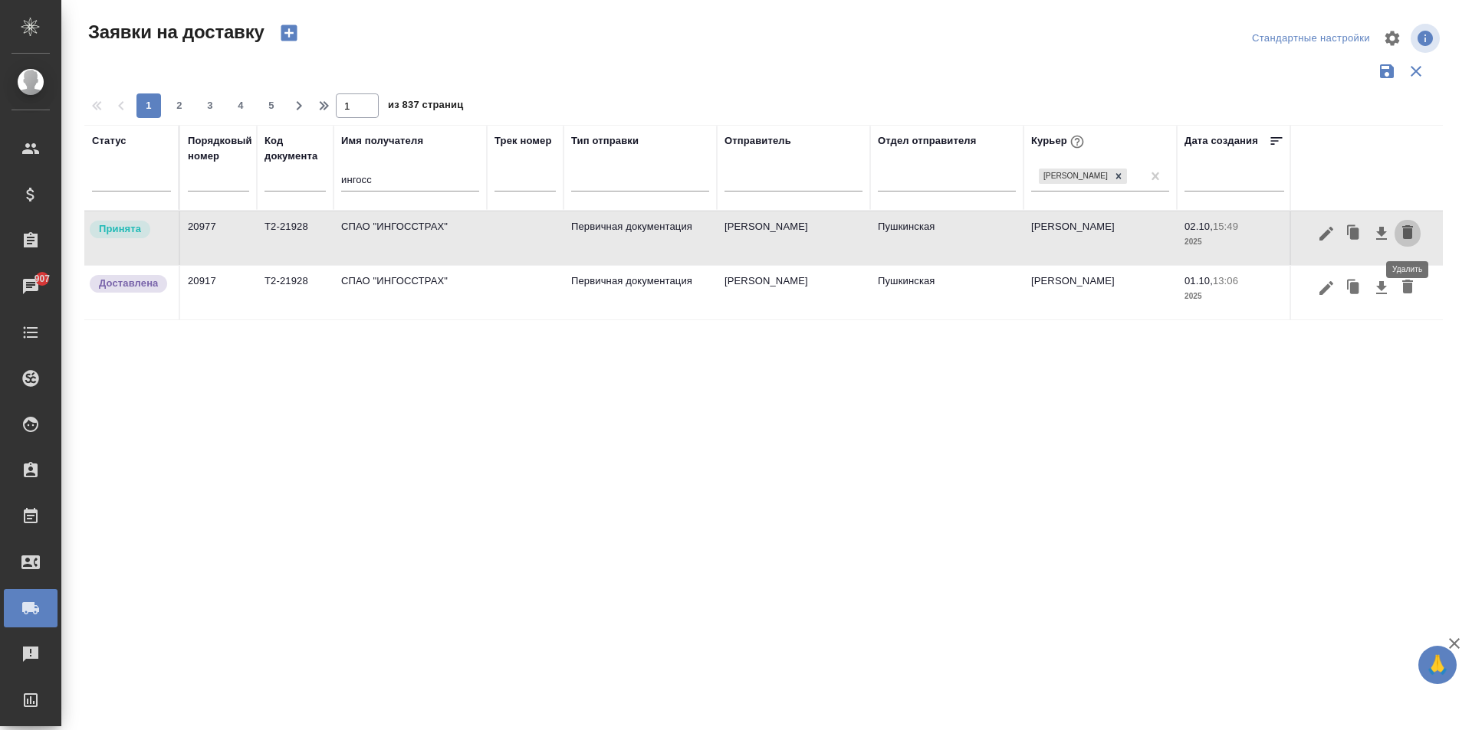
click at [1406, 233] on icon "button" at bounding box center [1407, 232] width 11 height 14
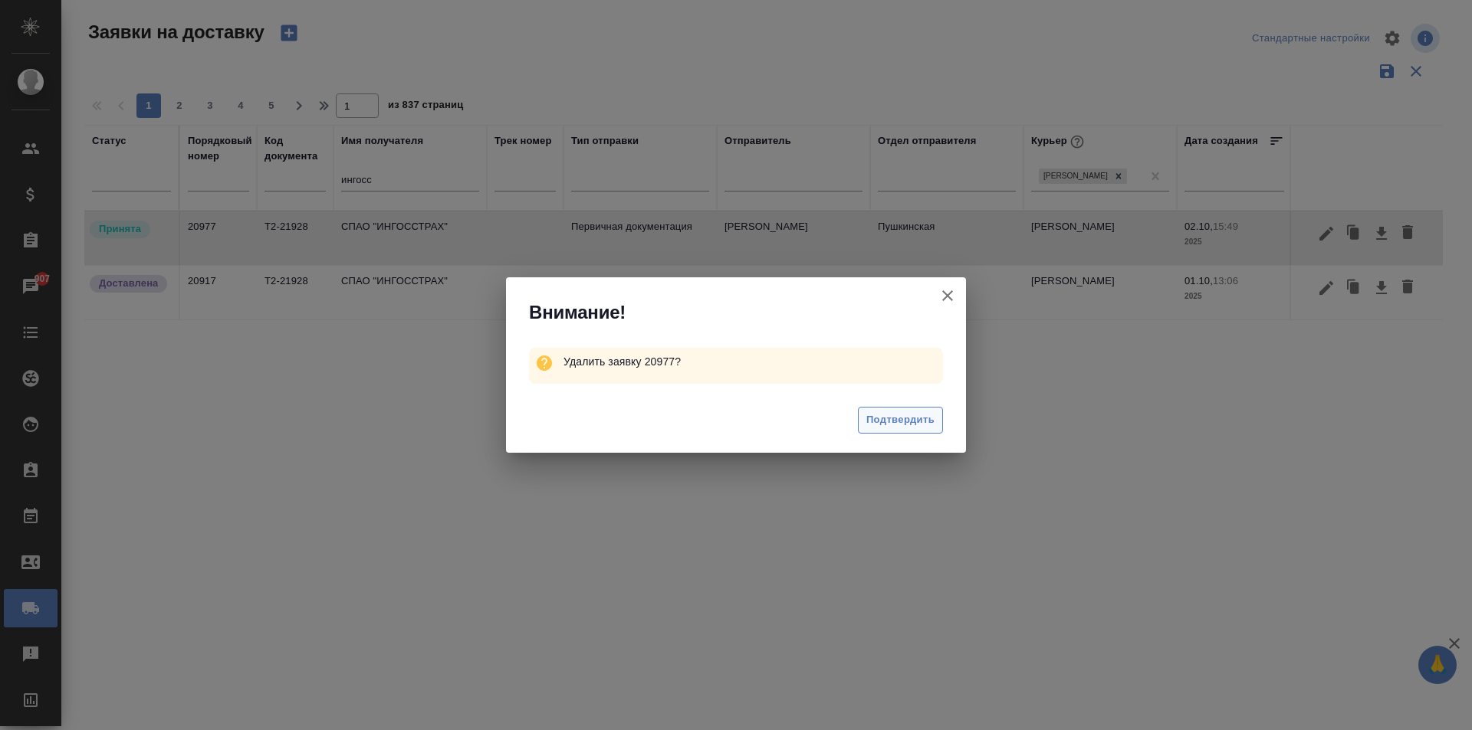
click at [894, 420] on span "Подтвердить" at bounding box center [900, 421] width 68 height 18
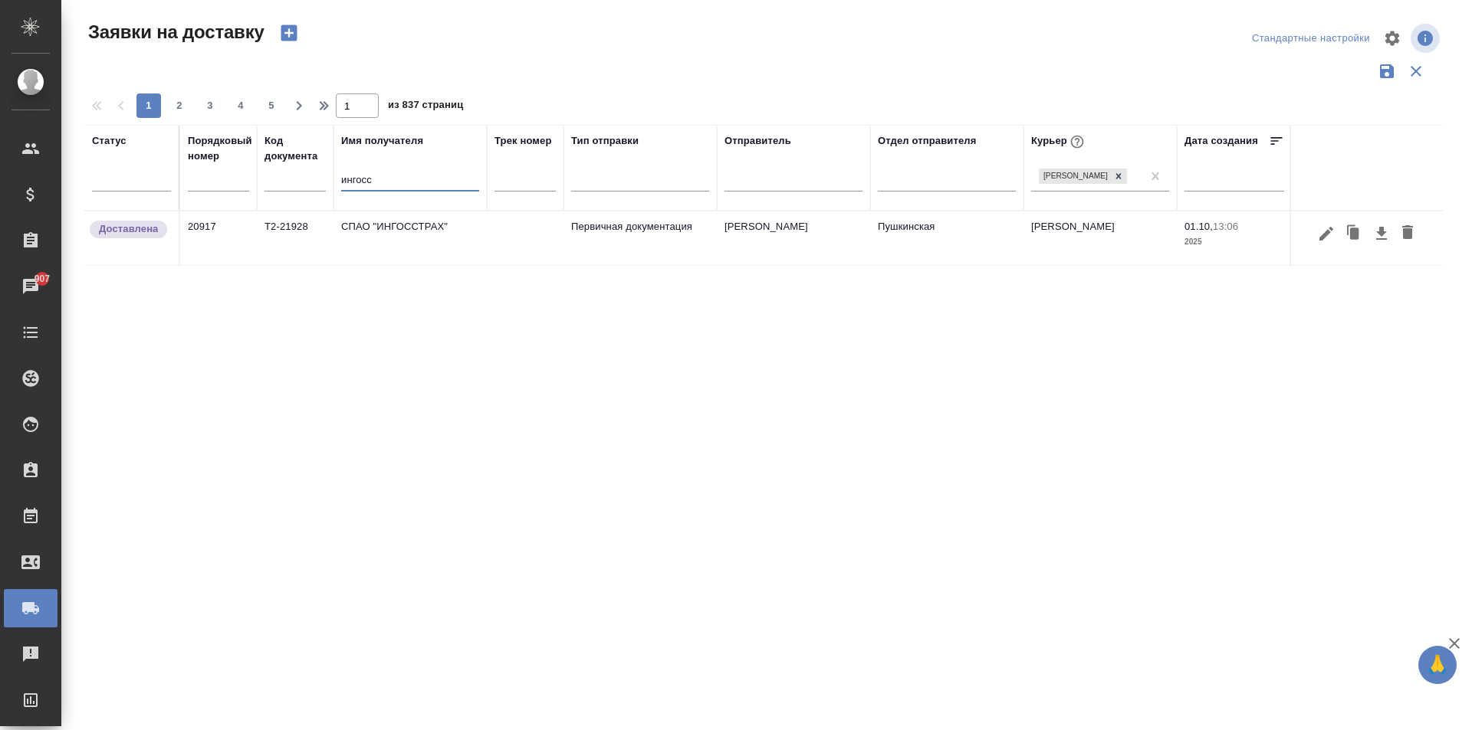
drag, startPoint x: 389, startPoint y: 179, endPoint x: 298, endPoint y: 176, distance: 90.5
click at [301, 176] on tr "Статус Порядковый номер Код документа Имя получателя ингосс Трек номер Тип отпр…" at bounding box center [879, 168] width 1590 height 86
type input "ing"
click at [386, 214] on td "ING BANK" at bounding box center [409, 239] width 153 height 54
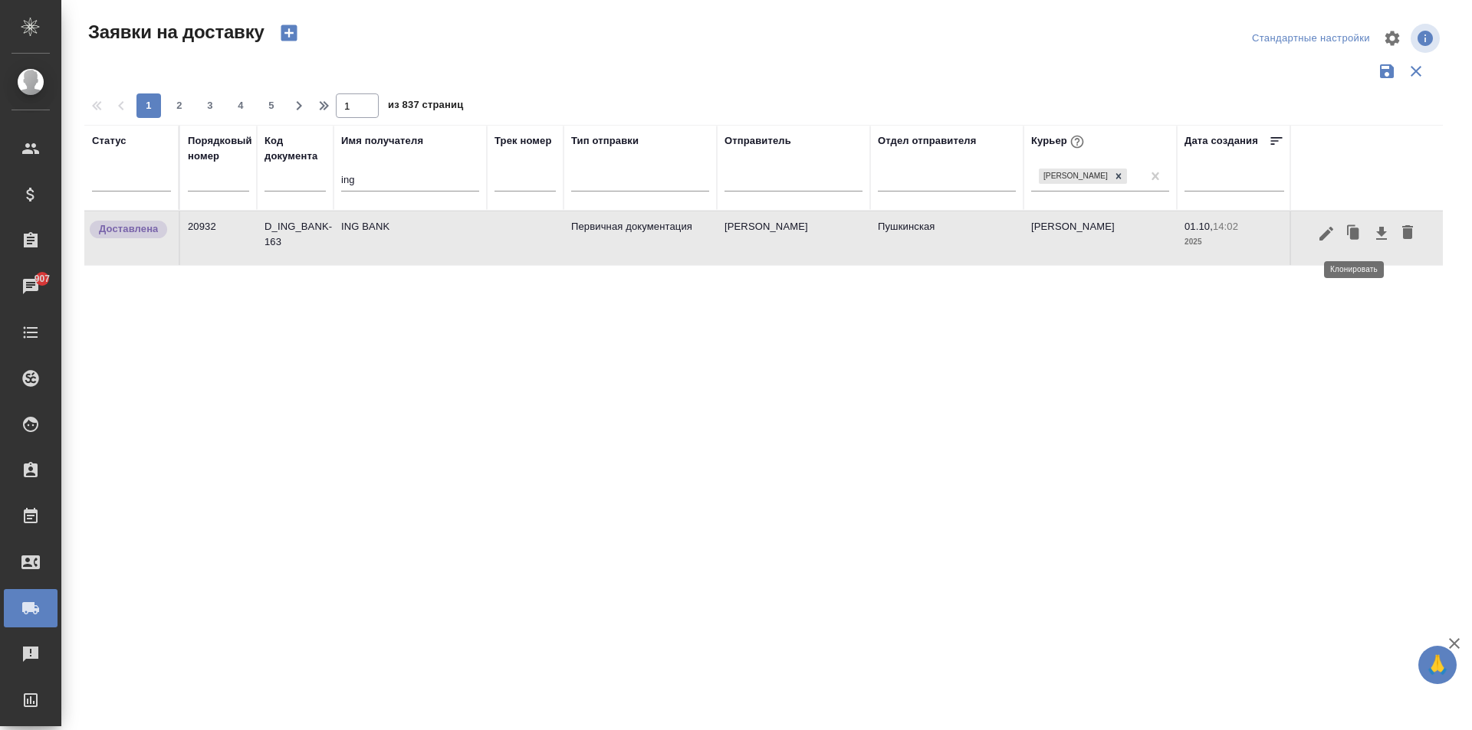
click at [1355, 237] on icon "button" at bounding box center [1354, 233] width 9 height 11
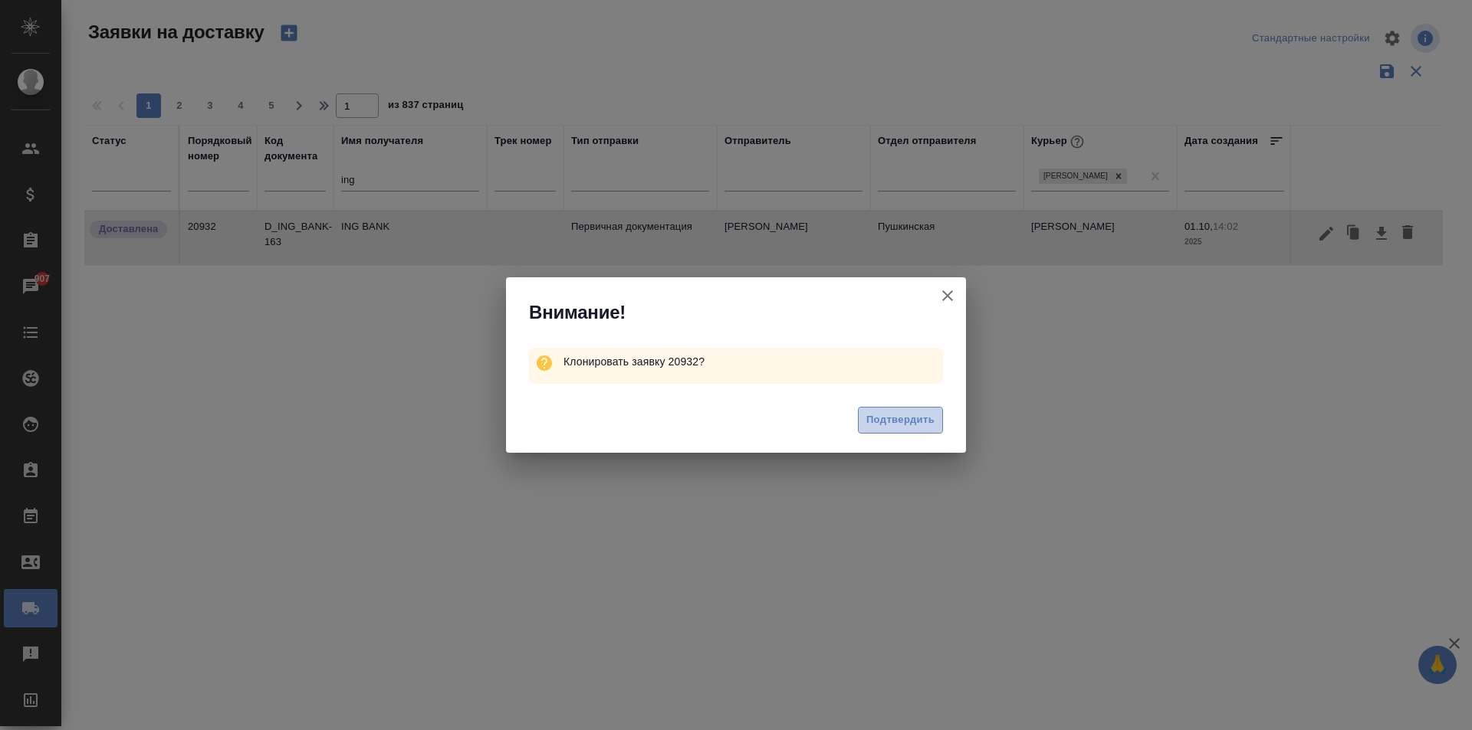
click at [919, 418] on span "Подтвердить" at bounding box center [900, 421] width 68 height 18
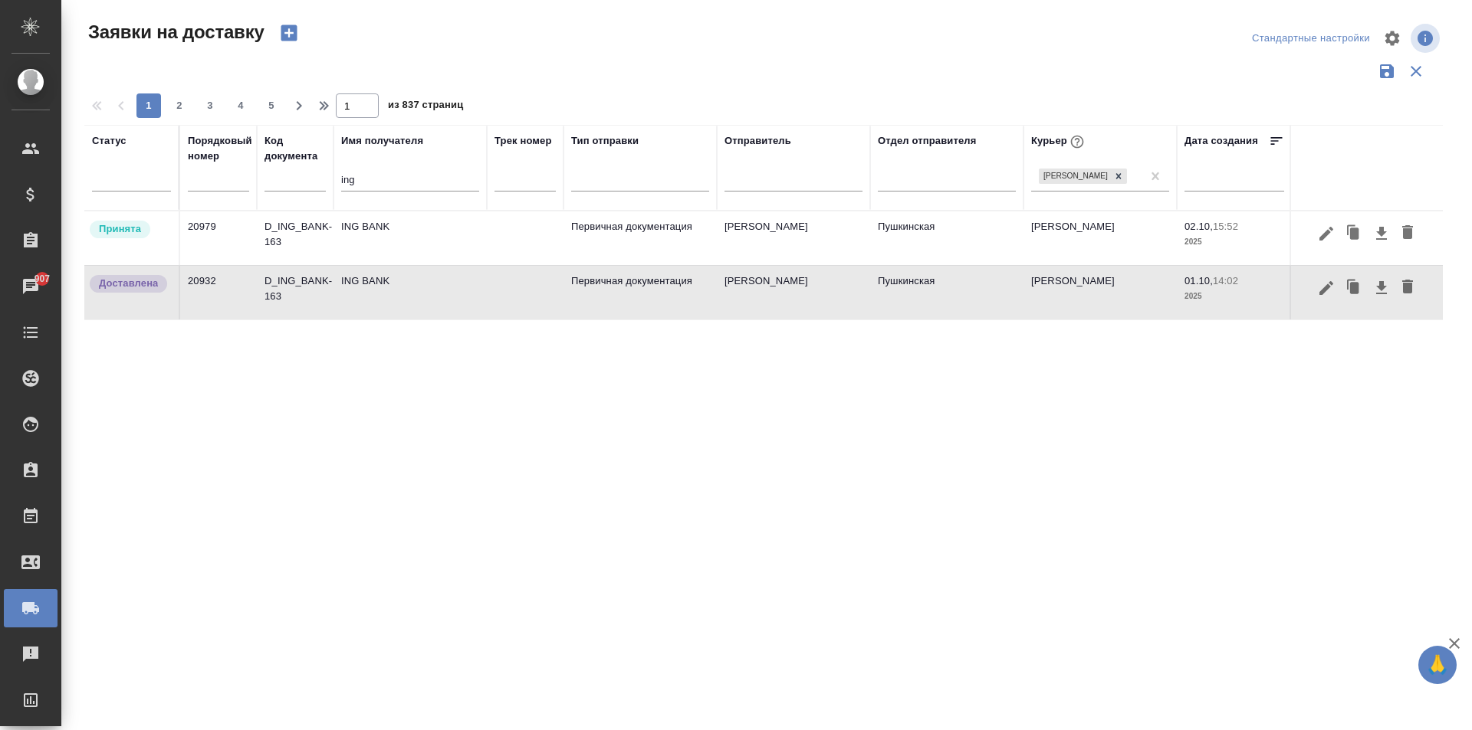
click at [332, 250] on td "D_ING_BANK-163" at bounding box center [295, 239] width 77 height 54
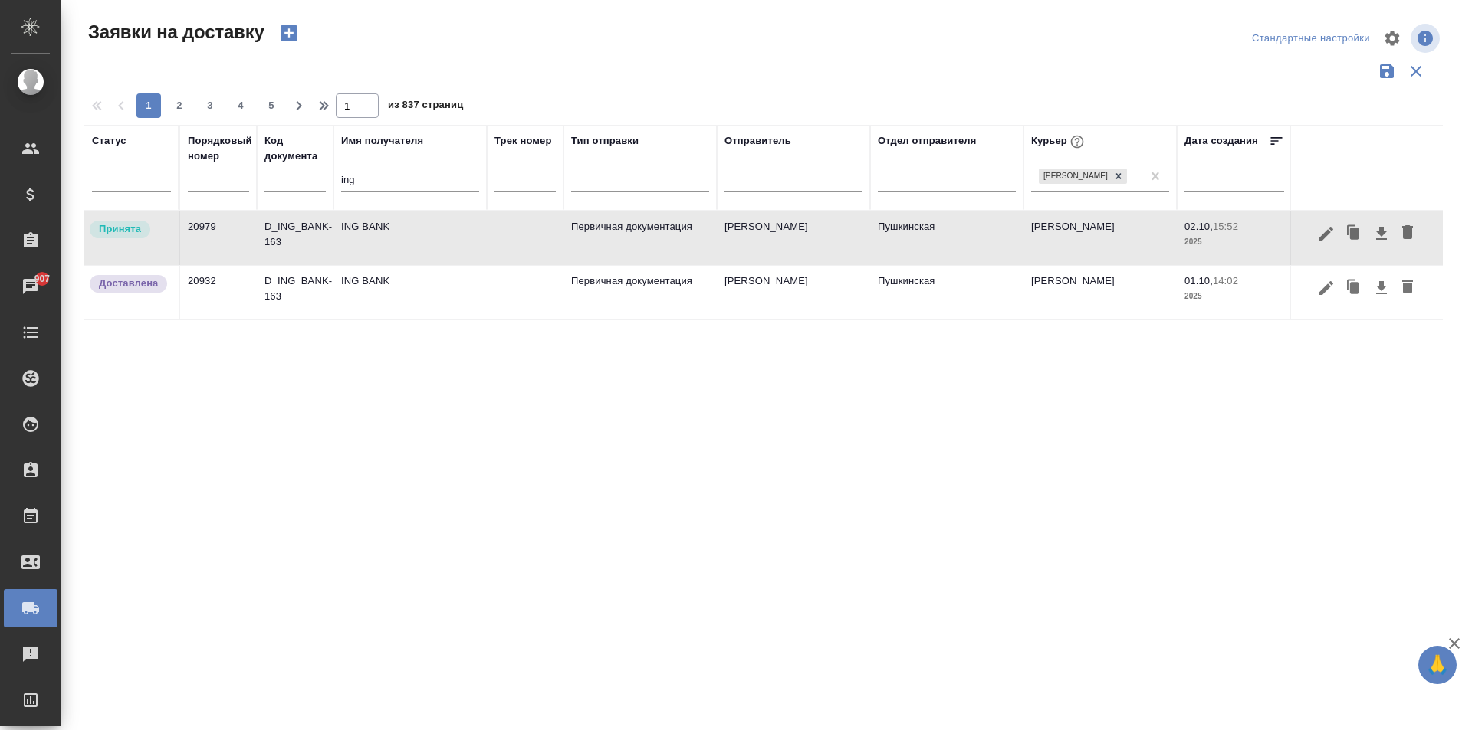
click at [332, 250] on td "D_ING_BANK-163" at bounding box center [295, 239] width 77 height 54
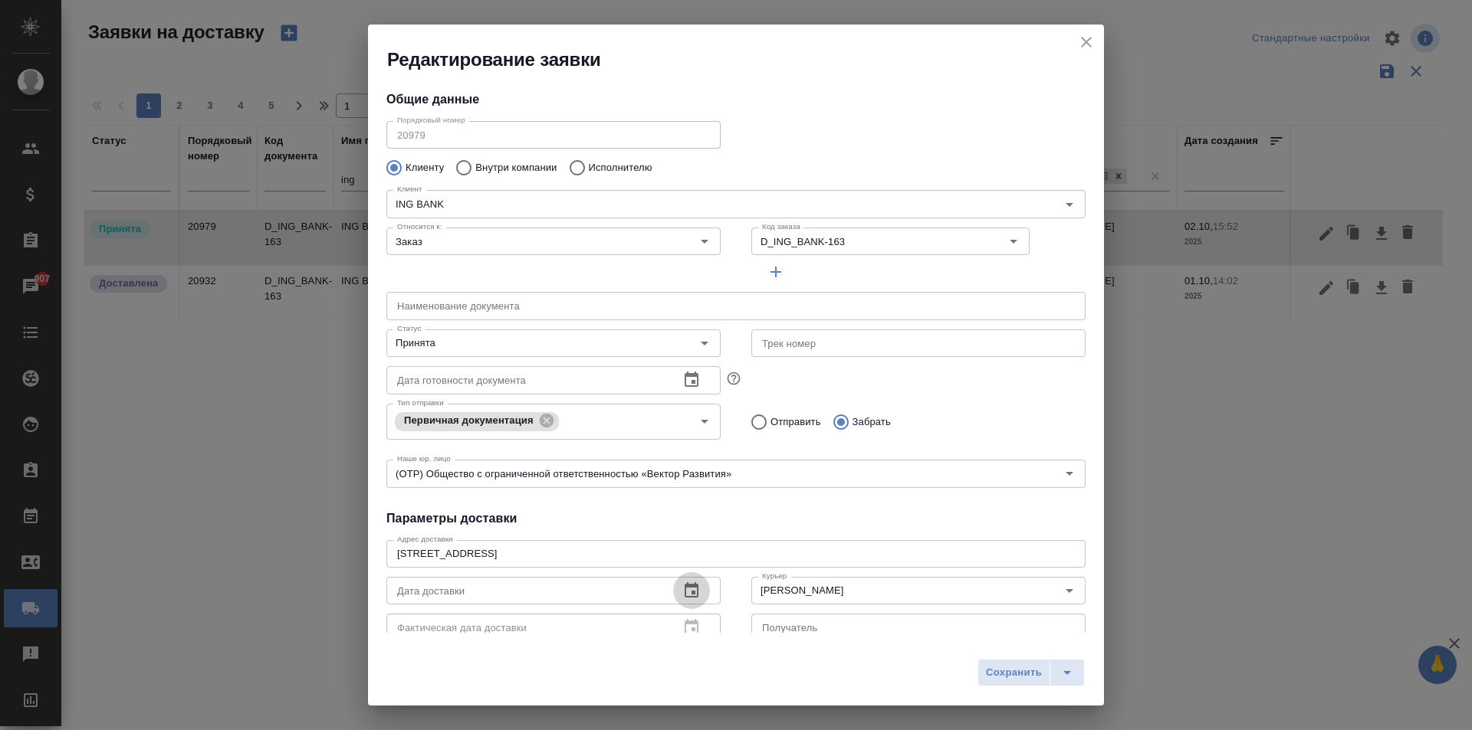
click at [683, 599] on icon "button" at bounding box center [691, 591] width 18 height 18
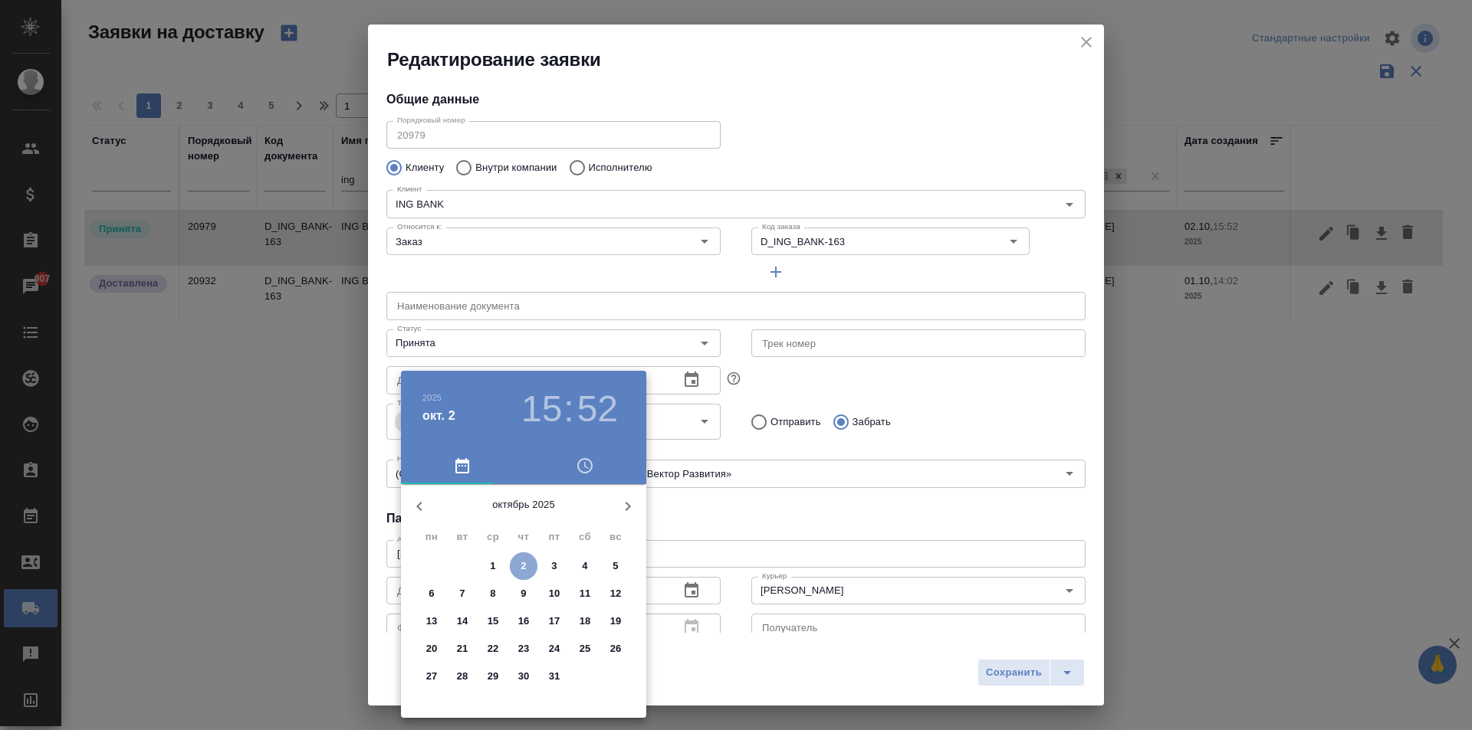
click at [525, 566] on p "2" at bounding box center [522, 566] width 5 height 15
type input "[DATE] 15:52"
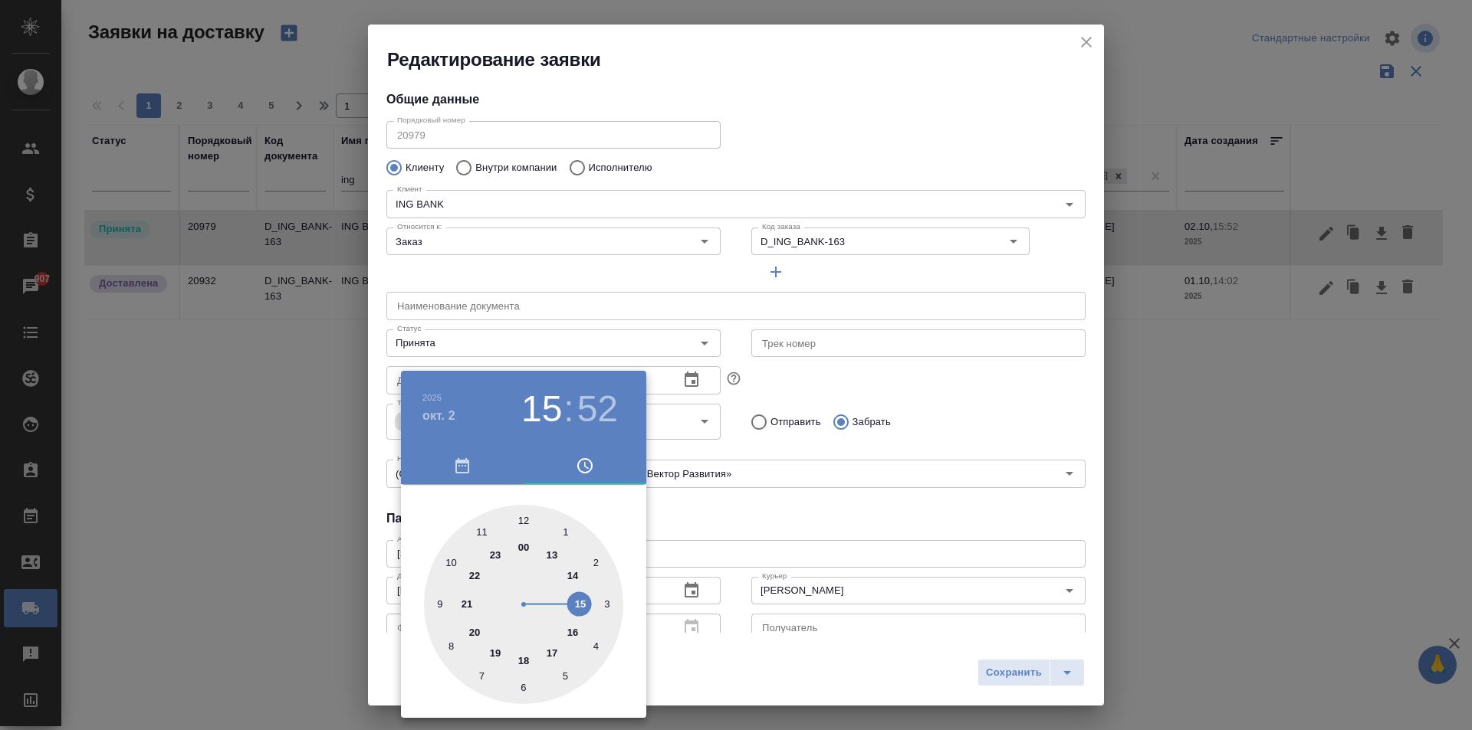
click at [861, 549] on div at bounding box center [736, 365] width 1472 height 730
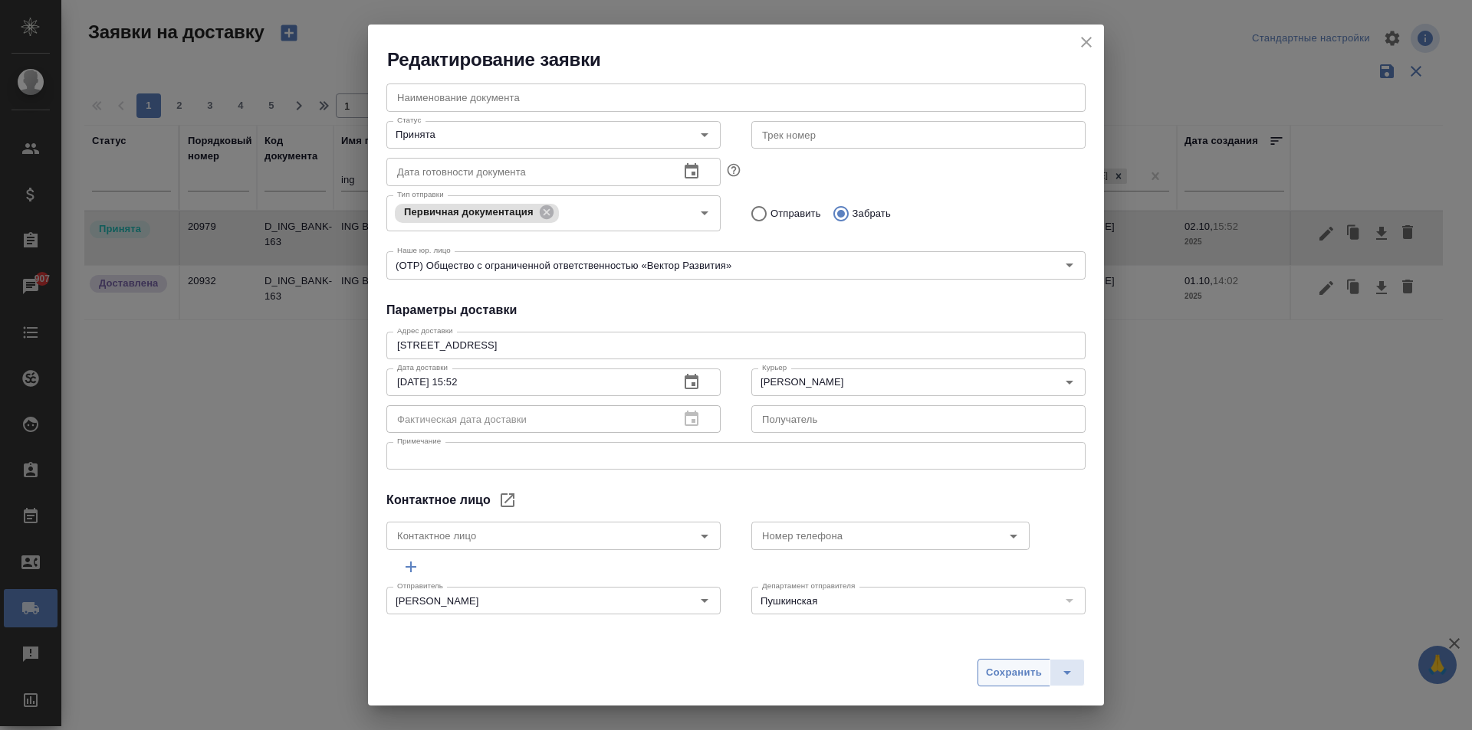
click at [1026, 668] on span "Сохранить" at bounding box center [1014, 674] width 56 height 18
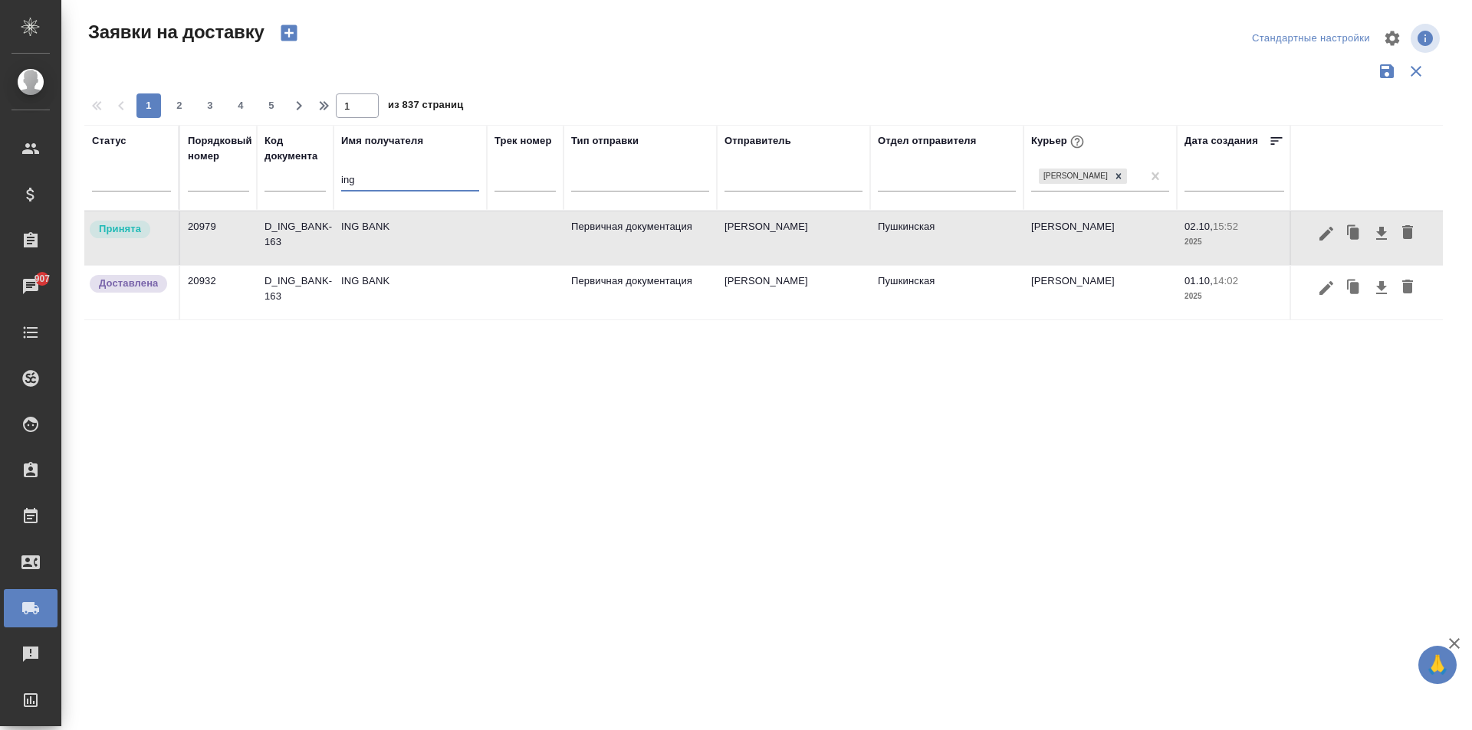
drag, startPoint x: 379, startPoint y: 188, endPoint x: 331, endPoint y: 182, distance: 47.8
click at [331, 182] on tr "Статус Порядковый номер Код документа Имя получателя ing Трек номер Тип отправк…" at bounding box center [879, 168] width 1590 height 86
click at [366, 245] on td "ING BANK" at bounding box center [409, 239] width 153 height 54
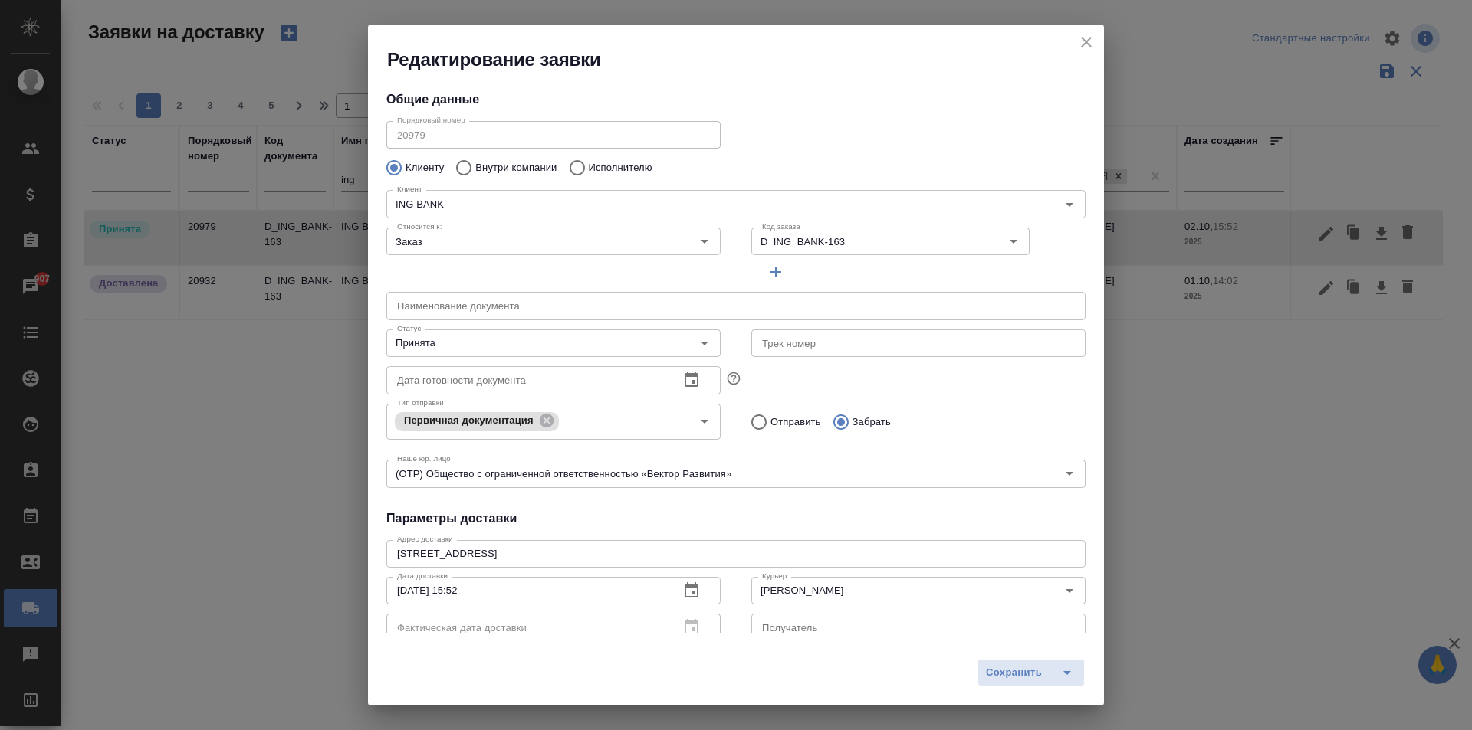
type input "[PERSON_NAME]"
click at [464, 349] on input "Принята" at bounding box center [528, 343] width 274 height 18
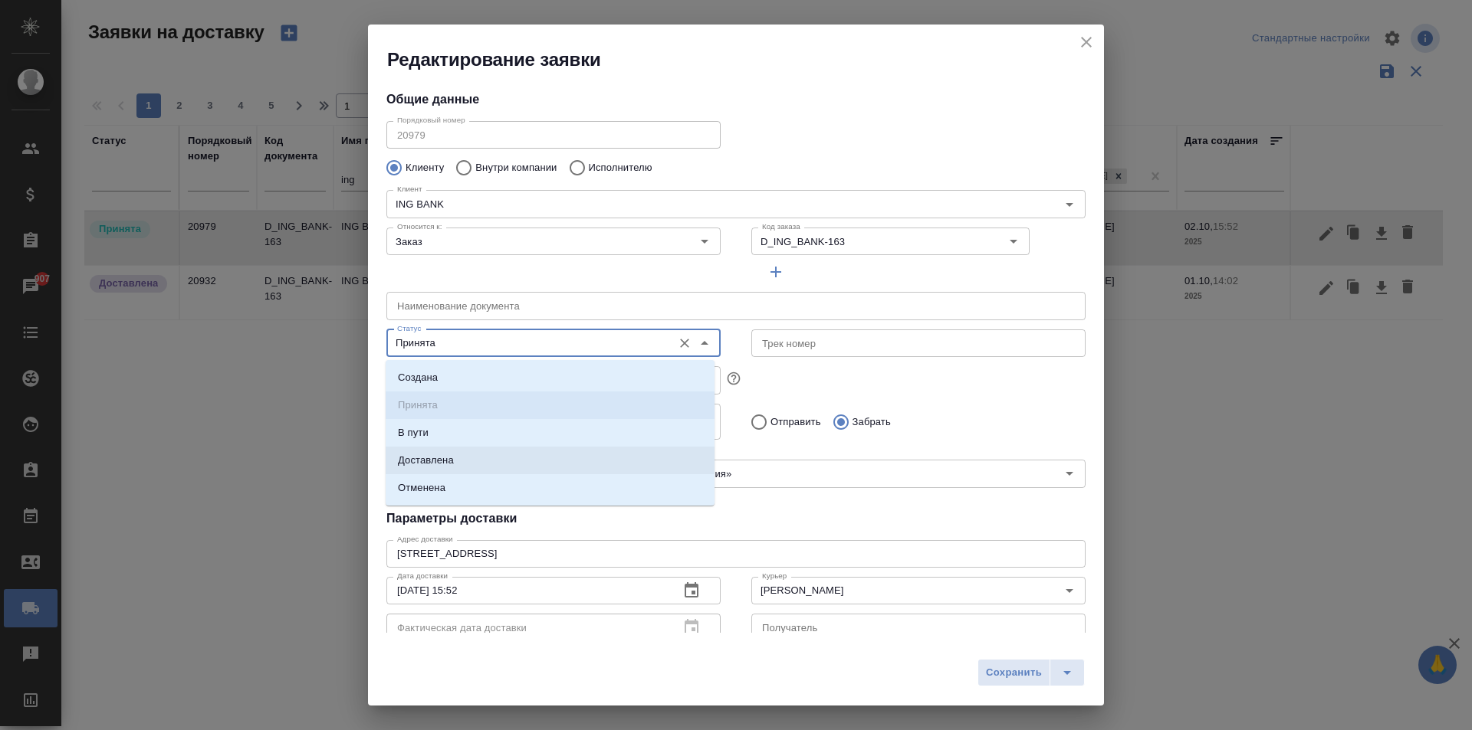
click at [458, 460] on li "Доставлена" at bounding box center [550, 461] width 329 height 28
type input "Доставлена"
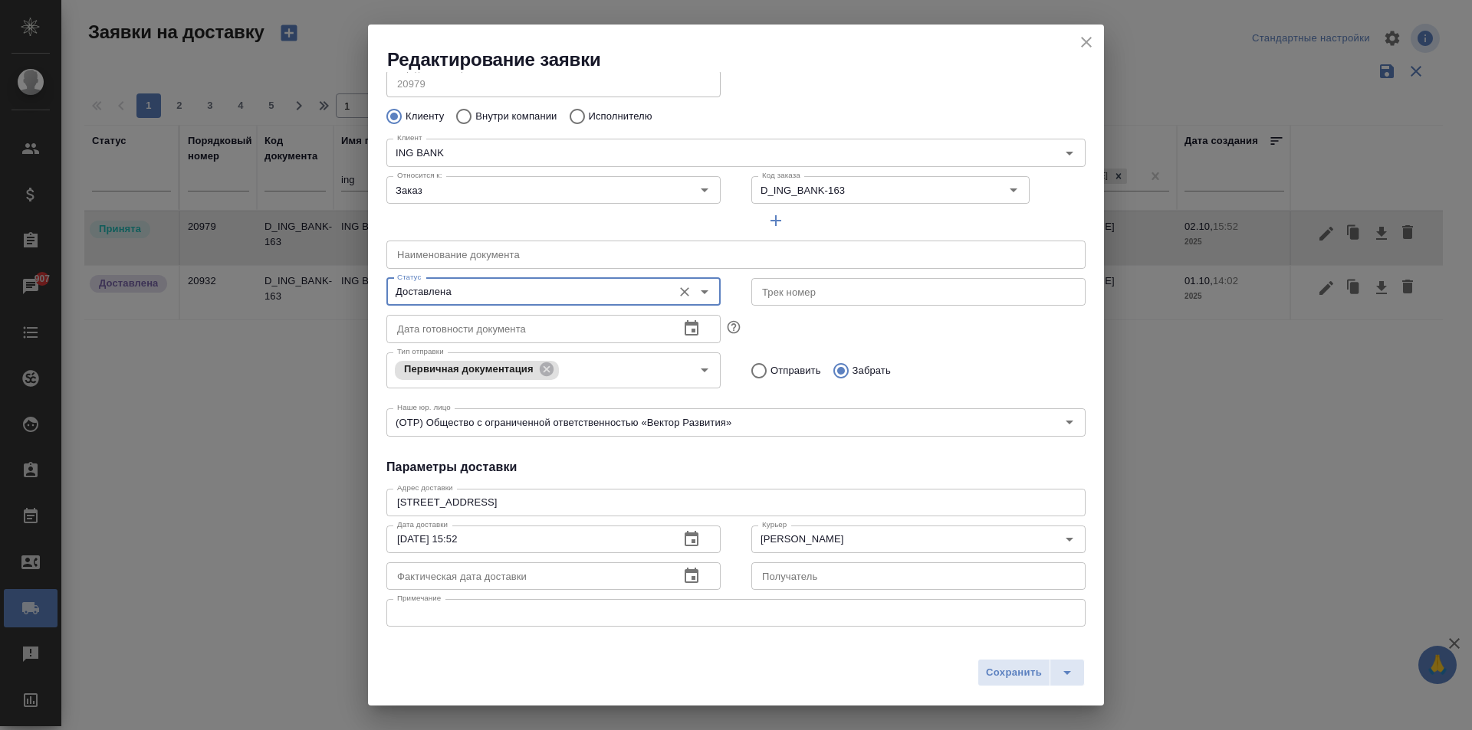
scroll to position [77, 0]
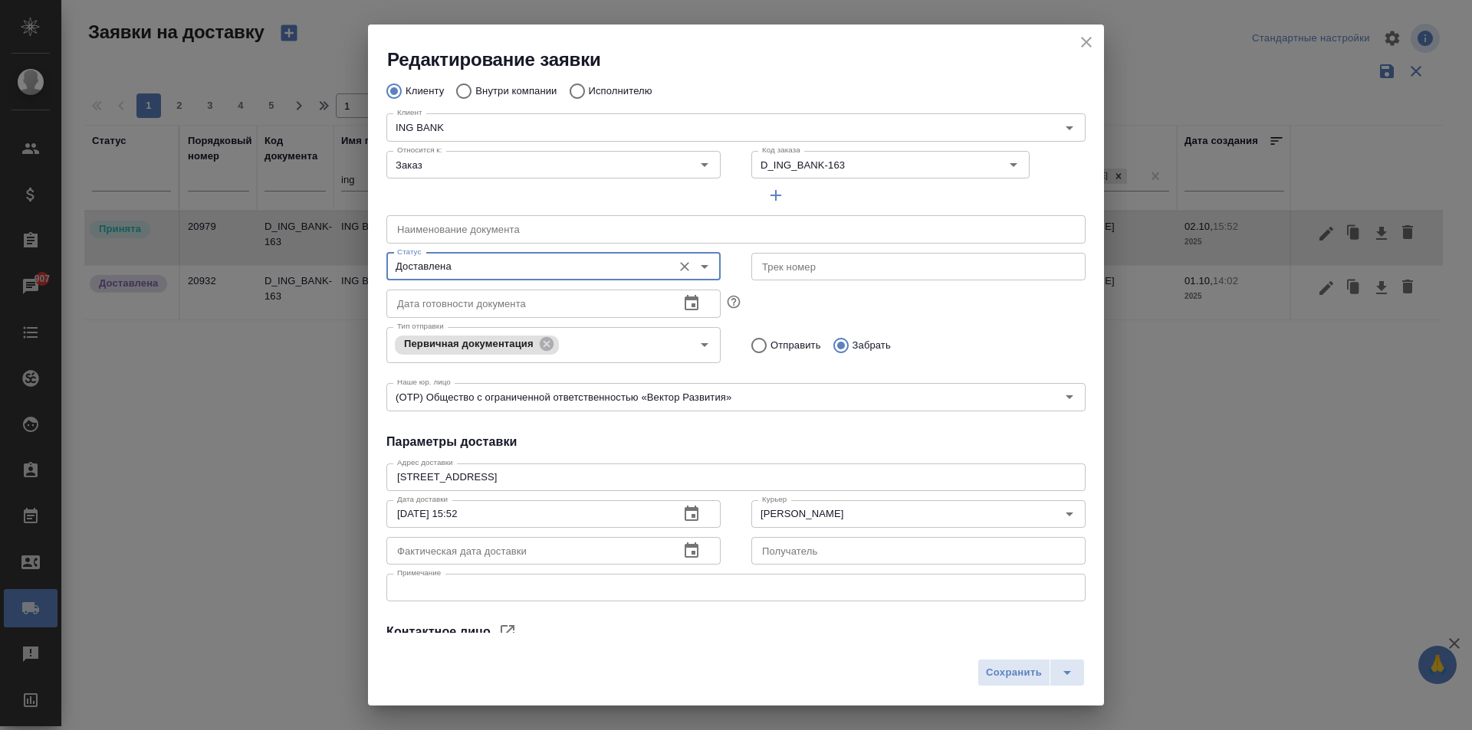
click at [691, 556] on icon "button" at bounding box center [691, 550] width 14 height 15
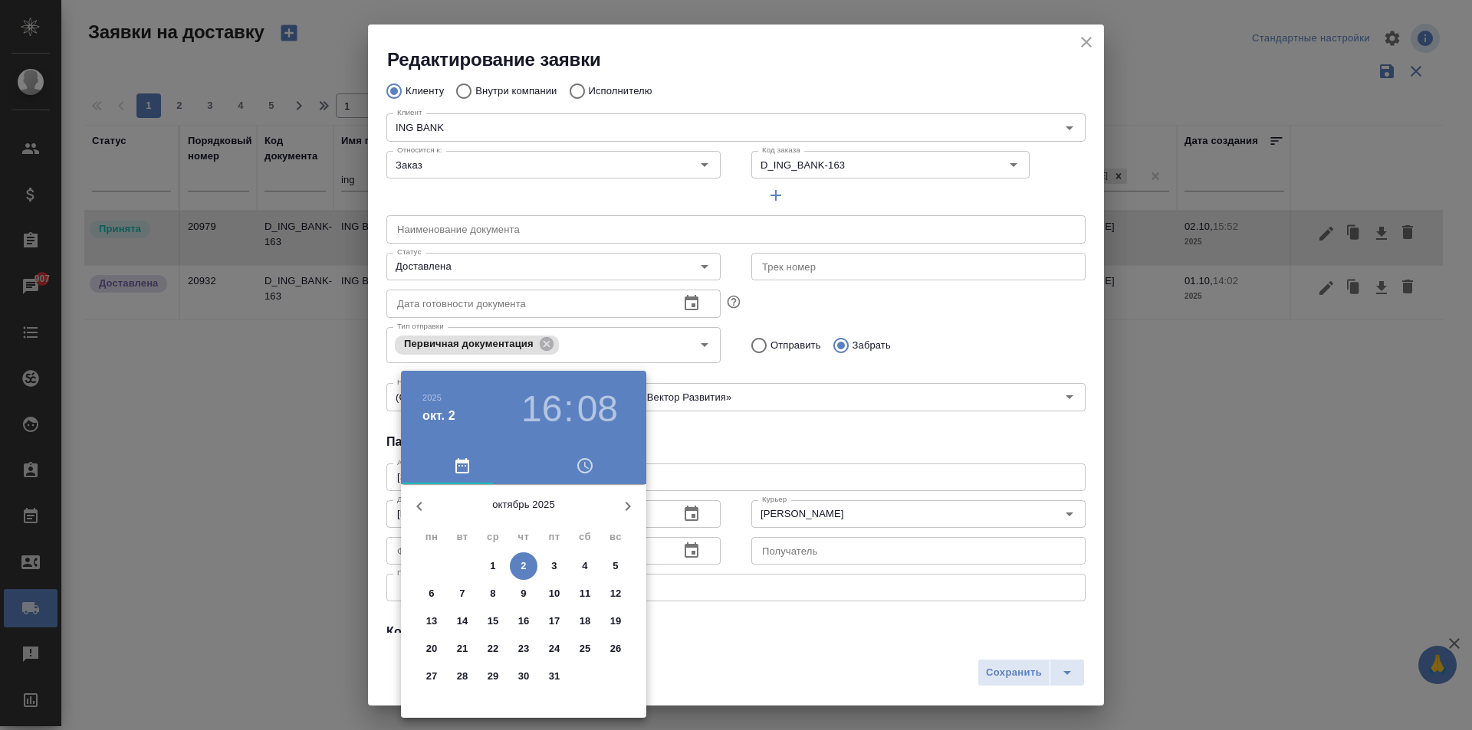
click at [528, 565] on span "2" at bounding box center [524, 566] width 28 height 15
type input "[DATE] 16:08"
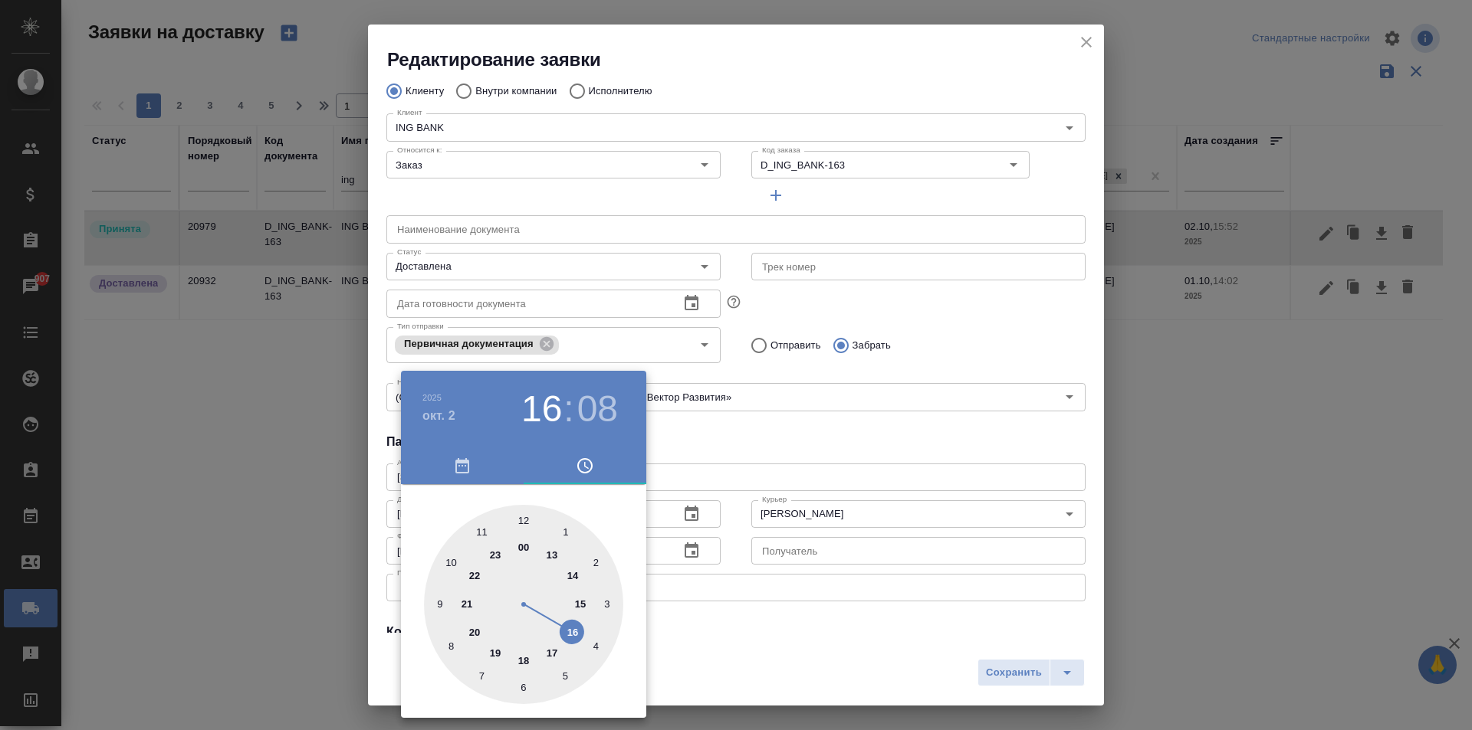
click at [862, 451] on div at bounding box center [736, 365] width 1472 height 730
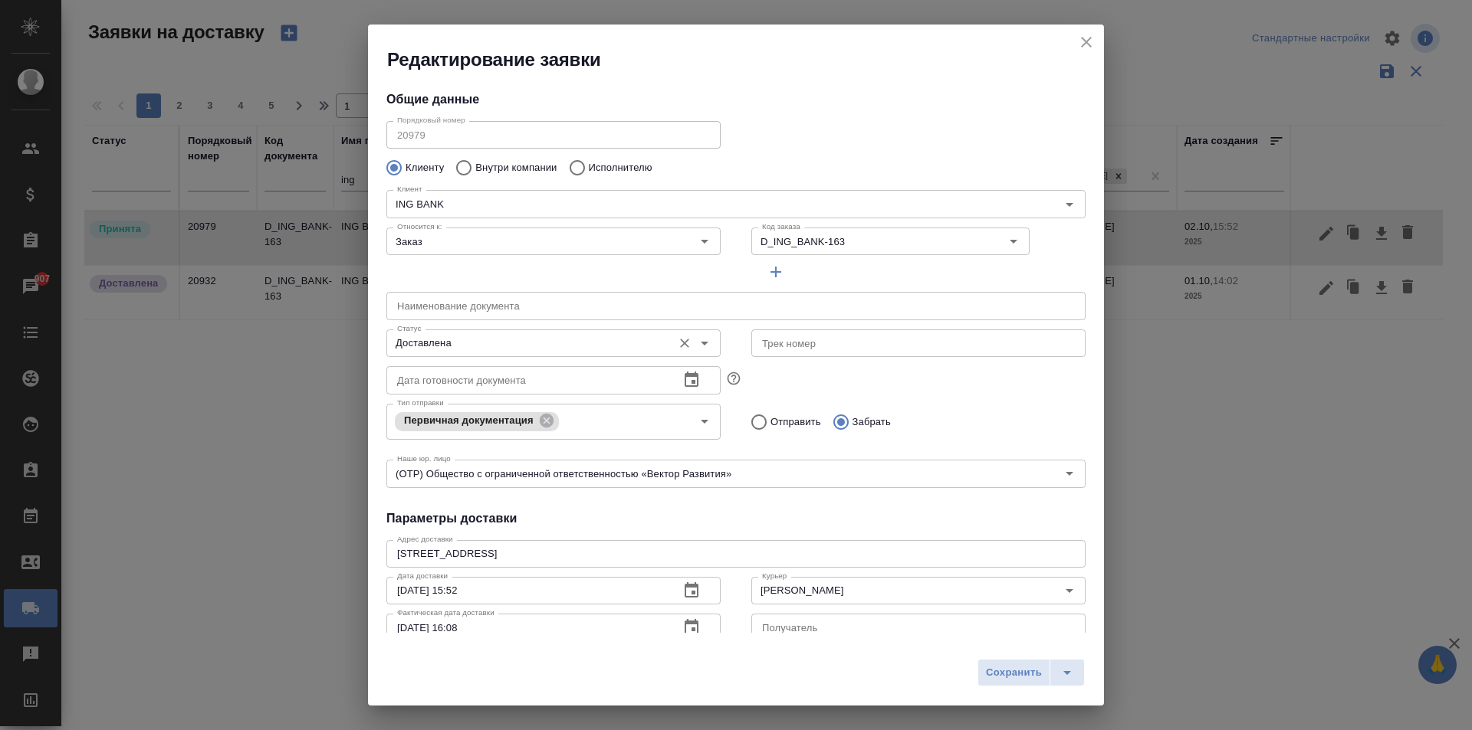
scroll to position [208, 0]
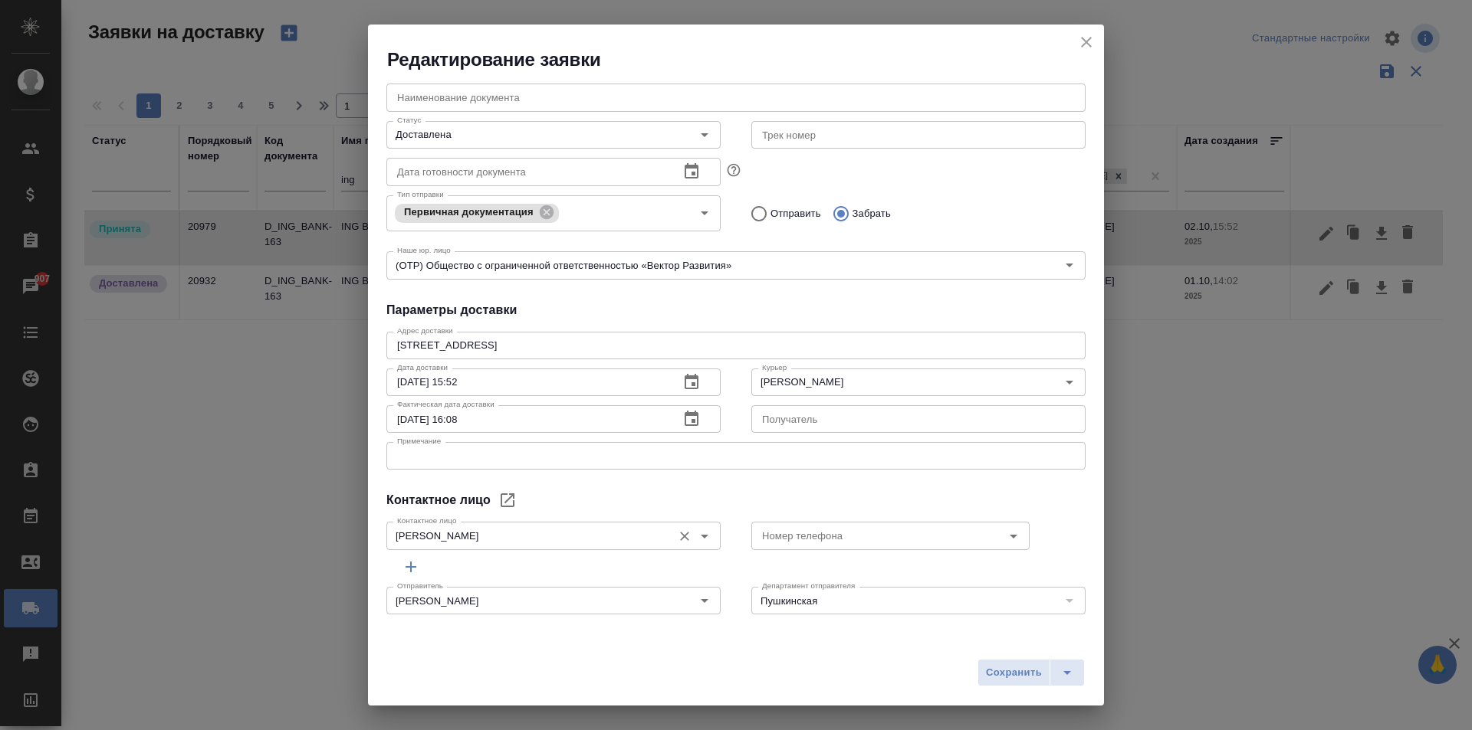
click at [491, 546] on div "[PERSON_NAME] лицо" at bounding box center [553, 536] width 334 height 28
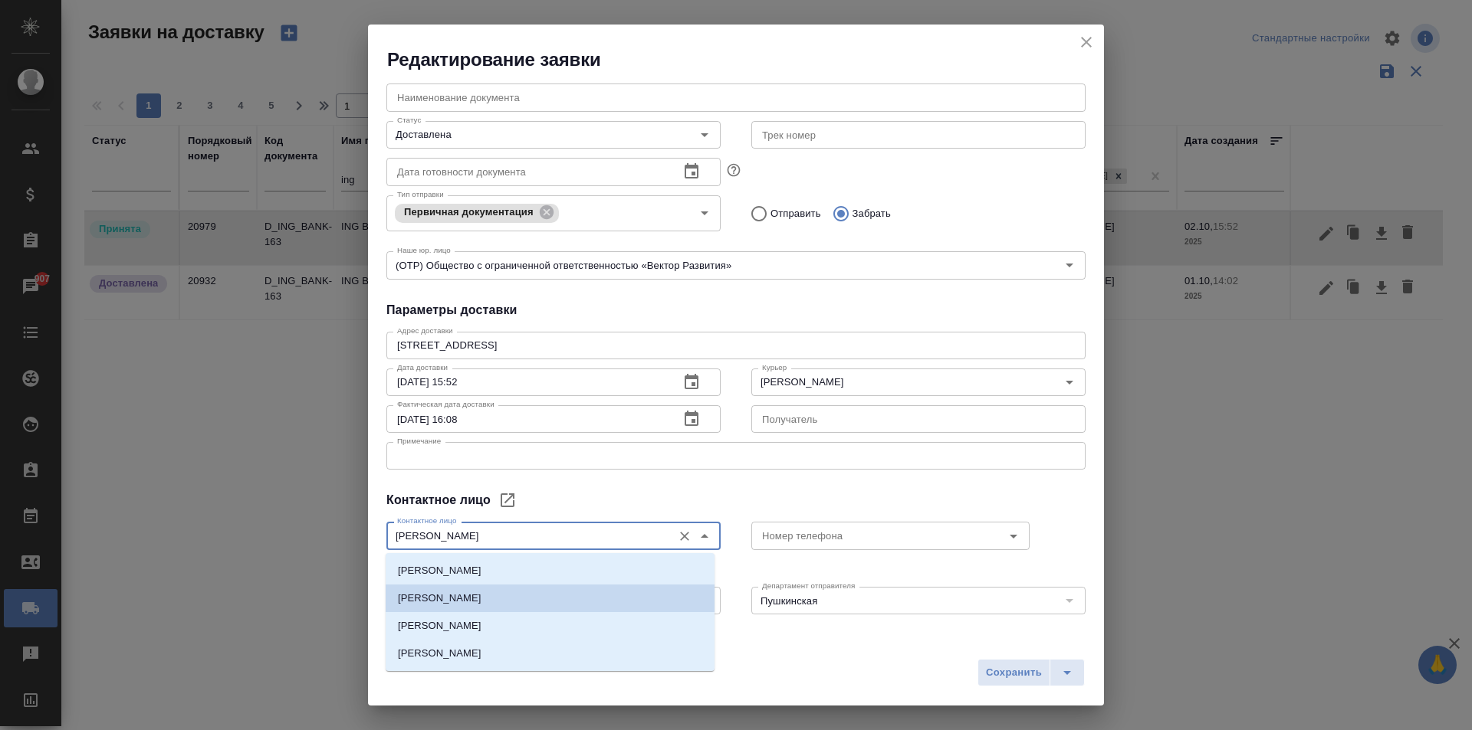
click at [497, 543] on input "[PERSON_NAME]" at bounding box center [528, 536] width 274 height 18
click at [471, 628] on p "[PERSON_NAME]" at bounding box center [440, 626] width 84 height 15
type input "[PERSON_NAME]"
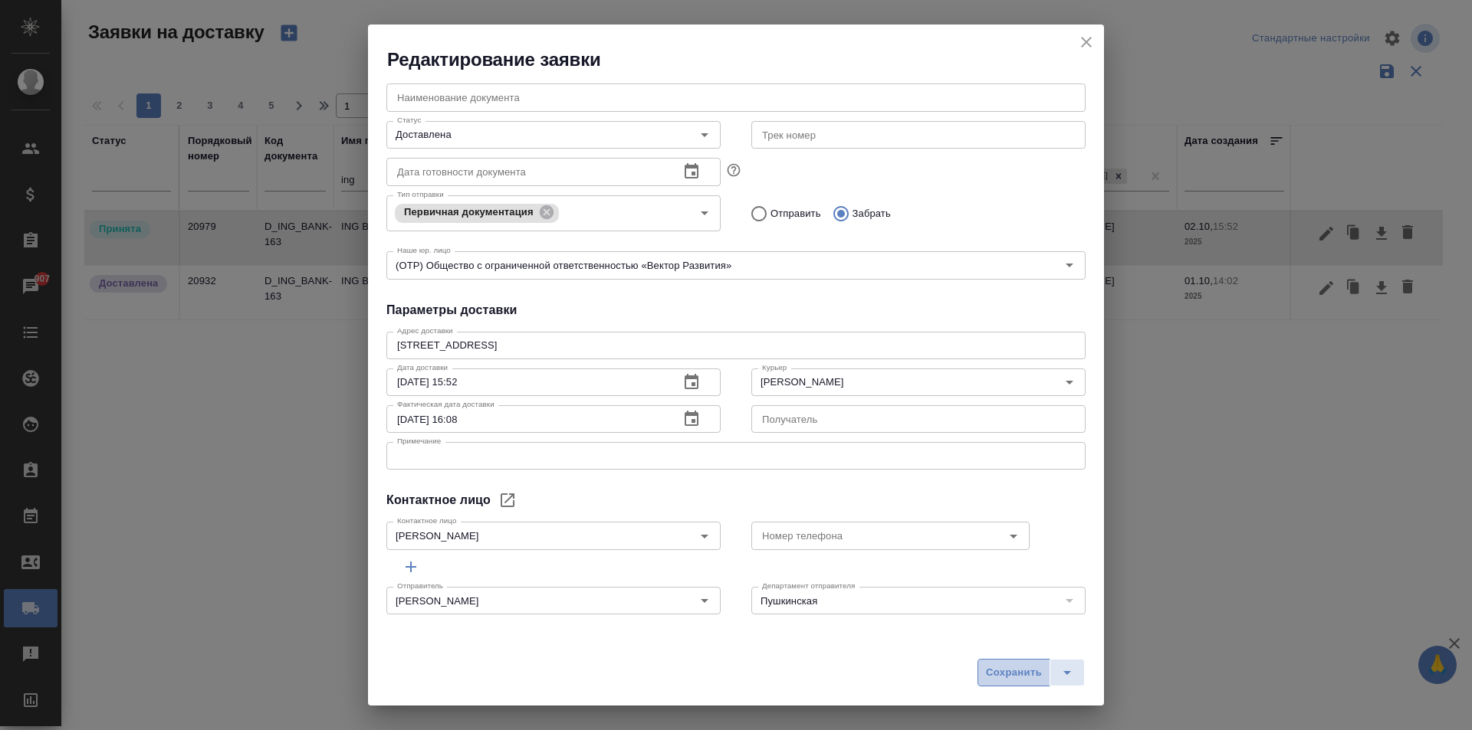
click at [1022, 671] on span "Сохранить" at bounding box center [1014, 674] width 56 height 18
type input "Принята"
type input "[PERSON_NAME]"
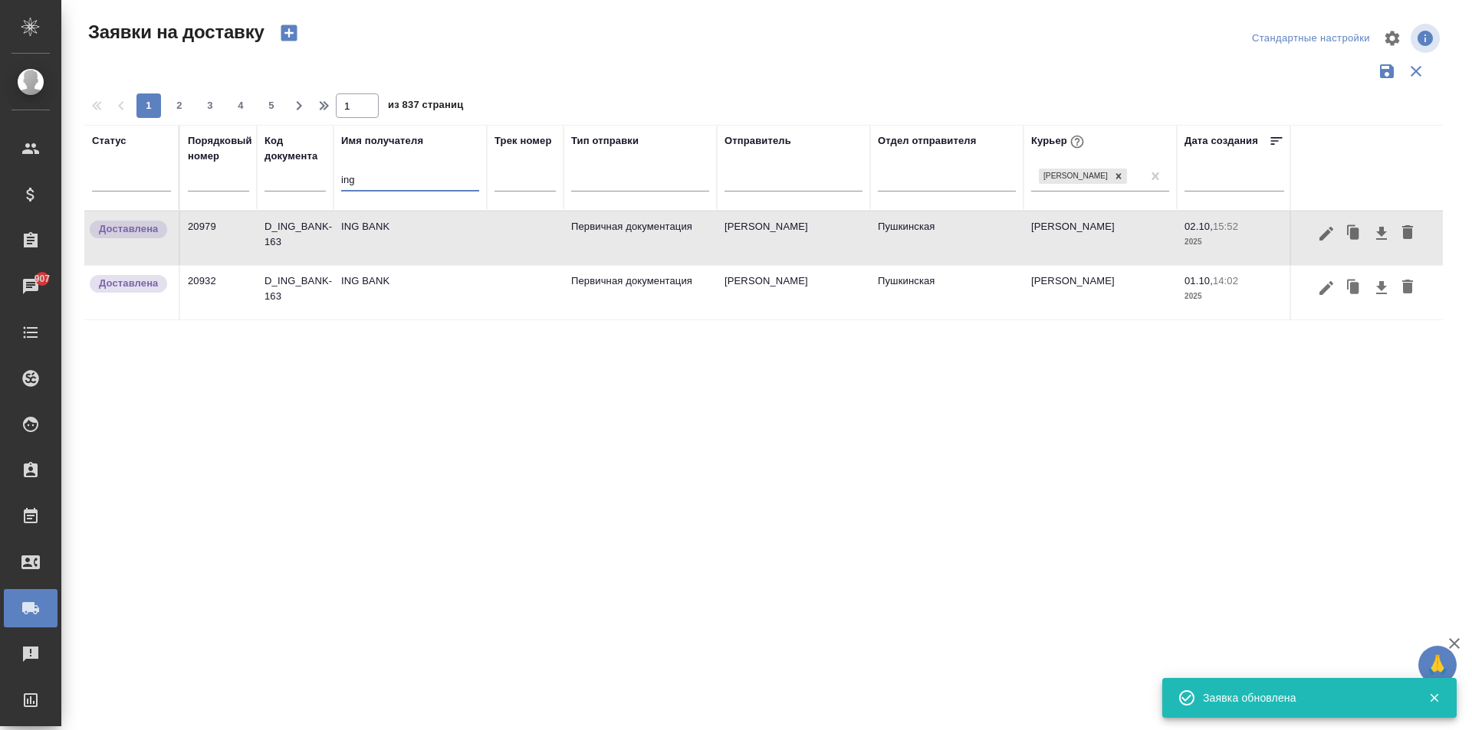
drag, startPoint x: 320, startPoint y: 189, endPoint x: 273, endPoint y: 190, distance: 47.5
click at [280, 190] on tr "Статус Порядковый номер Код документа Имя получателя ing Трек номер Тип отправк…" at bounding box center [879, 168] width 1590 height 86
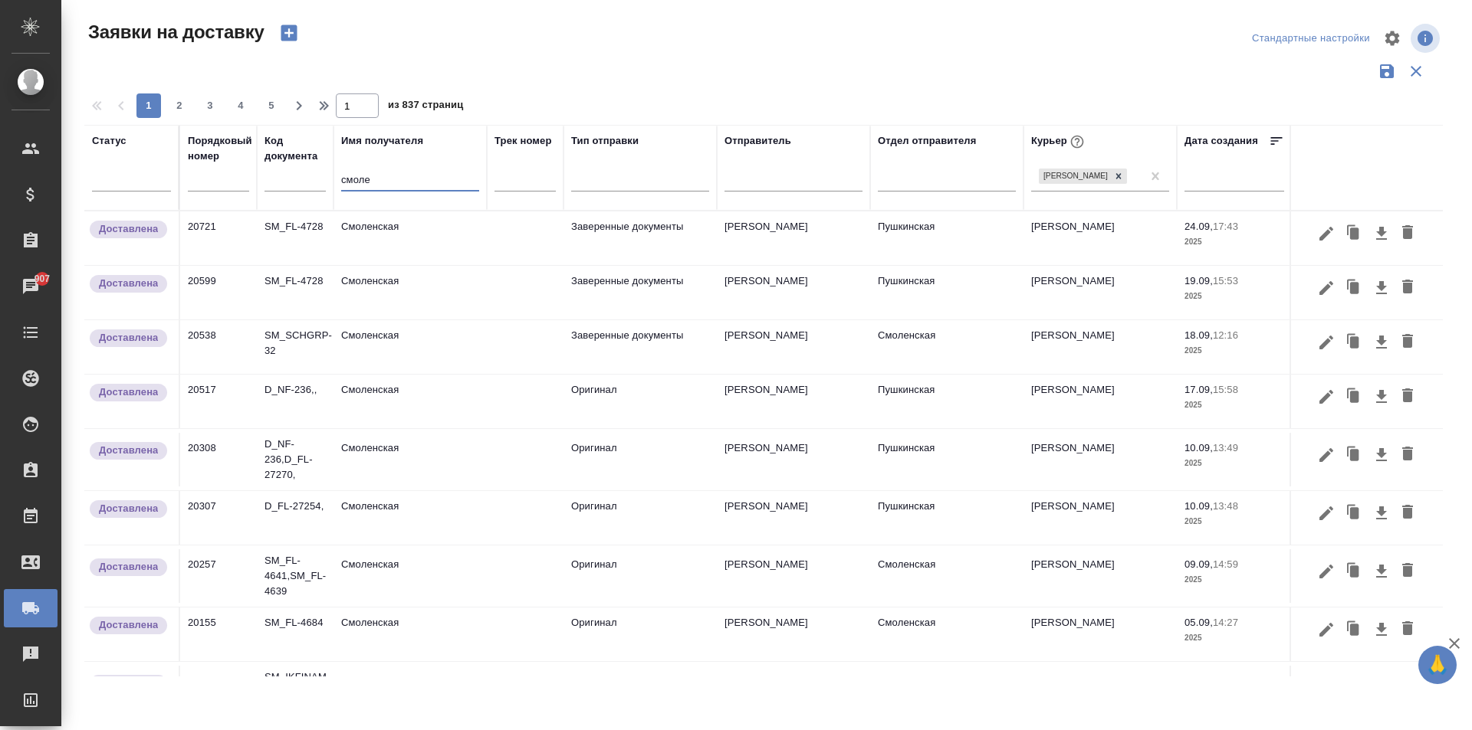
type input "смоле"
click at [405, 239] on td "Смоленская" at bounding box center [409, 239] width 153 height 54
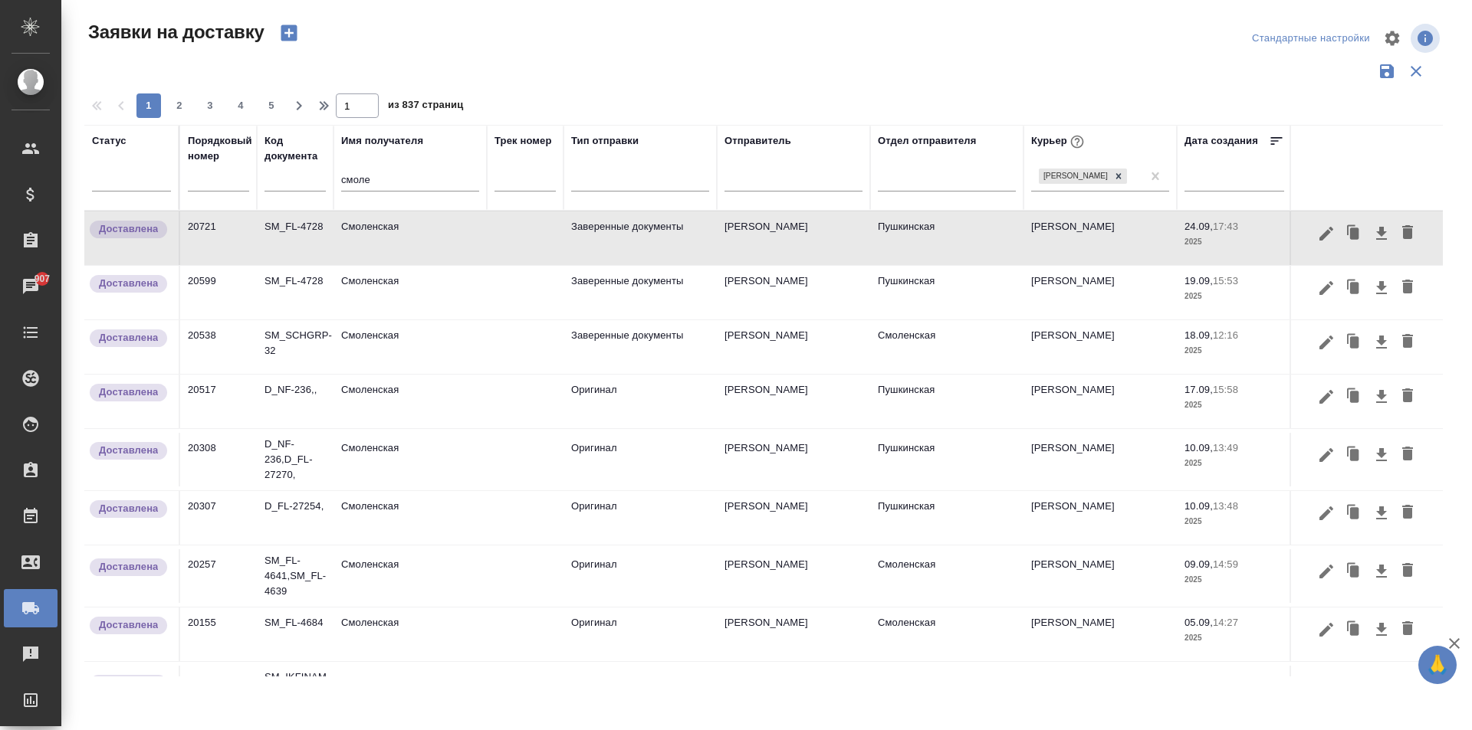
click at [376, 238] on td "Смоленская" at bounding box center [409, 239] width 153 height 54
click at [1350, 235] on icon "button" at bounding box center [1354, 233] width 9 height 11
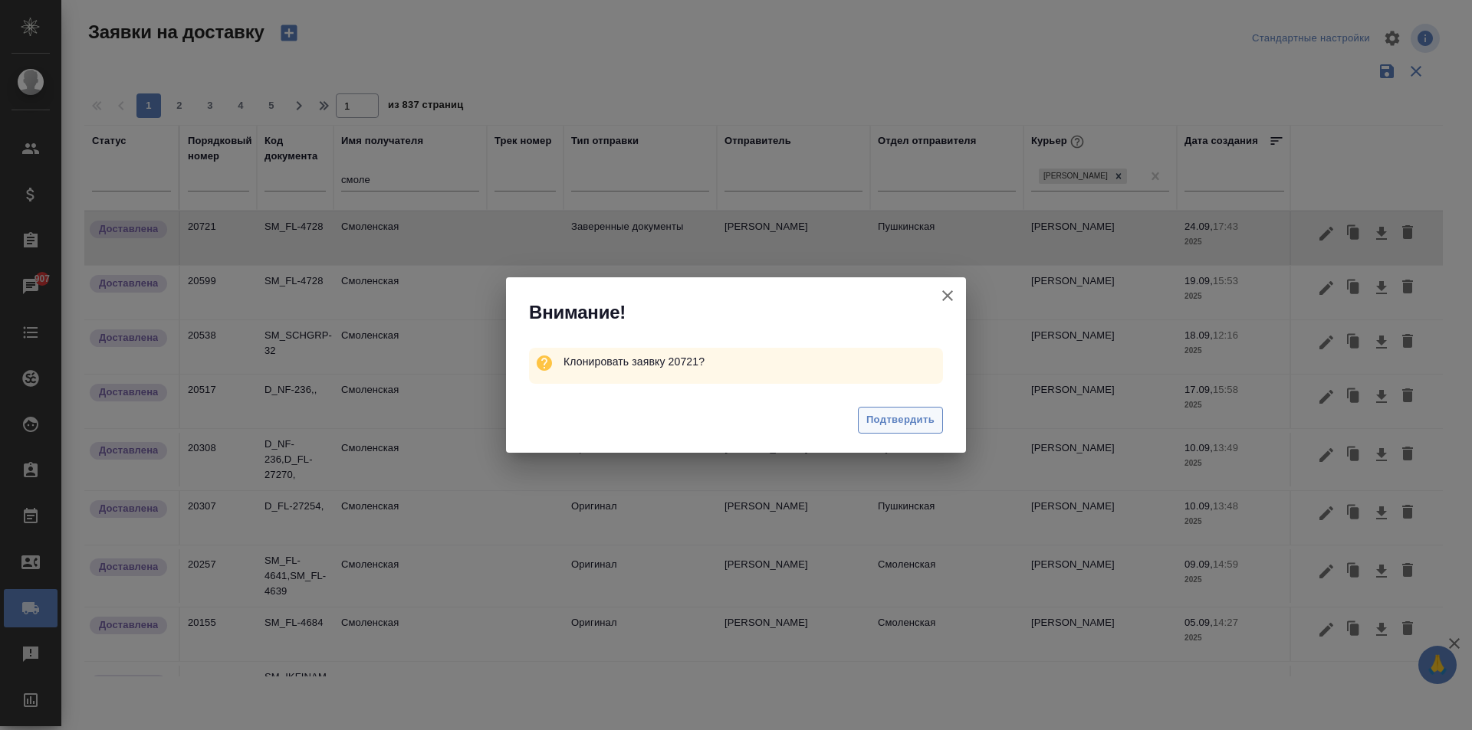
click at [877, 418] on span "Подтвердить" at bounding box center [900, 421] width 68 height 18
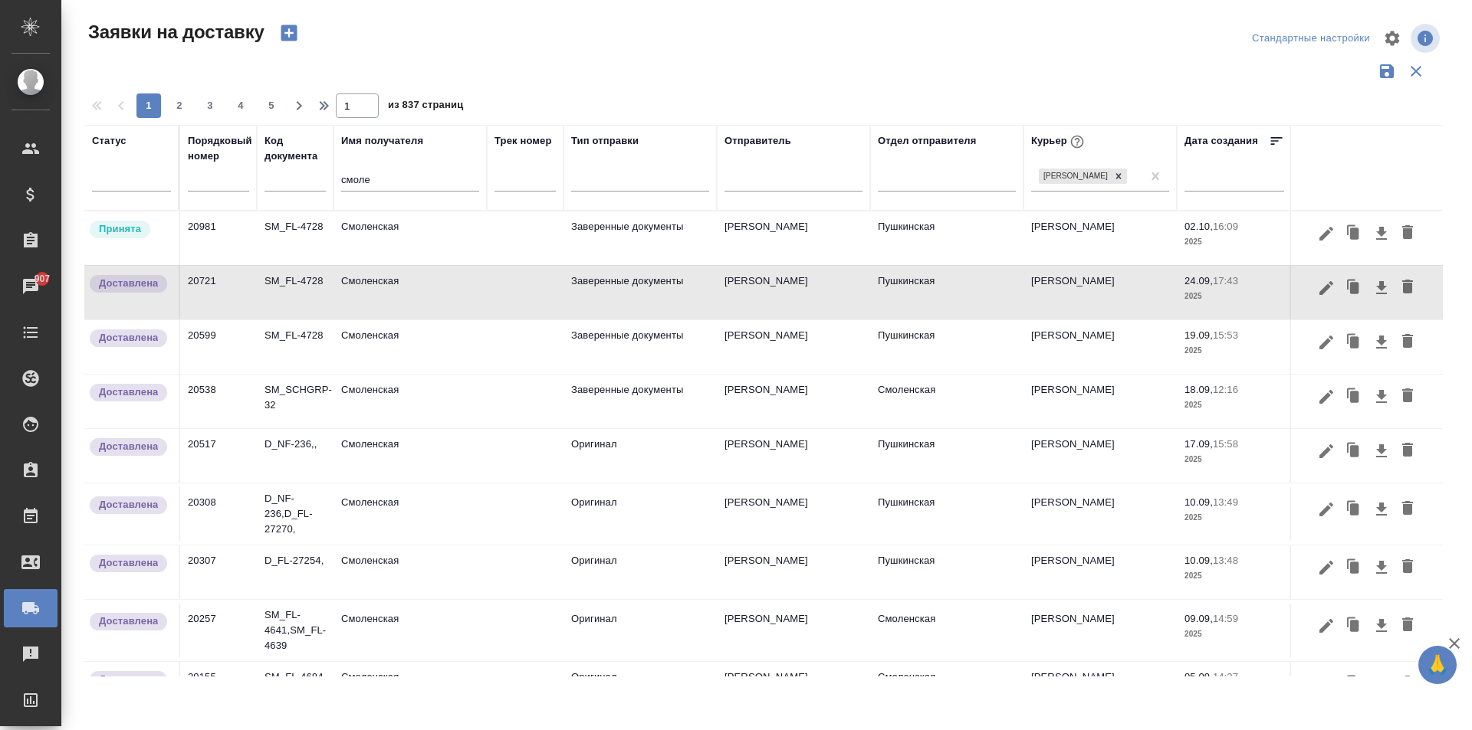
click at [454, 238] on td "Смоленская" at bounding box center [409, 239] width 153 height 54
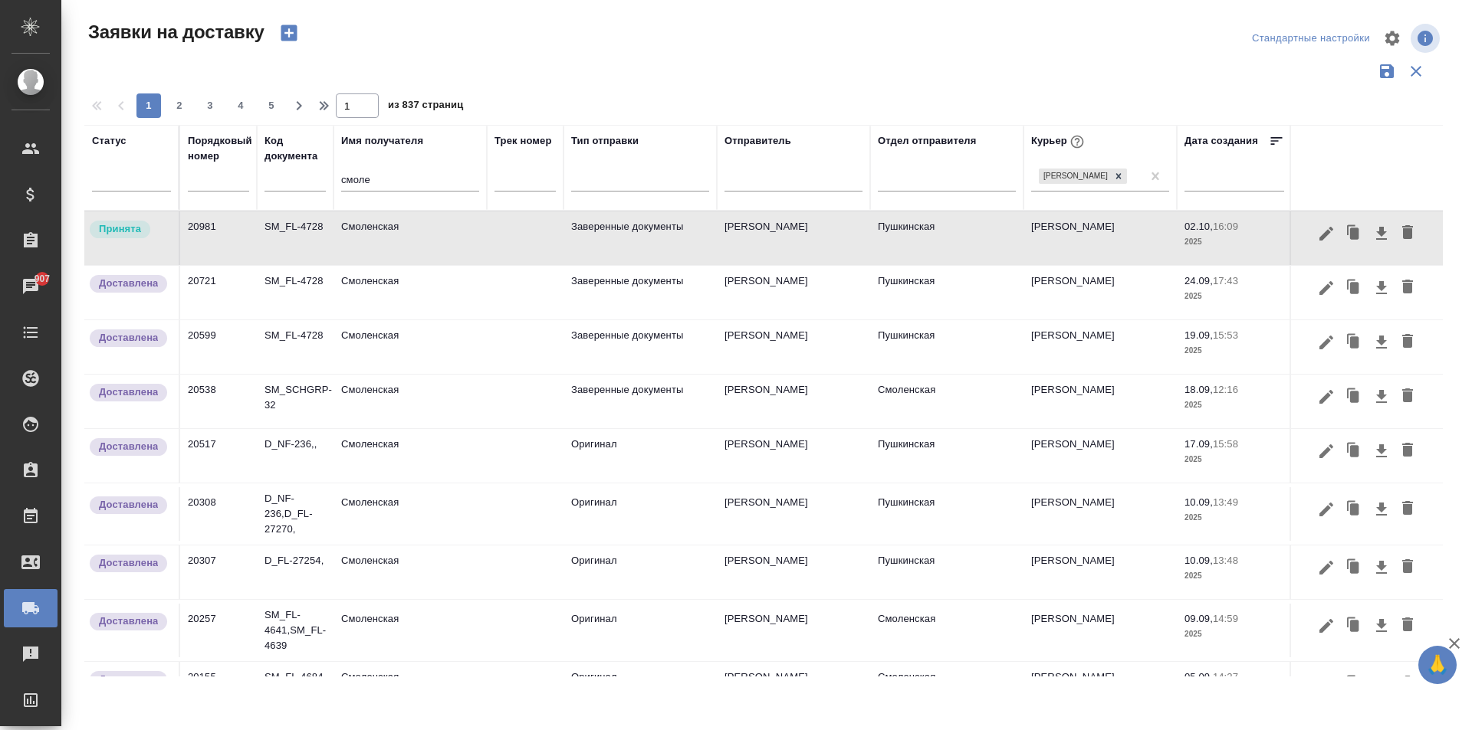
click at [454, 238] on td "Смоленская" at bounding box center [409, 239] width 153 height 54
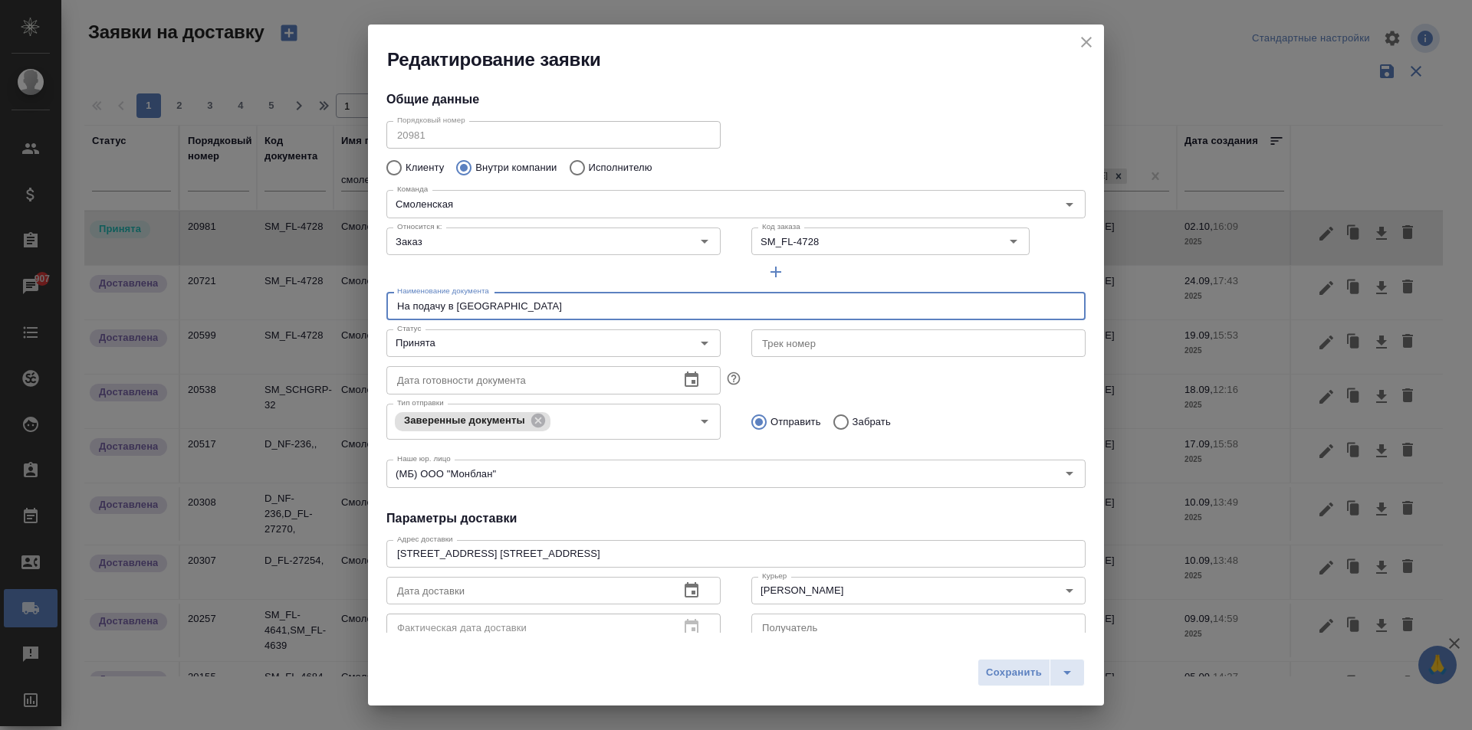
drag, startPoint x: 523, startPoint y: 306, endPoint x: 172, endPoint y: 309, distance: 351.0
click at [171, 310] on div "Редактирование заявки Общие данные Порядковый номер 20981 Порядковый номер Клие…" at bounding box center [736, 365] width 1472 height 730
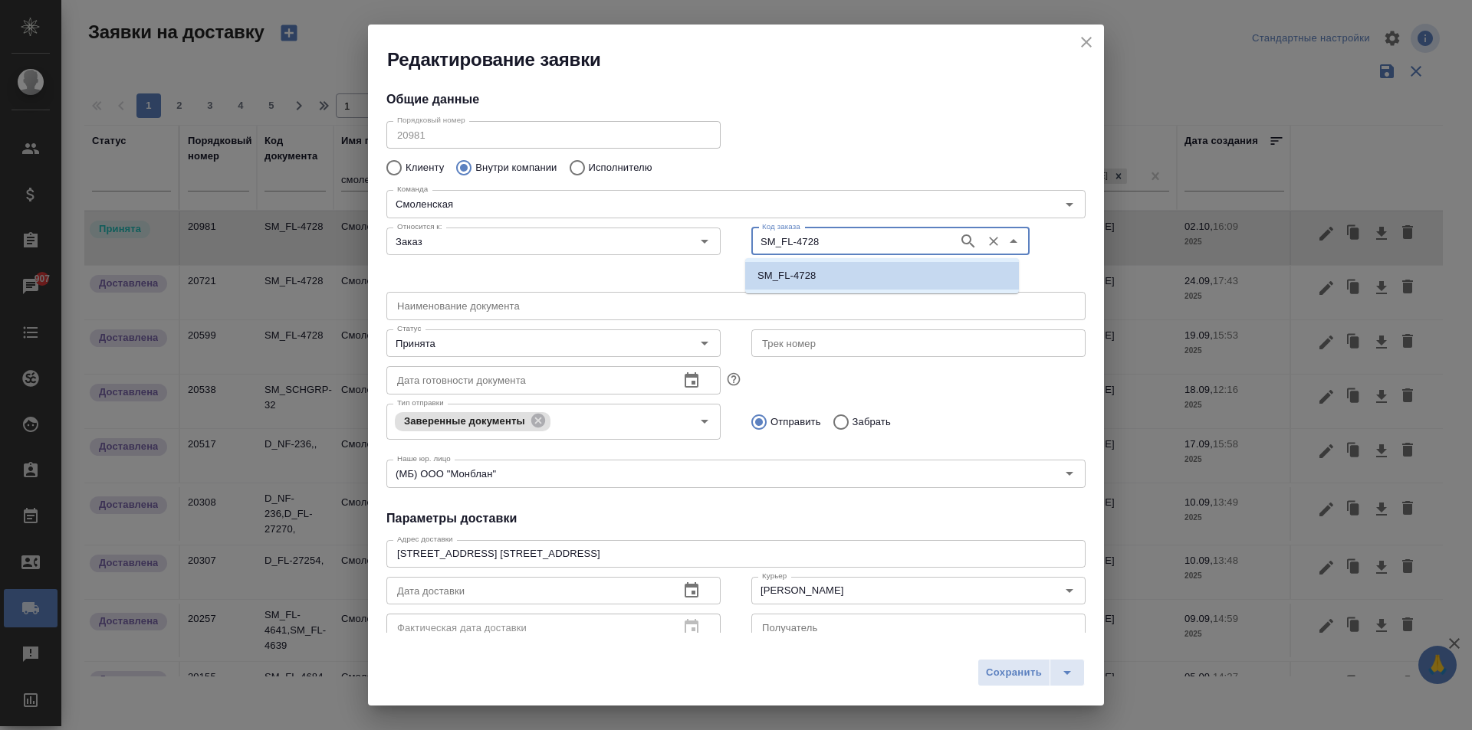
click at [808, 247] on input "SM_FL-4728" at bounding box center [853, 241] width 195 height 18
type input "27319"
click at [799, 280] on p "D_FL-27319" at bounding box center [785, 275] width 57 height 15
type input "D_FL-27319"
click at [473, 307] on input "text" at bounding box center [735, 306] width 699 height 28
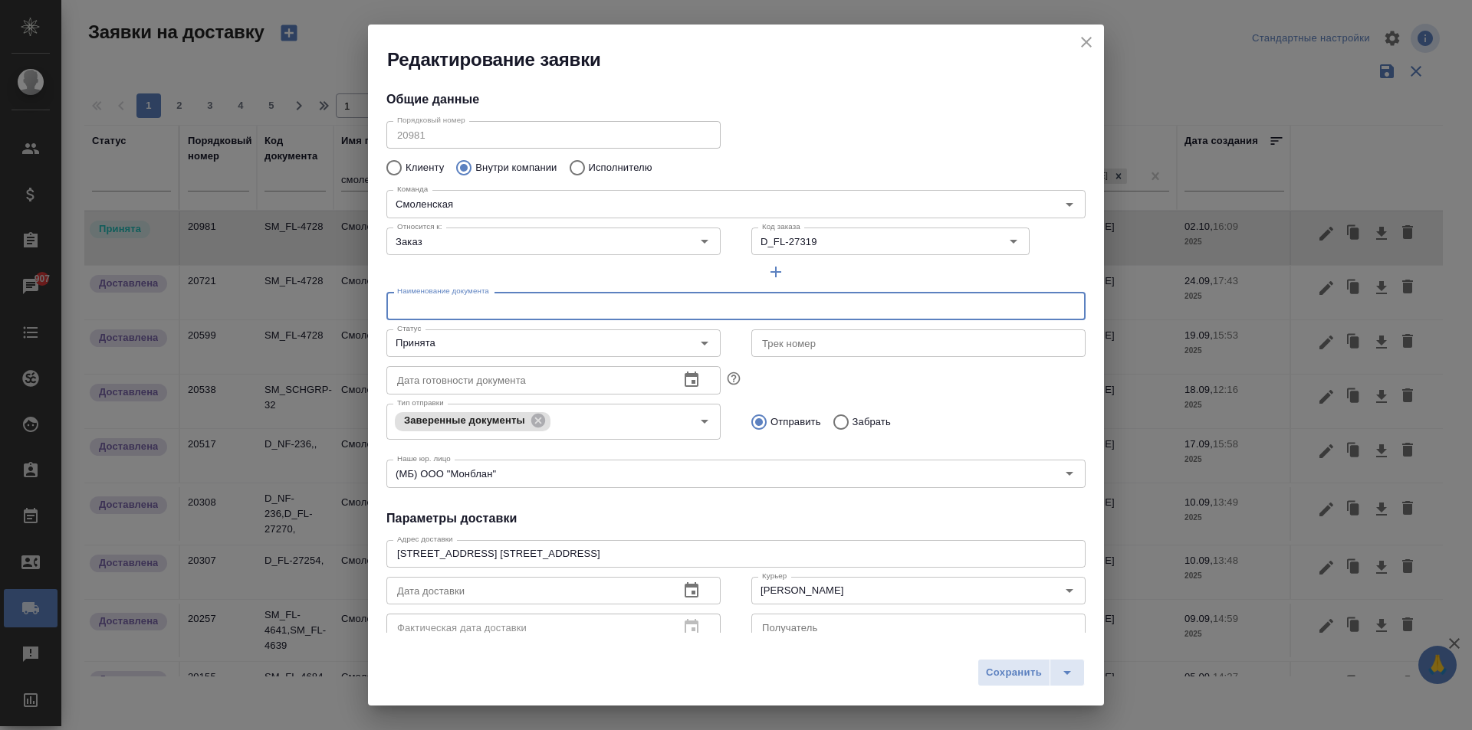
type input "д"
type input "Документ на Смоленскую для подачи в ЗАГС"
click at [468, 350] on input "Принята" at bounding box center [528, 343] width 274 height 18
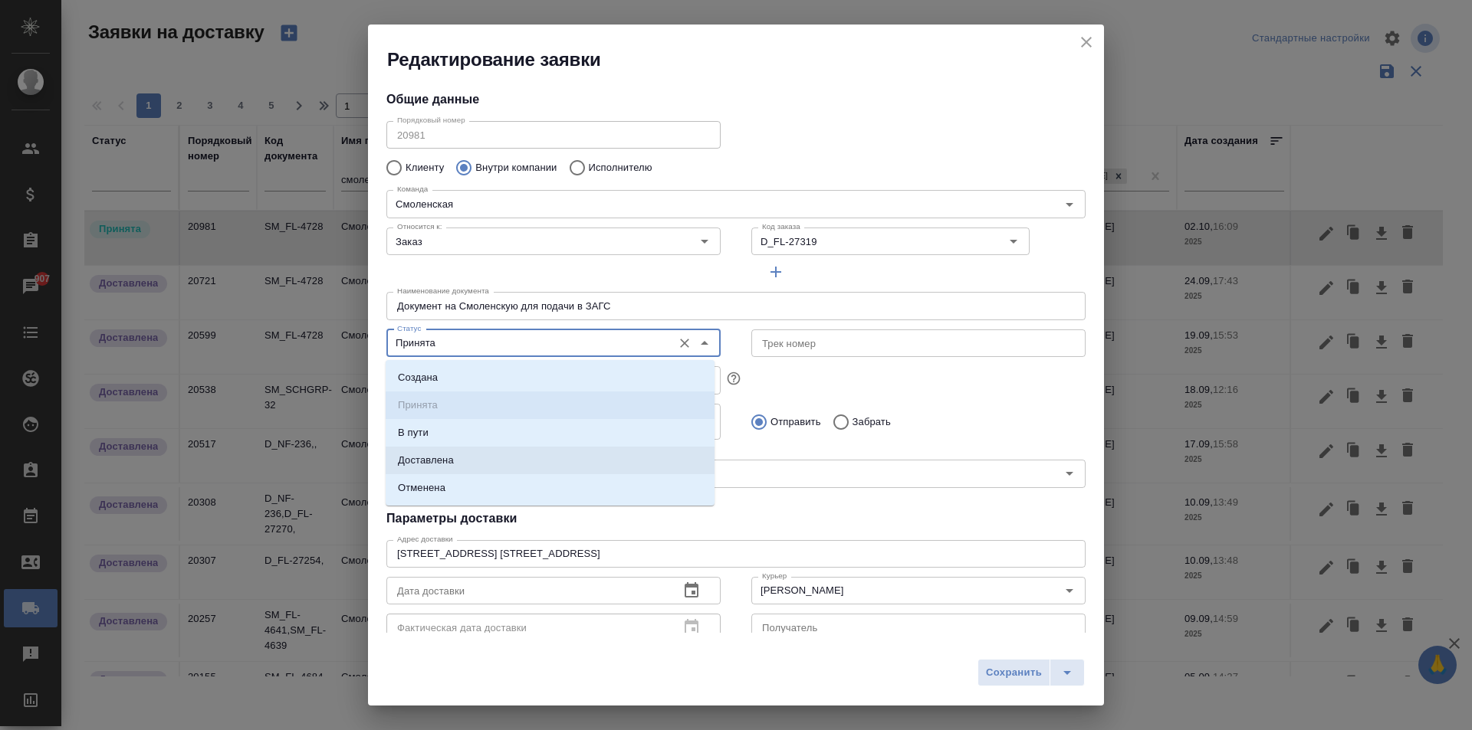
click at [468, 457] on li "Доставлена" at bounding box center [550, 461] width 329 height 28
type input "Доставлена"
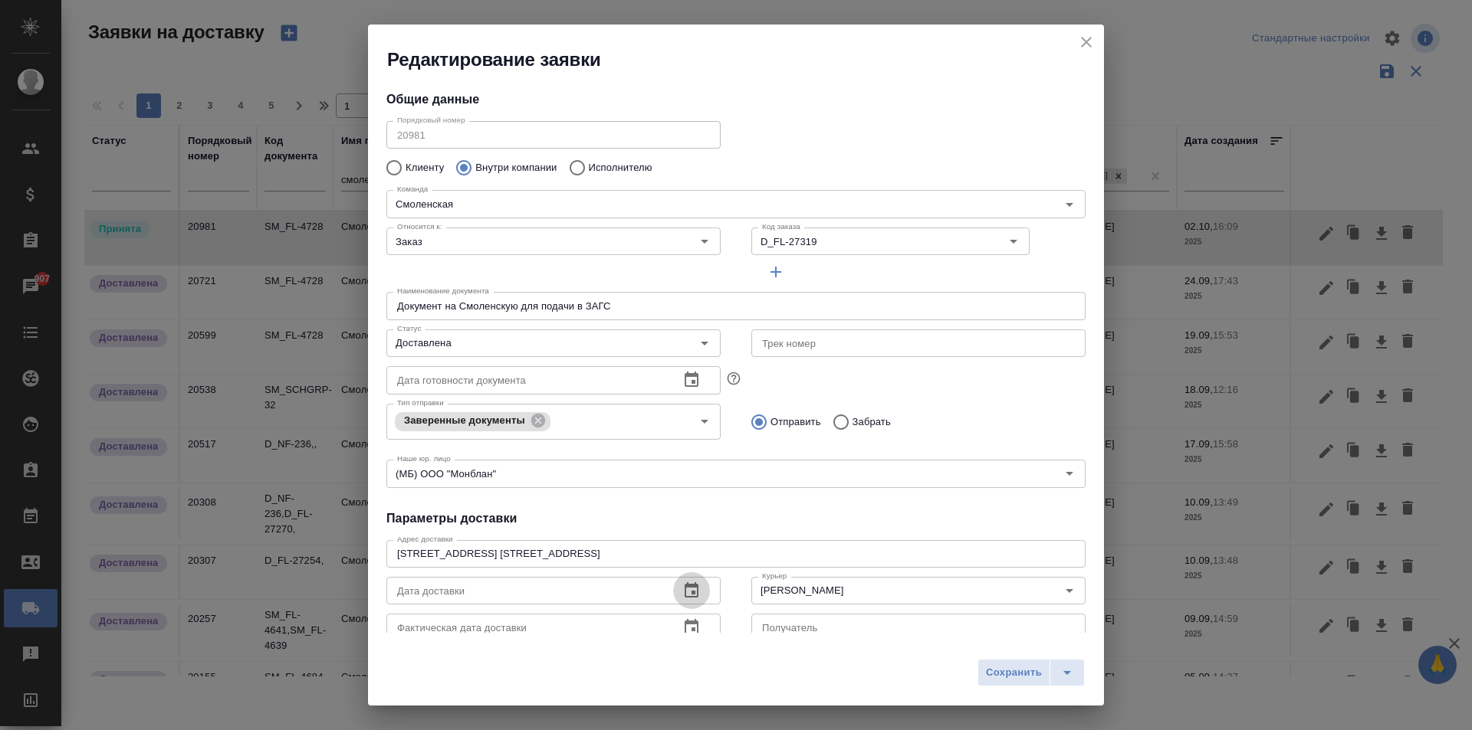
click at [683, 598] on icon "button" at bounding box center [691, 591] width 18 height 18
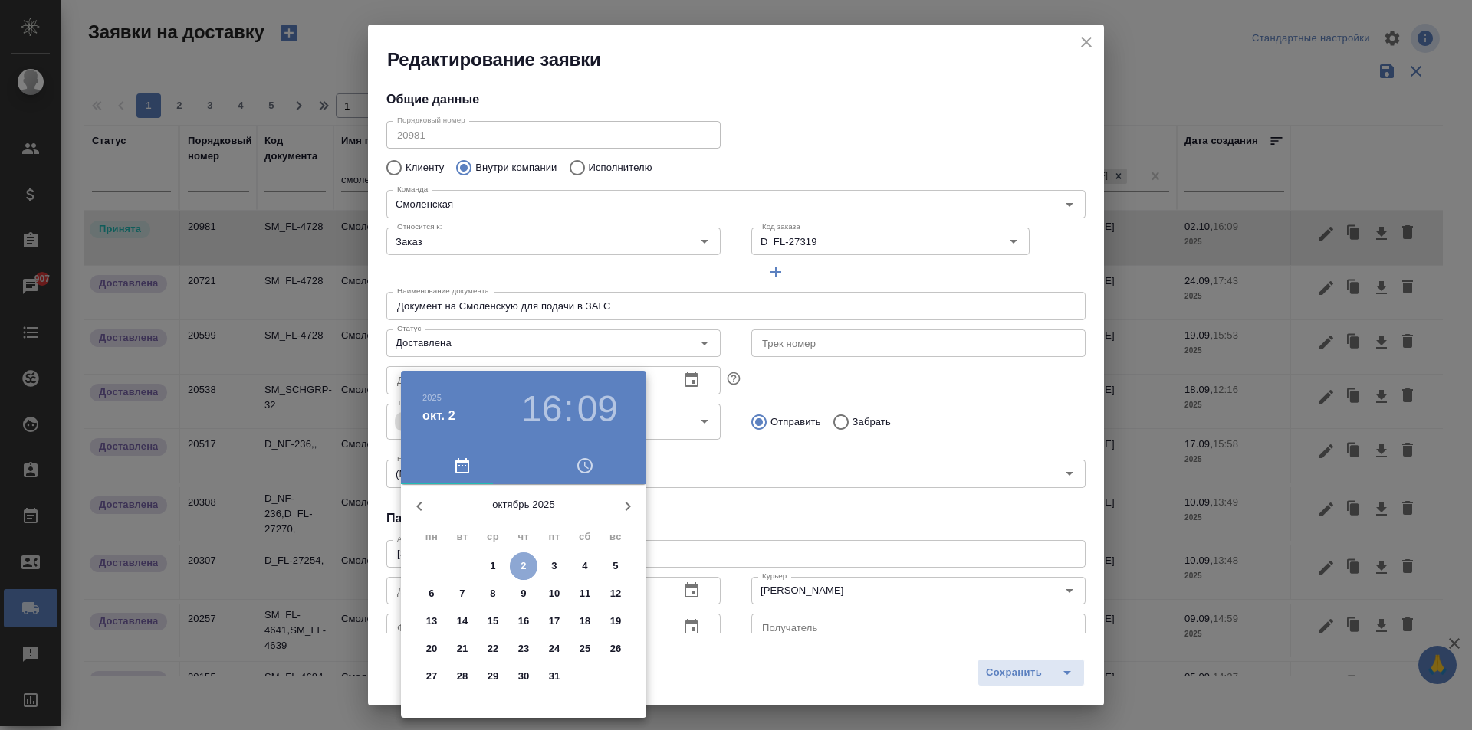
click at [527, 568] on span "2" at bounding box center [524, 566] width 28 height 15
type input "[DATE] 16:09"
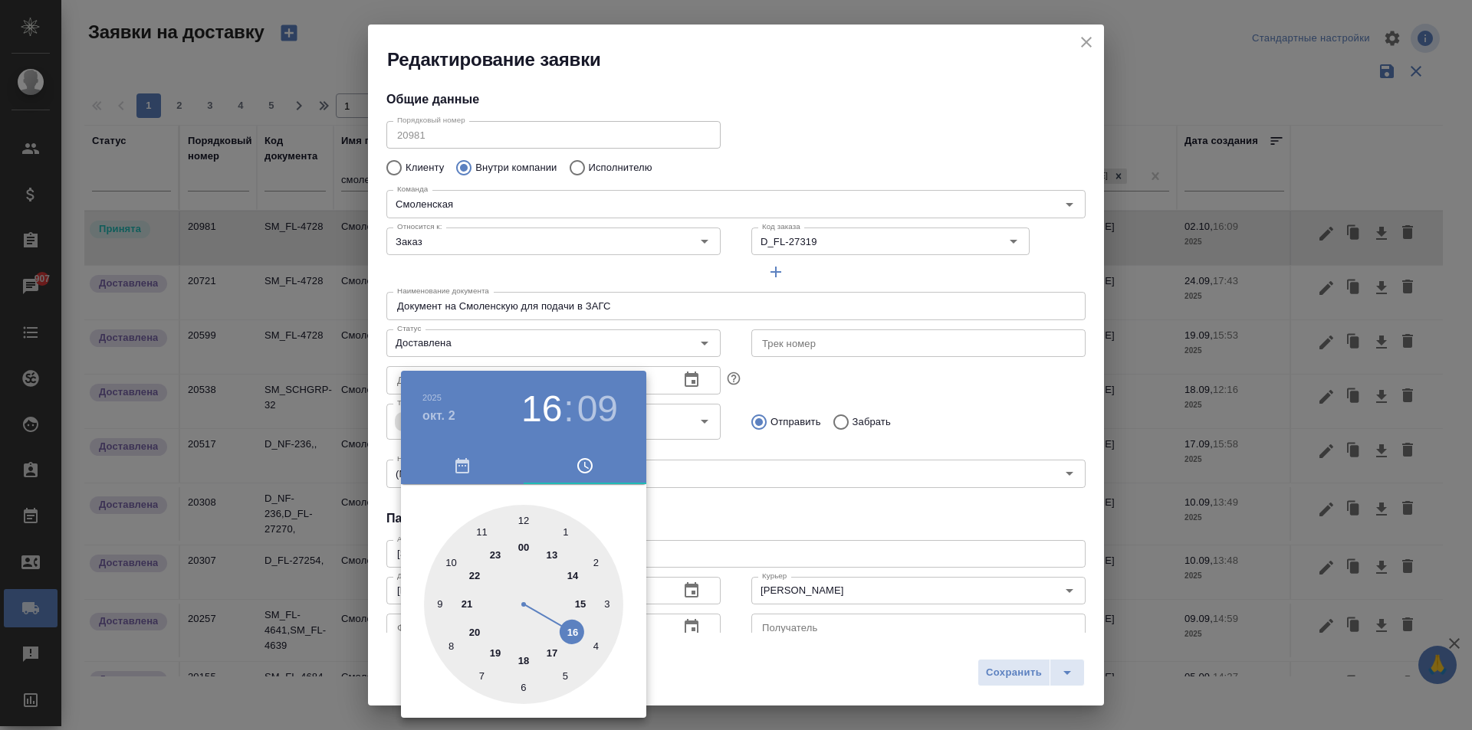
click at [680, 625] on div at bounding box center [736, 365] width 1472 height 730
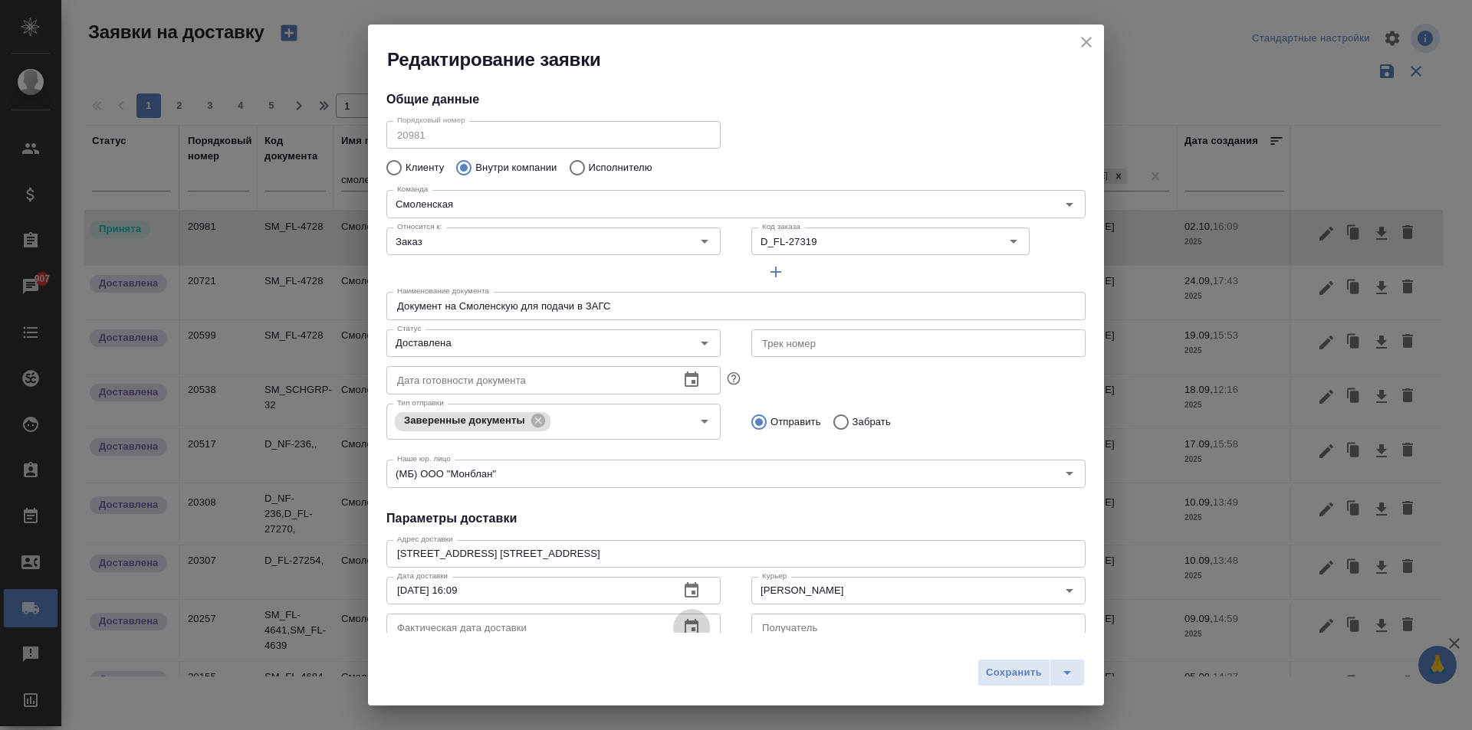
click at [690, 625] on icon "button" at bounding box center [691, 626] width 14 height 15
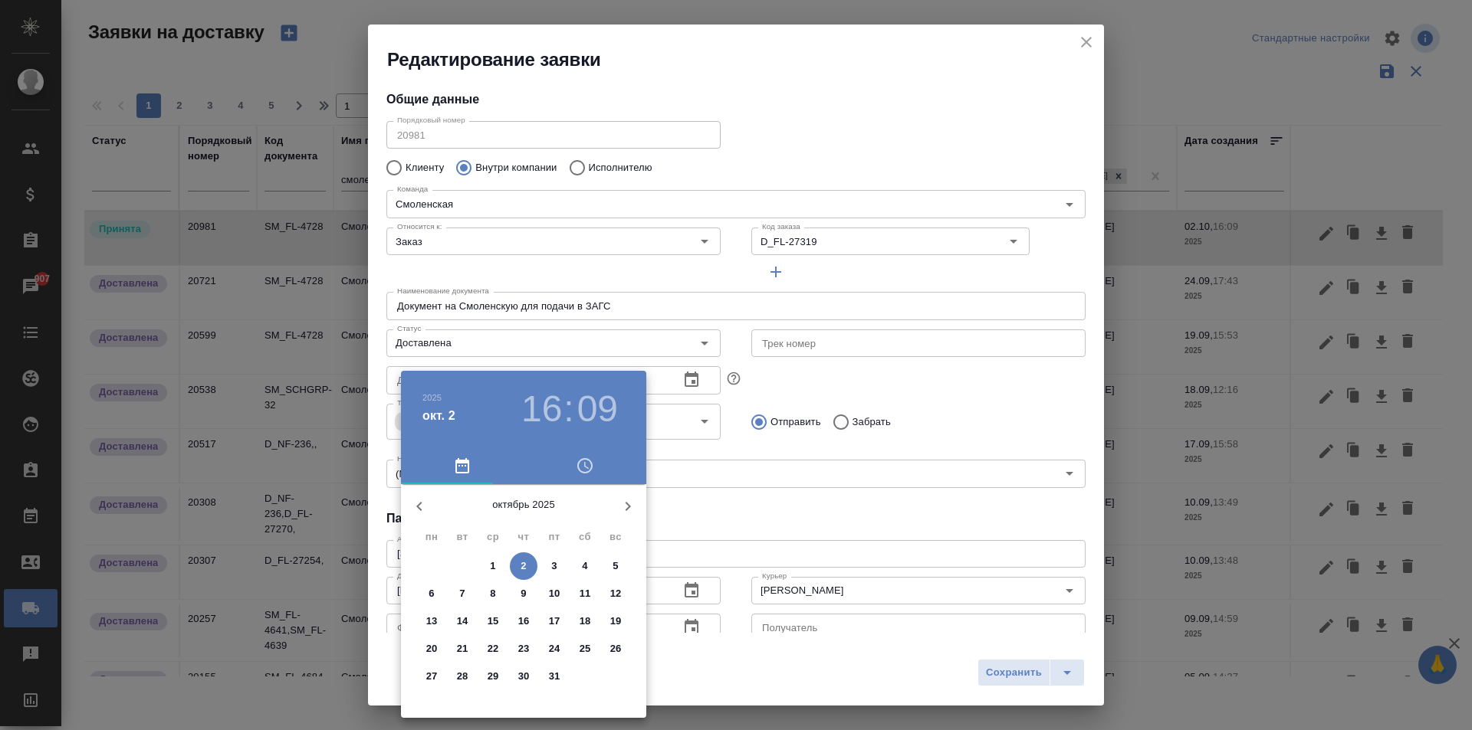
click at [536, 564] on span "2" at bounding box center [524, 566] width 28 height 15
type input "[DATE] 16:09"
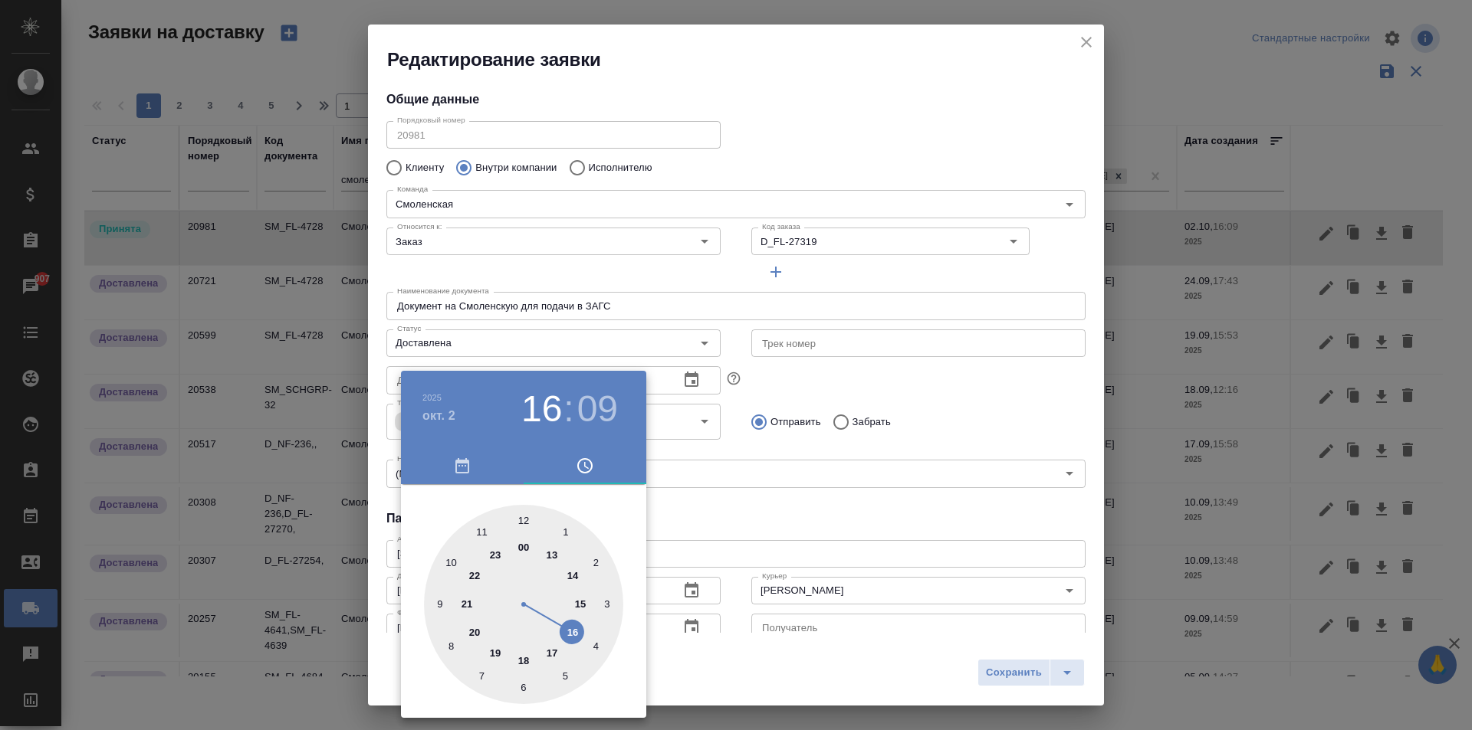
click at [698, 527] on div at bounding box center [736, 365] width 1472 height 730
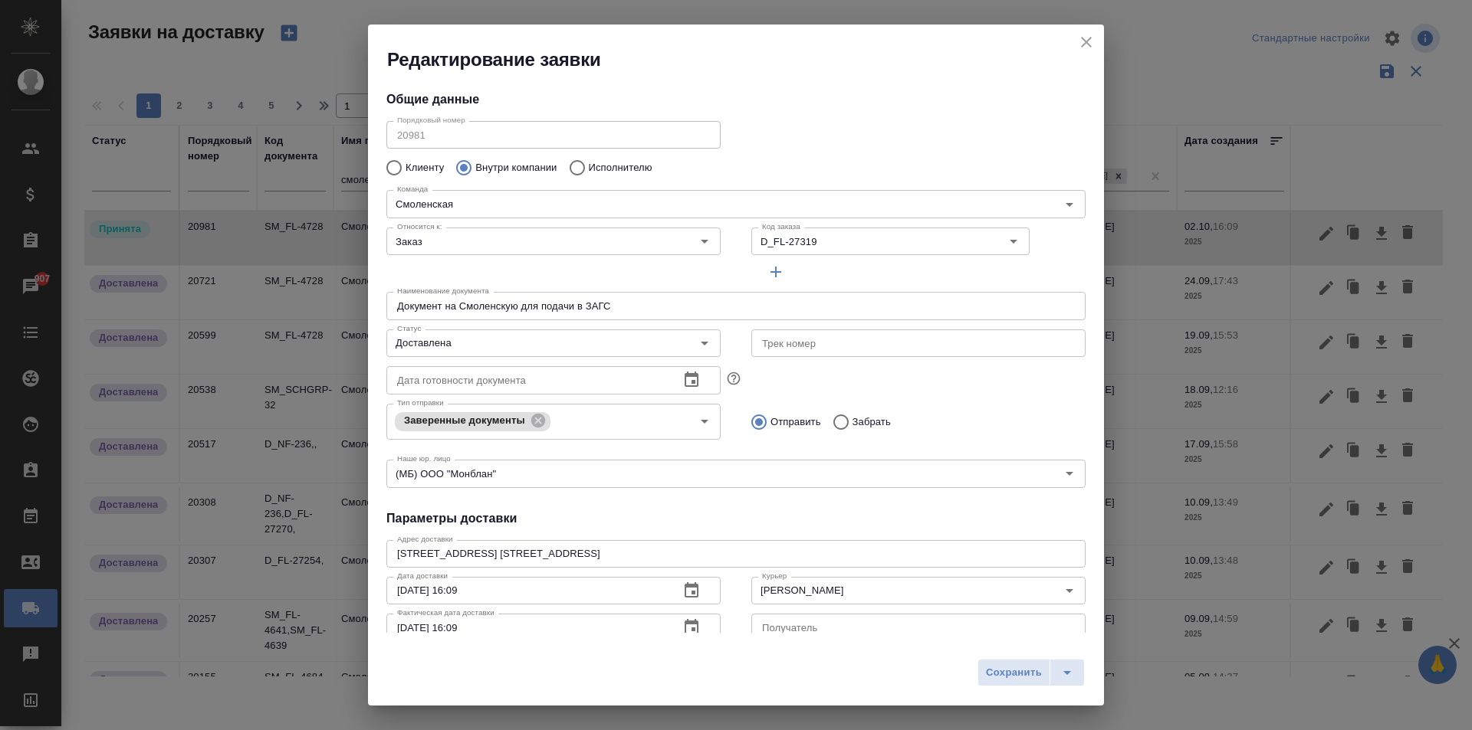
scroll to position [13, 0]
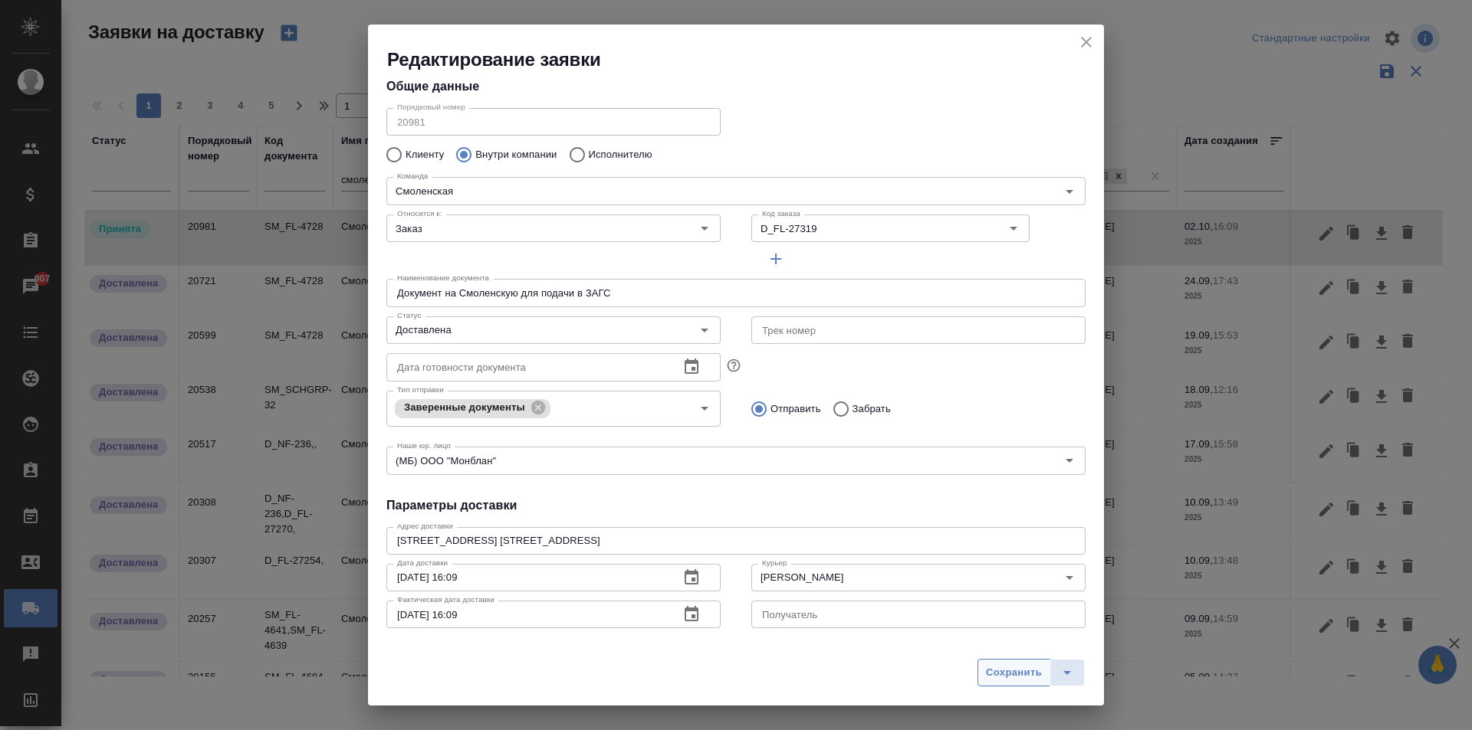
click at [999, 677] on span "Сохранить" at bounding box center [1014, 674] width 56 height 18
click at [999, 677] on div "Сохранить" at bounding box center [1030, 673] width 107 height 28
